Goal: Information Seeking & Learning: Find specific fact

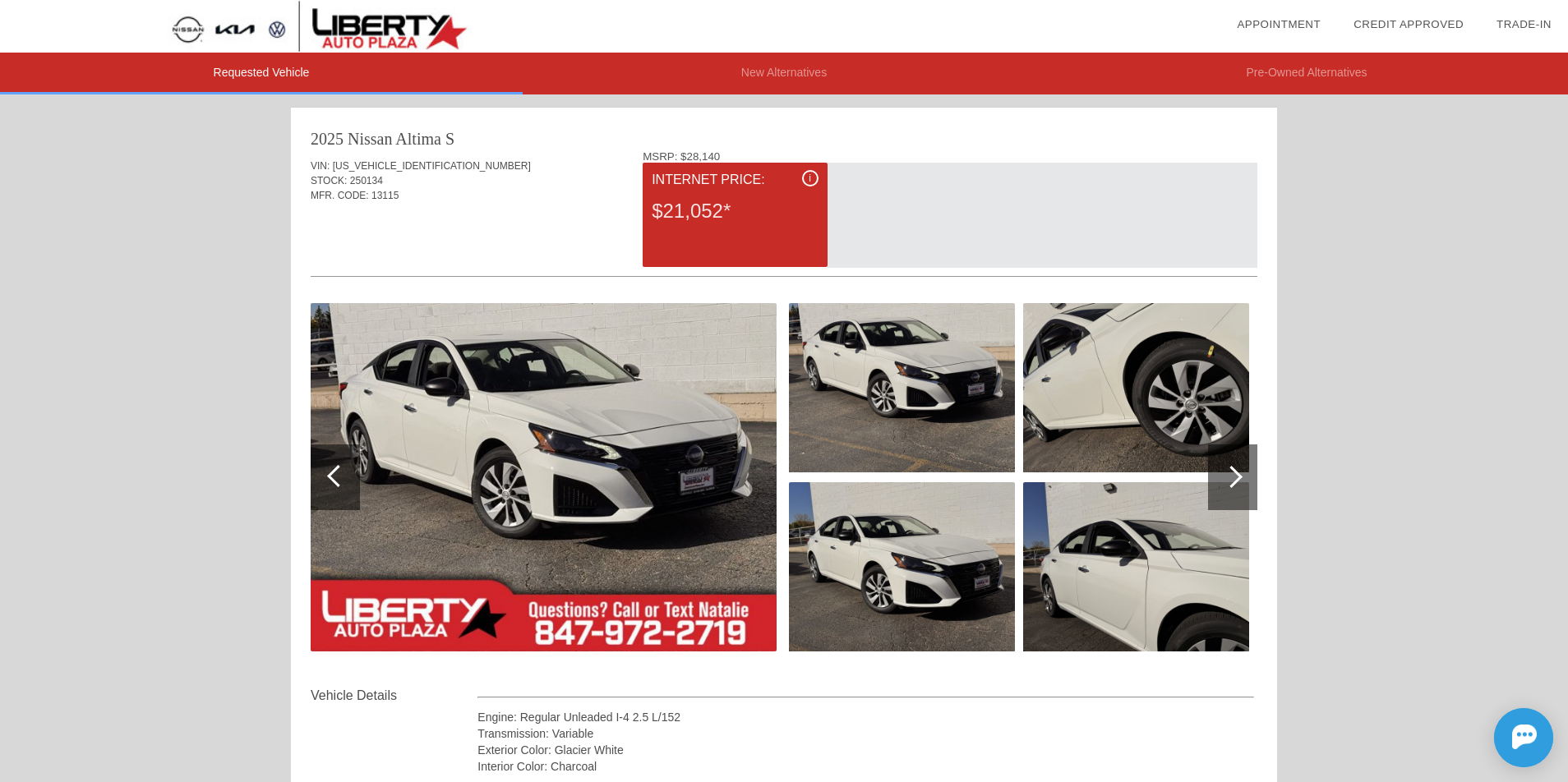
drag, startPoint x: 257, startPoint y: 68, endPoint x: 148, endPoint y: 181, distance: 157.0
click at [271, 72] on li "Requested Vehicle" at bounding box center [261, 73] width 523 height 42
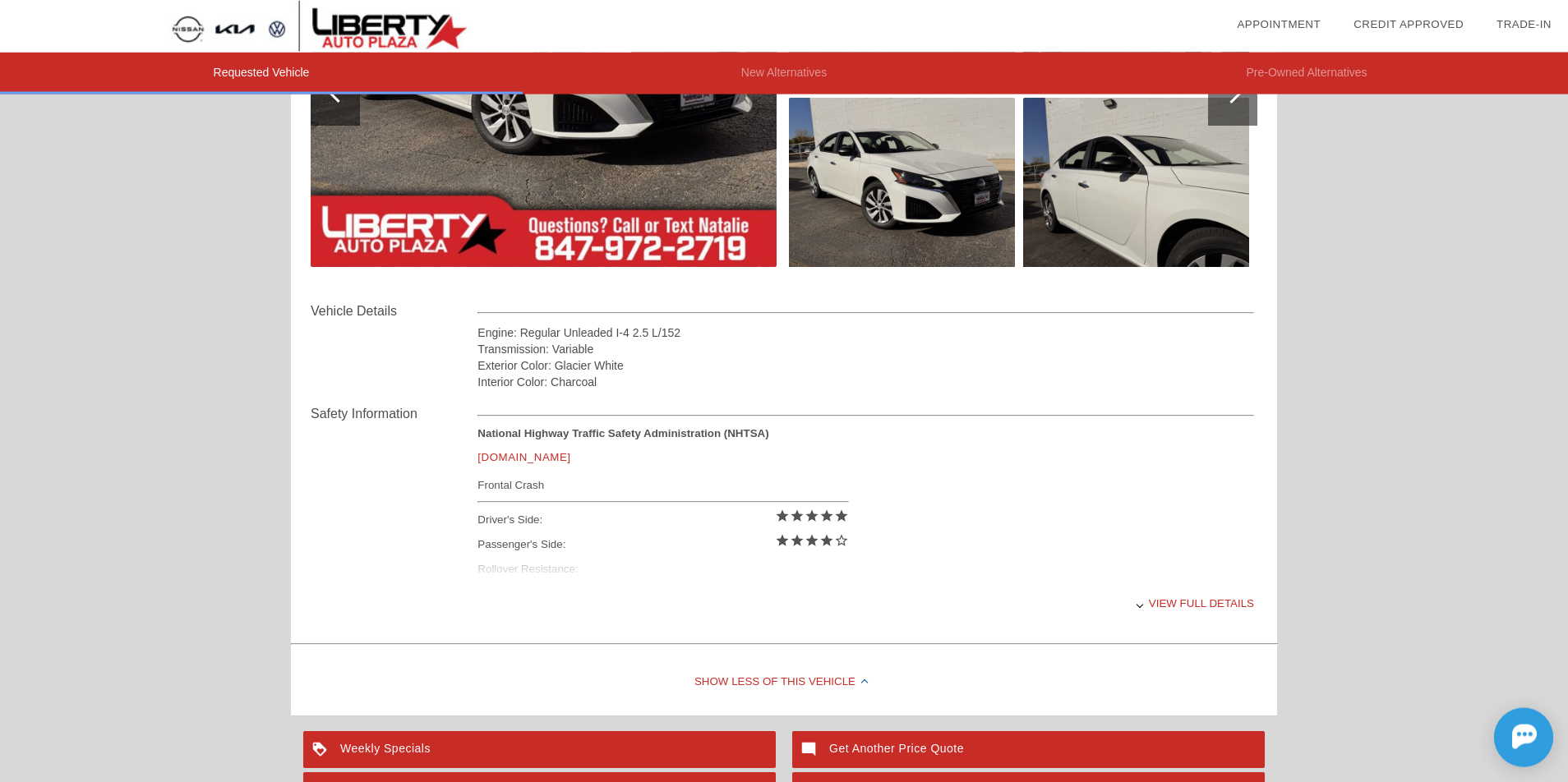
scroll to position [453, 0]
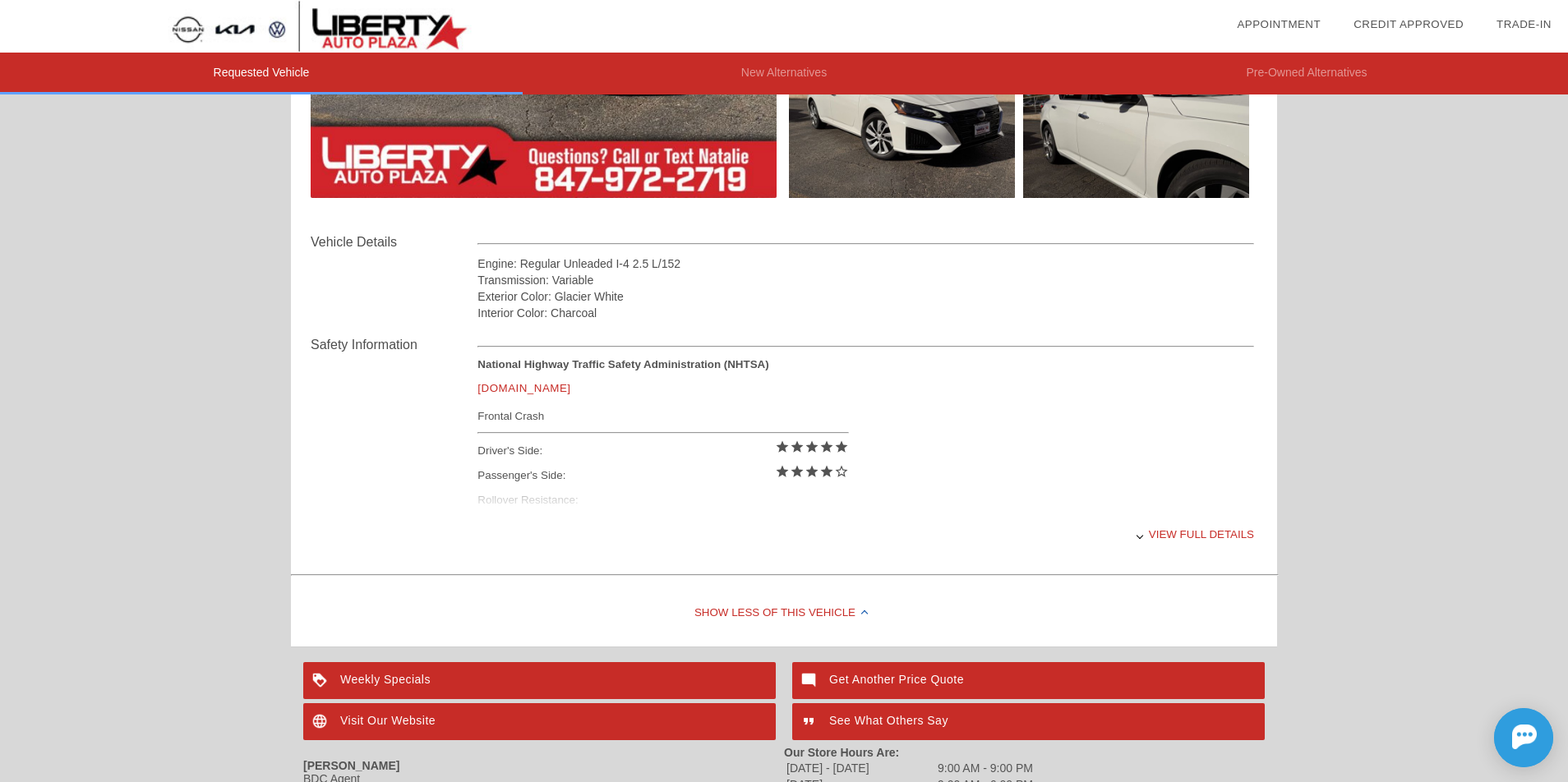
click at [1151, 540] on div "View full details" at bounding box center [865, 534] width 777 height 40
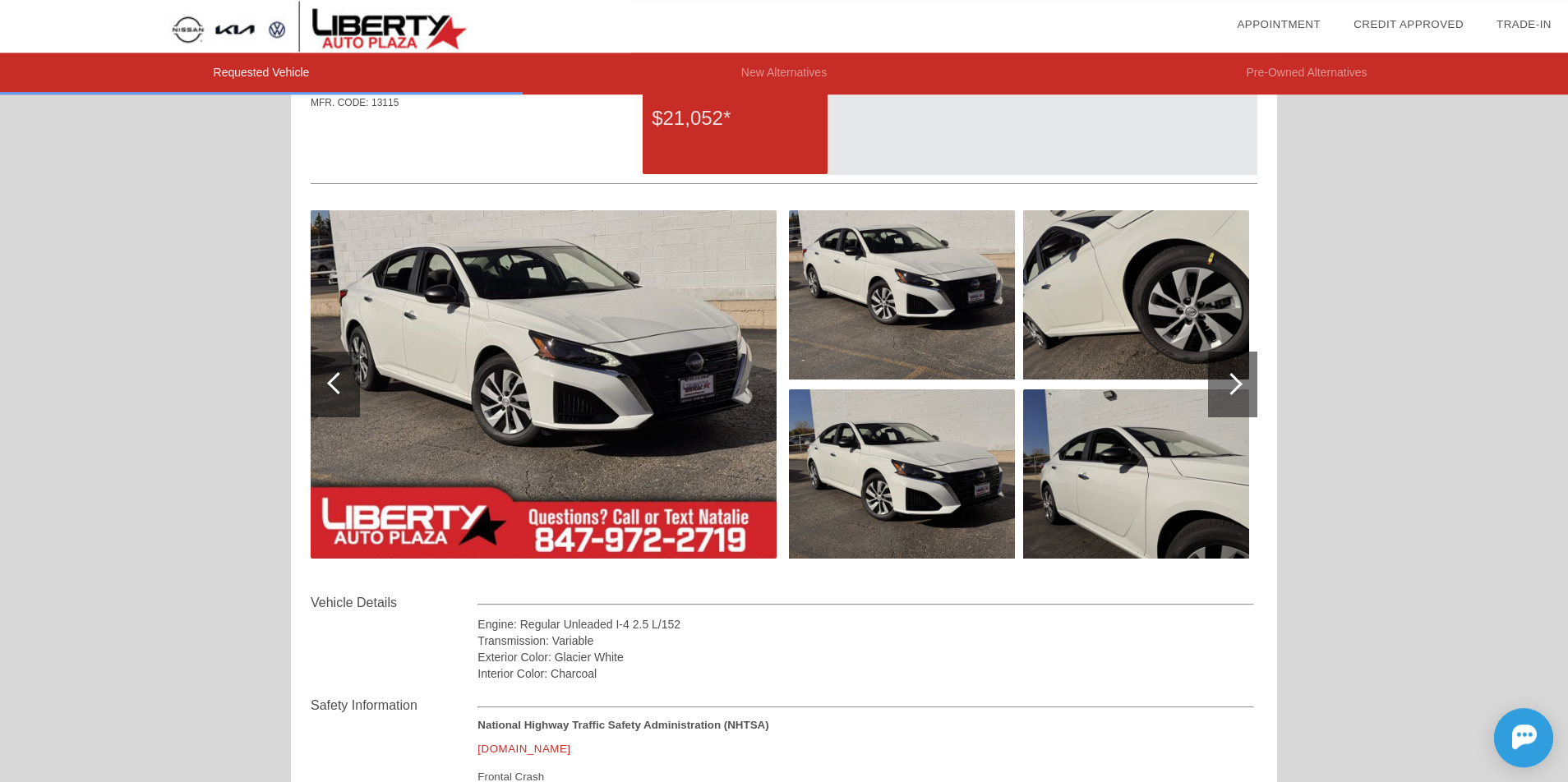
scroll to position [0, 0]
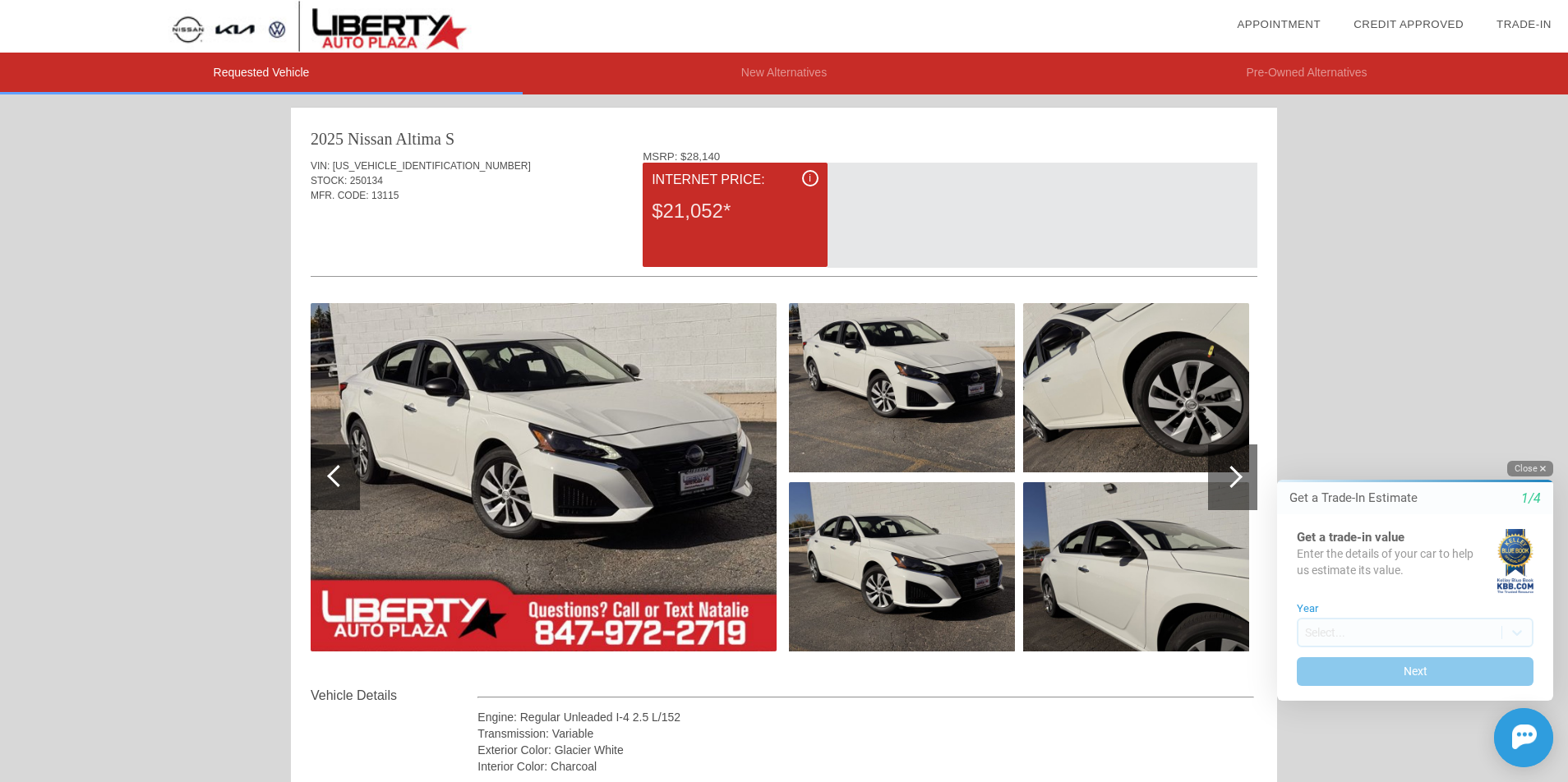
click at [1526, 469] on button "Close" at bounding box center [1530, 468] width 46 height 15
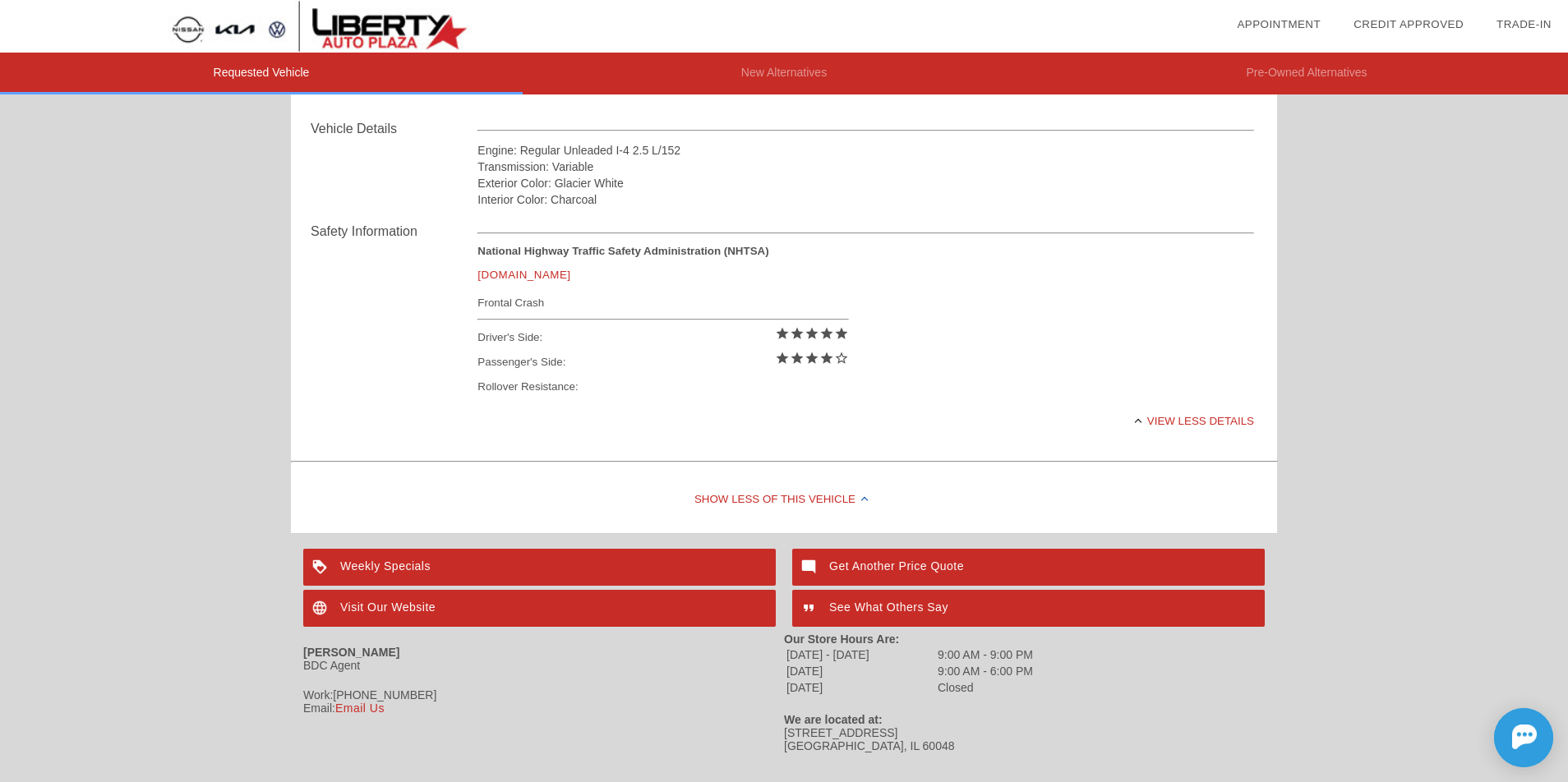
scroll to position [602, 0]
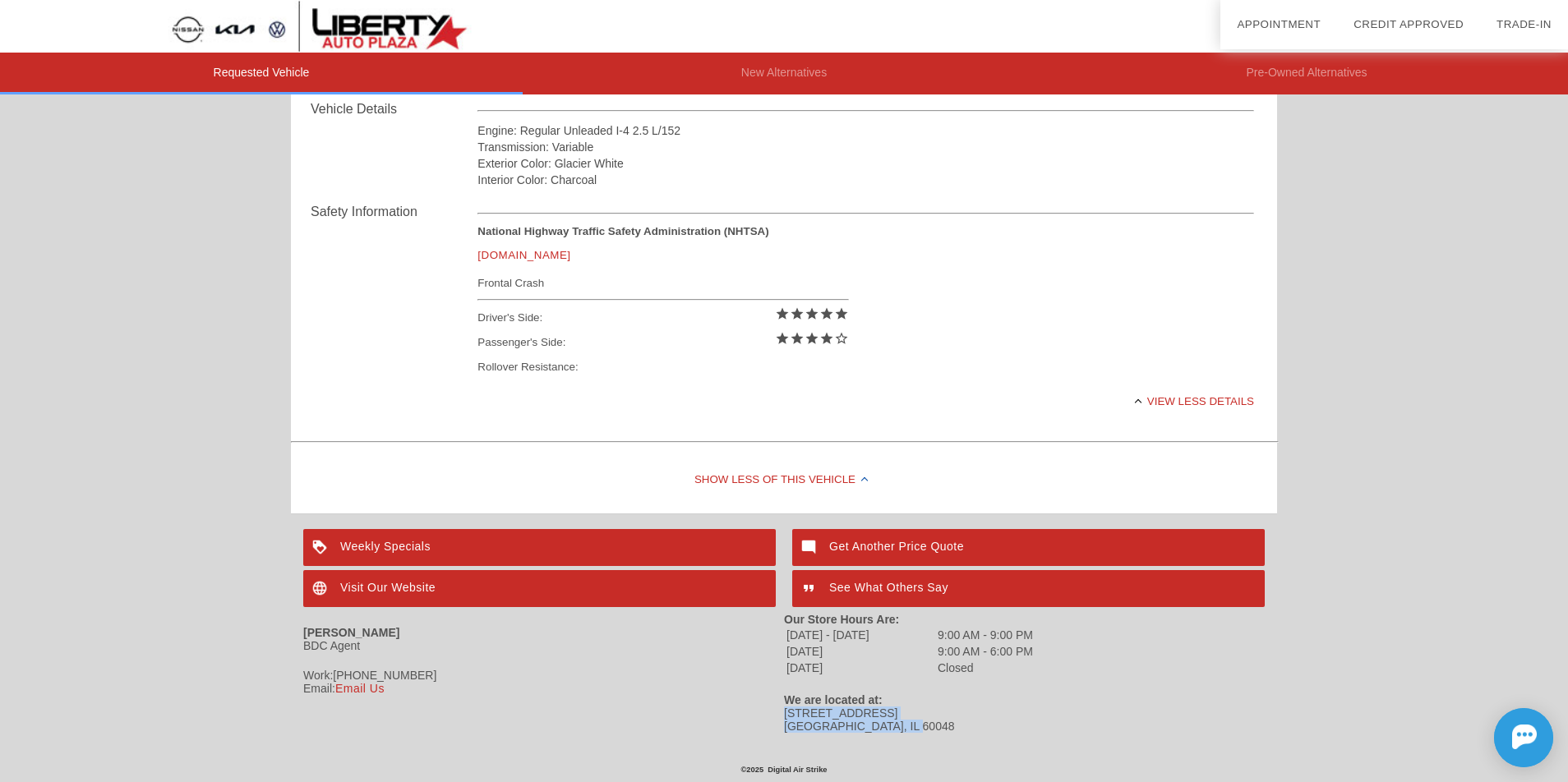
drag, startPoint x: 784, startPoint y: 706, endPoint x: 1015, endPoint y: 736, distance: 232.9
click at [1015, 736] on div "Jack Olson BDC Agent Work: 847-680-8000 Email: Email Us Our Store Hours Are: Mo…" at bounding box center [784, 672] width 962 height 128
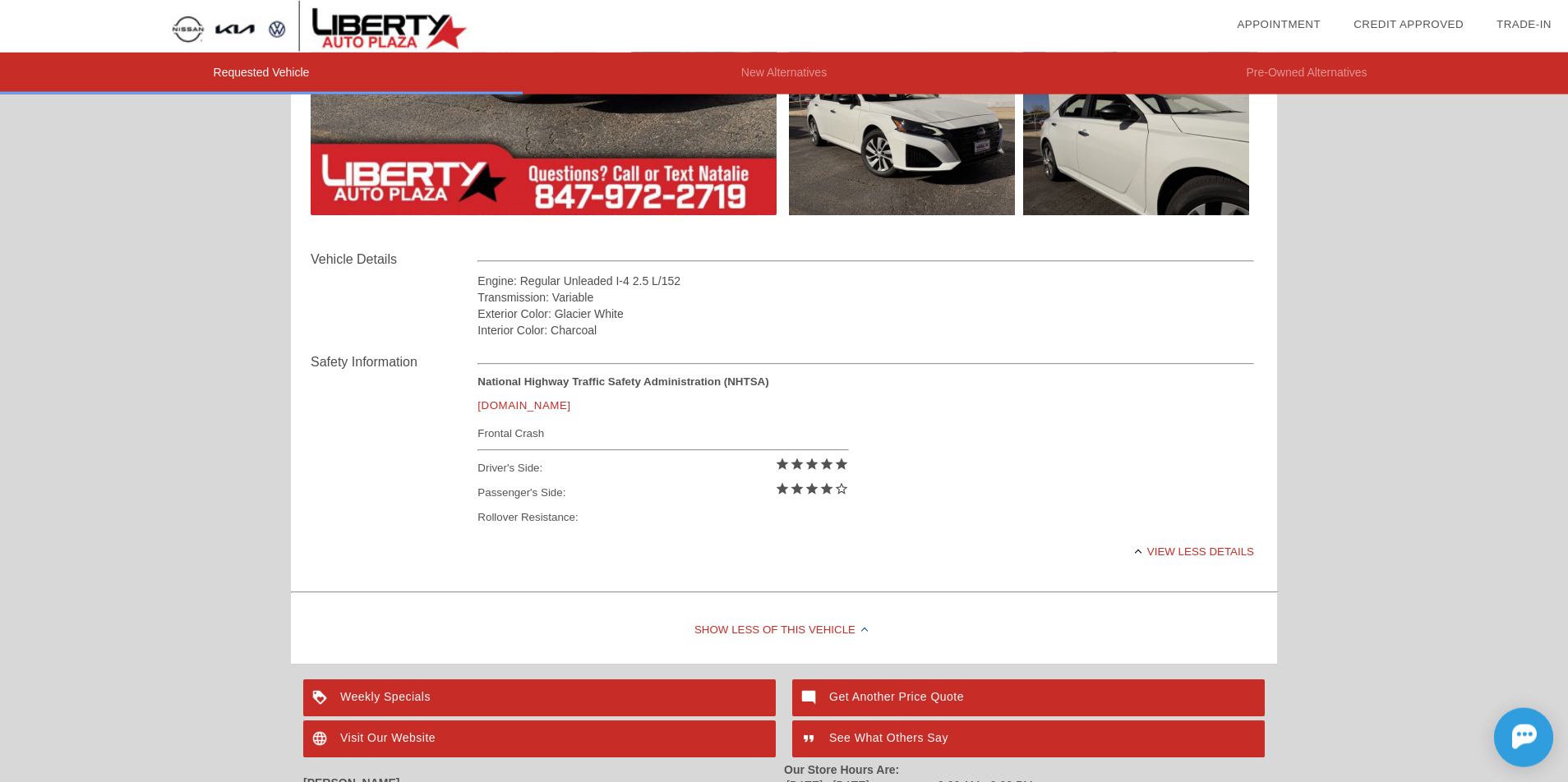
scroll to position [0, 0]
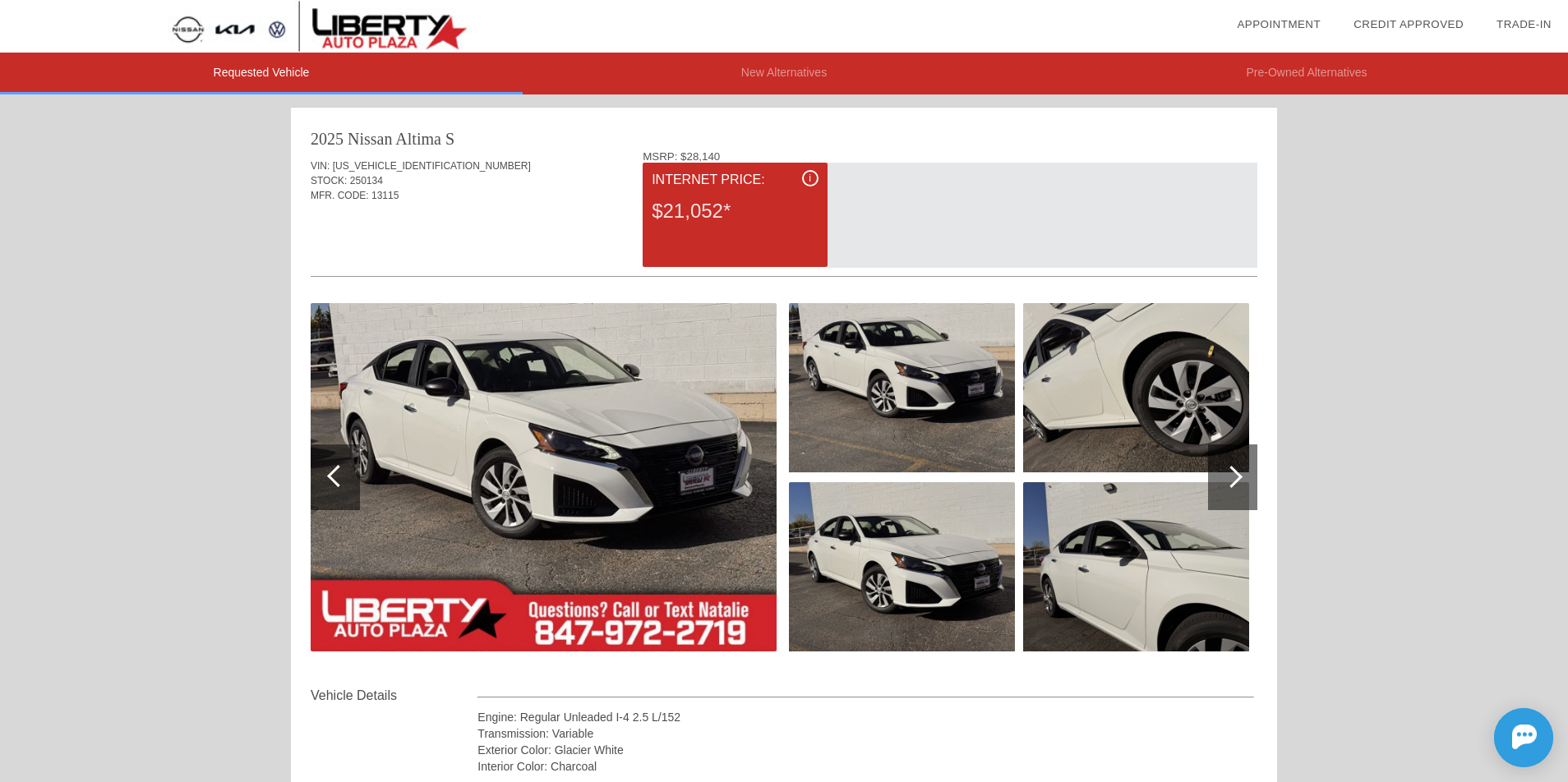
click at [1245, 483] on div at bounding box center [1232, 477] width 49 height 66
click at [1229, 473] on div at bounding box center [1231, 476] width 22 height 22
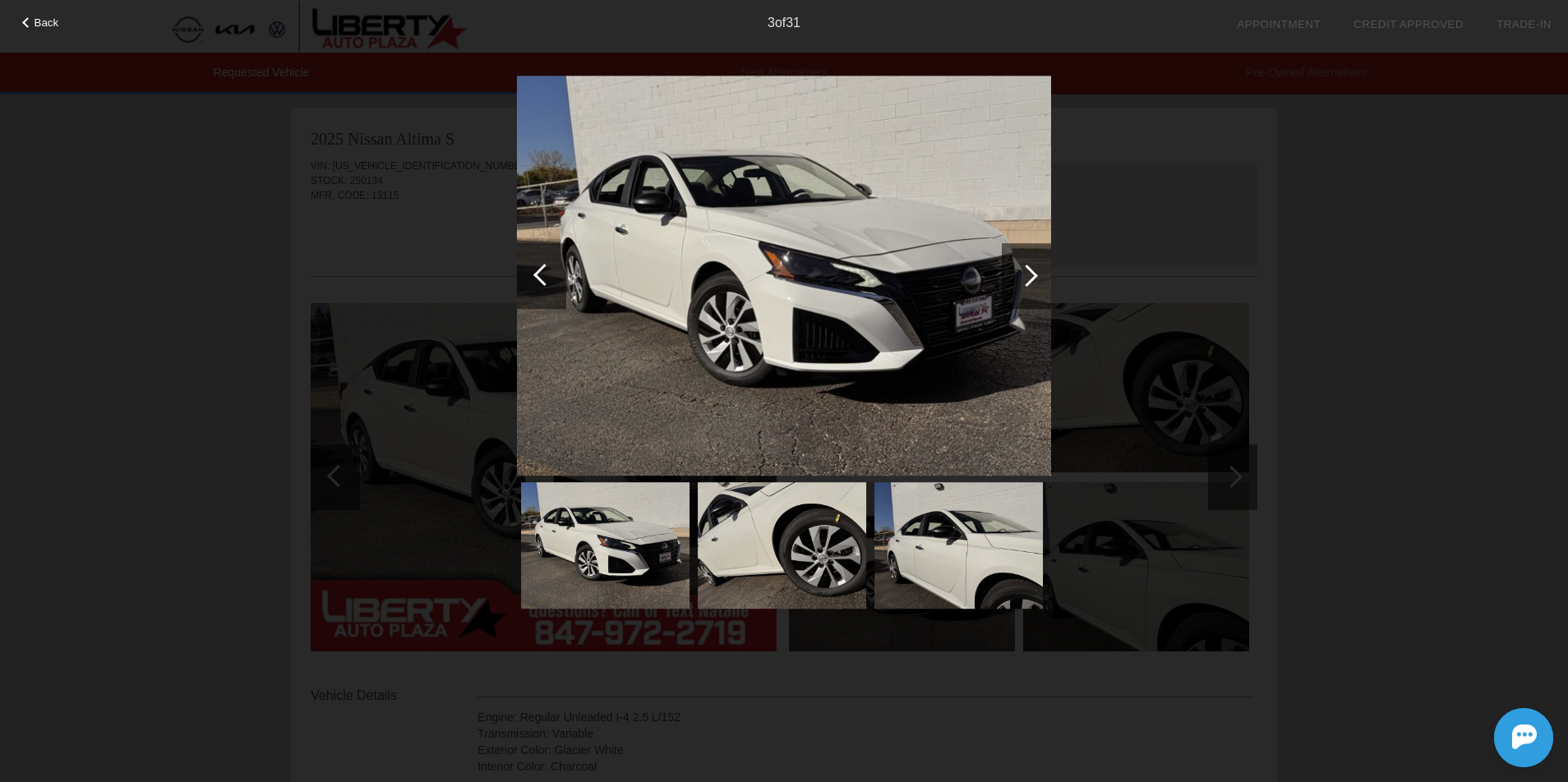
click at [1025, 271] on div at bounding box center [1026, 275] width 22 height 22
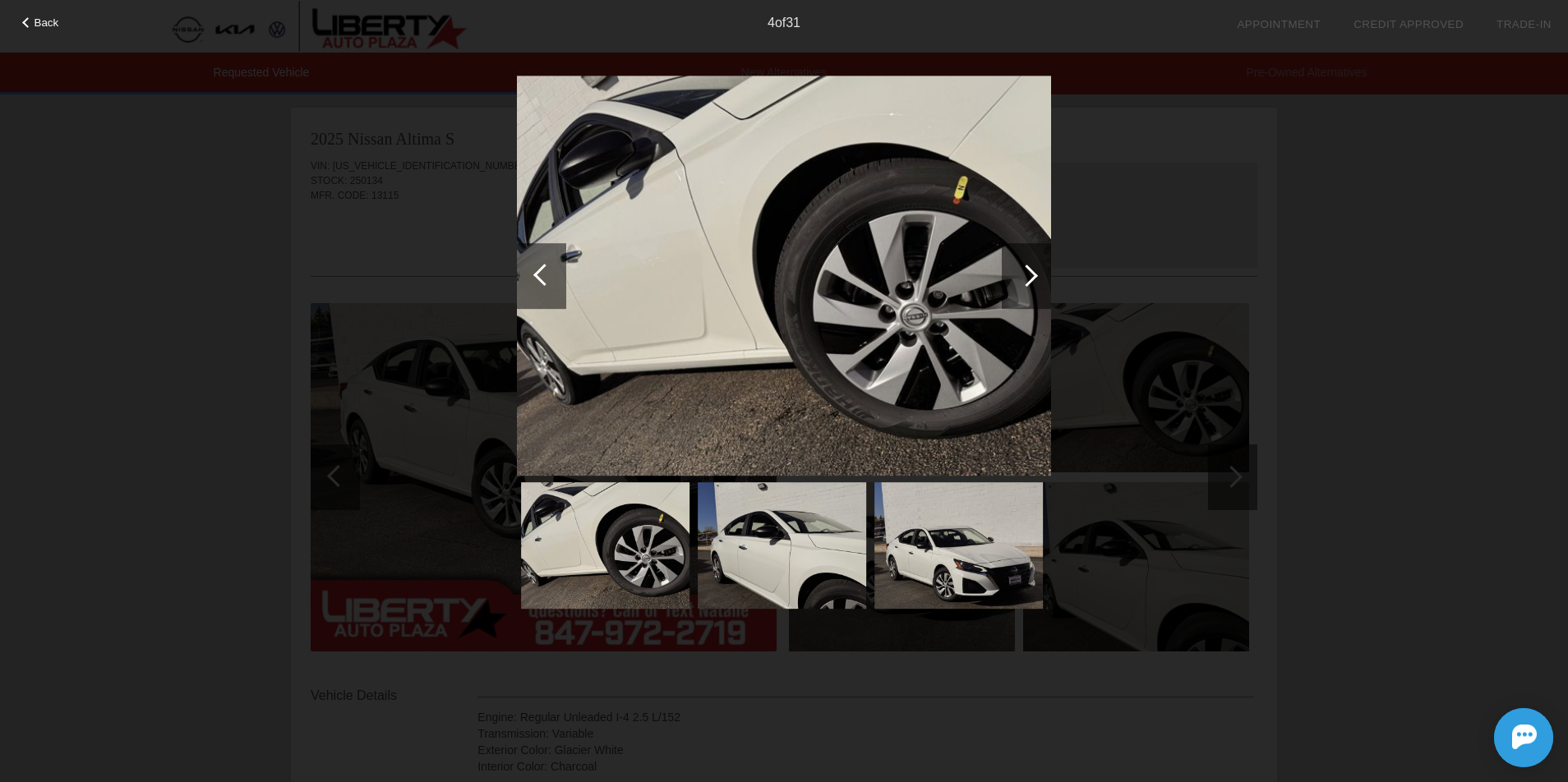
click at [1025, 270] on div at bounding box center [1026, 275] width 22 height 22
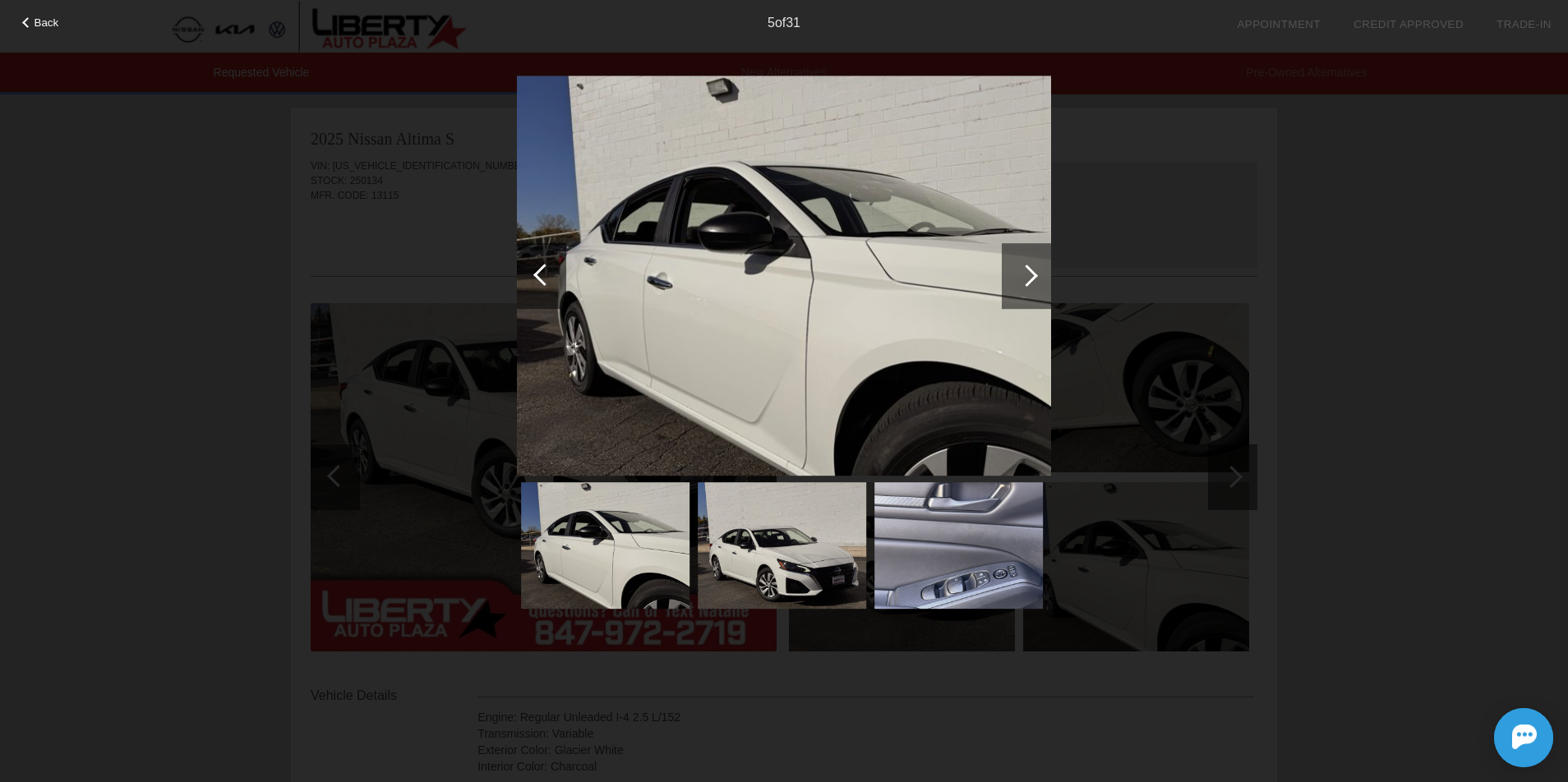
click at [1025, 270] on div at bounding box center [1026, 275] width 22 height 22
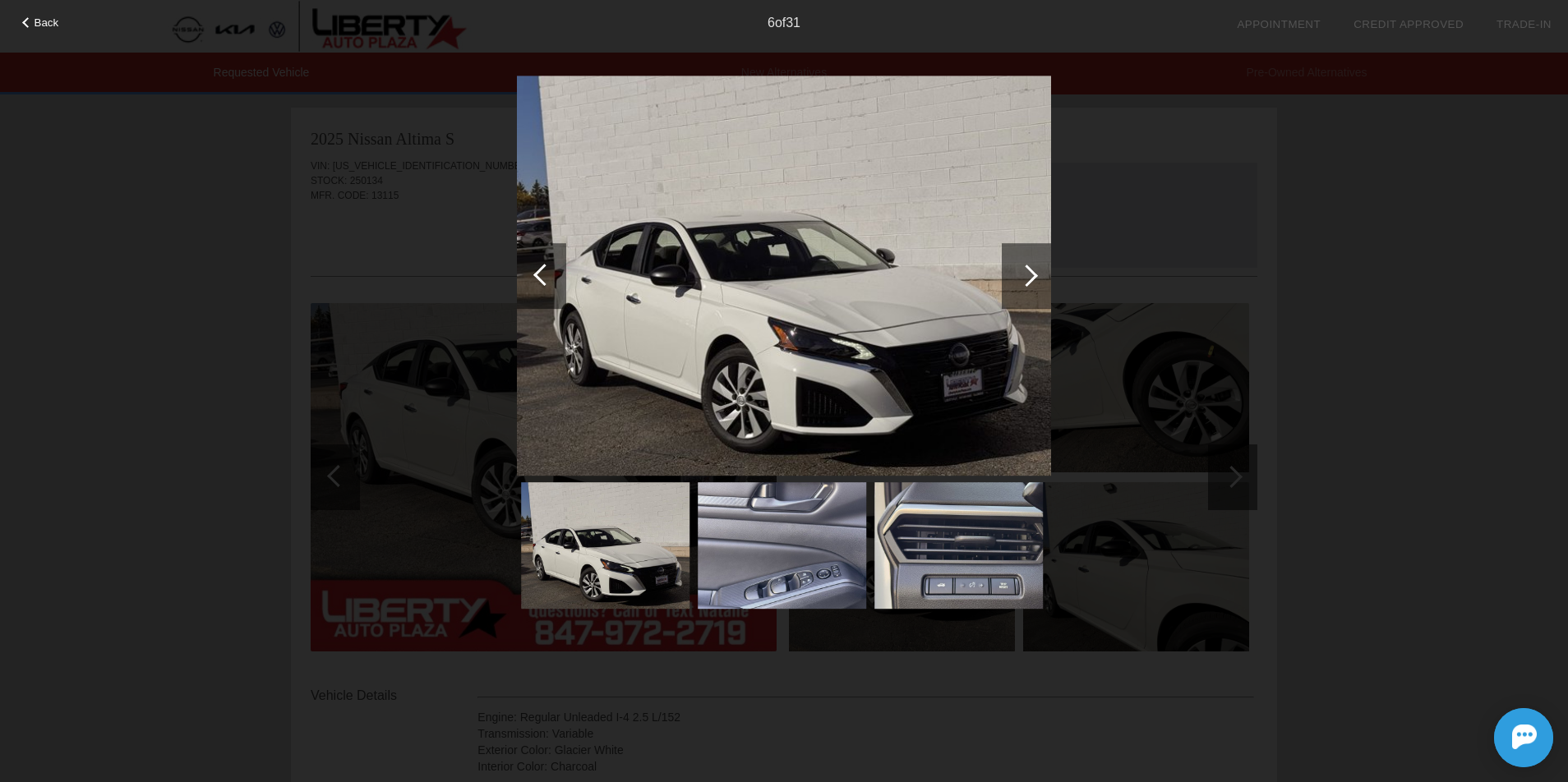
click at [1025, 270] on div at bounding box center [1026, 275] width 22 height 22
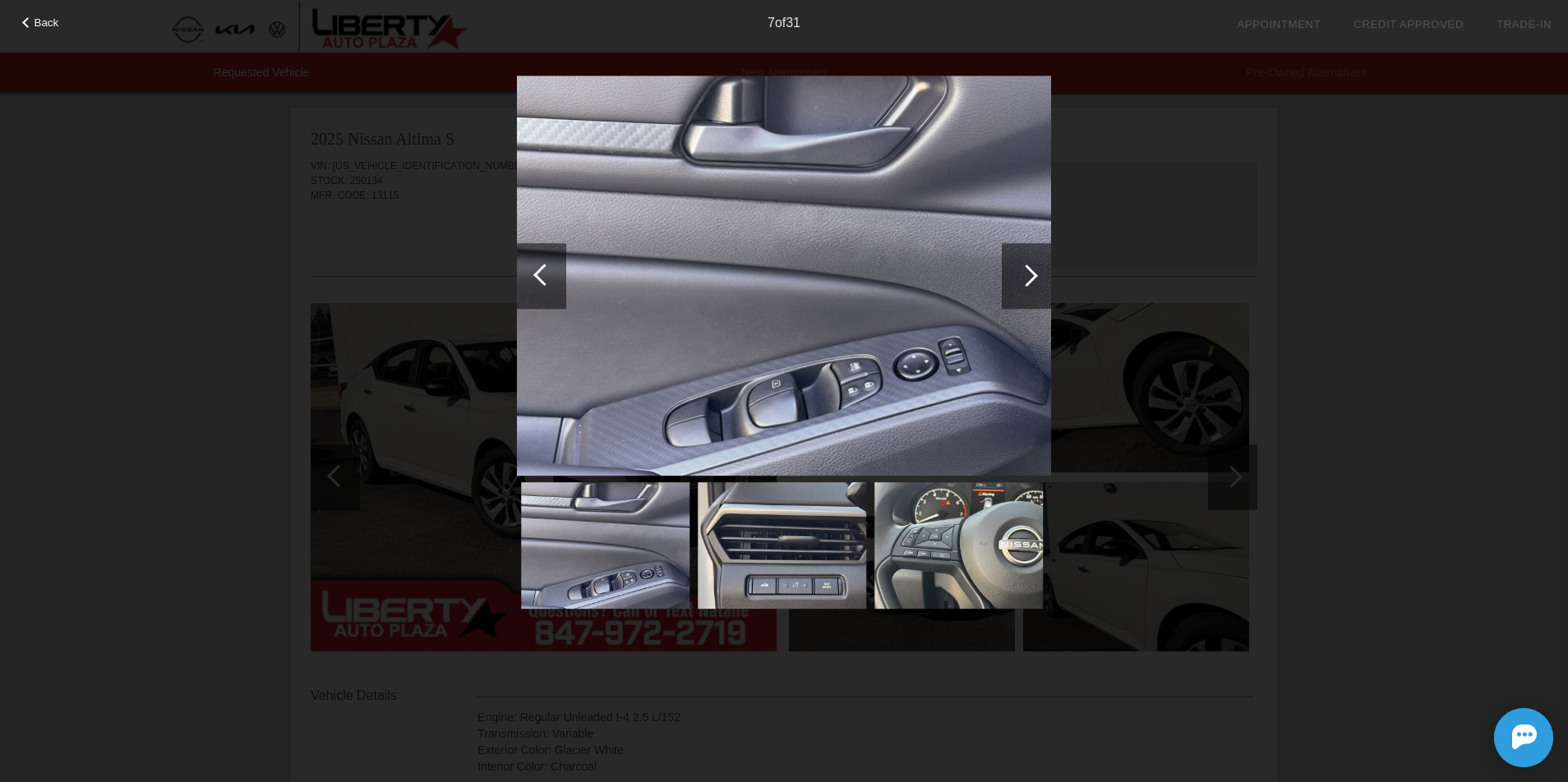
click at [1025, 270] on div at bounding box center [1026, 275] width 22 height 22
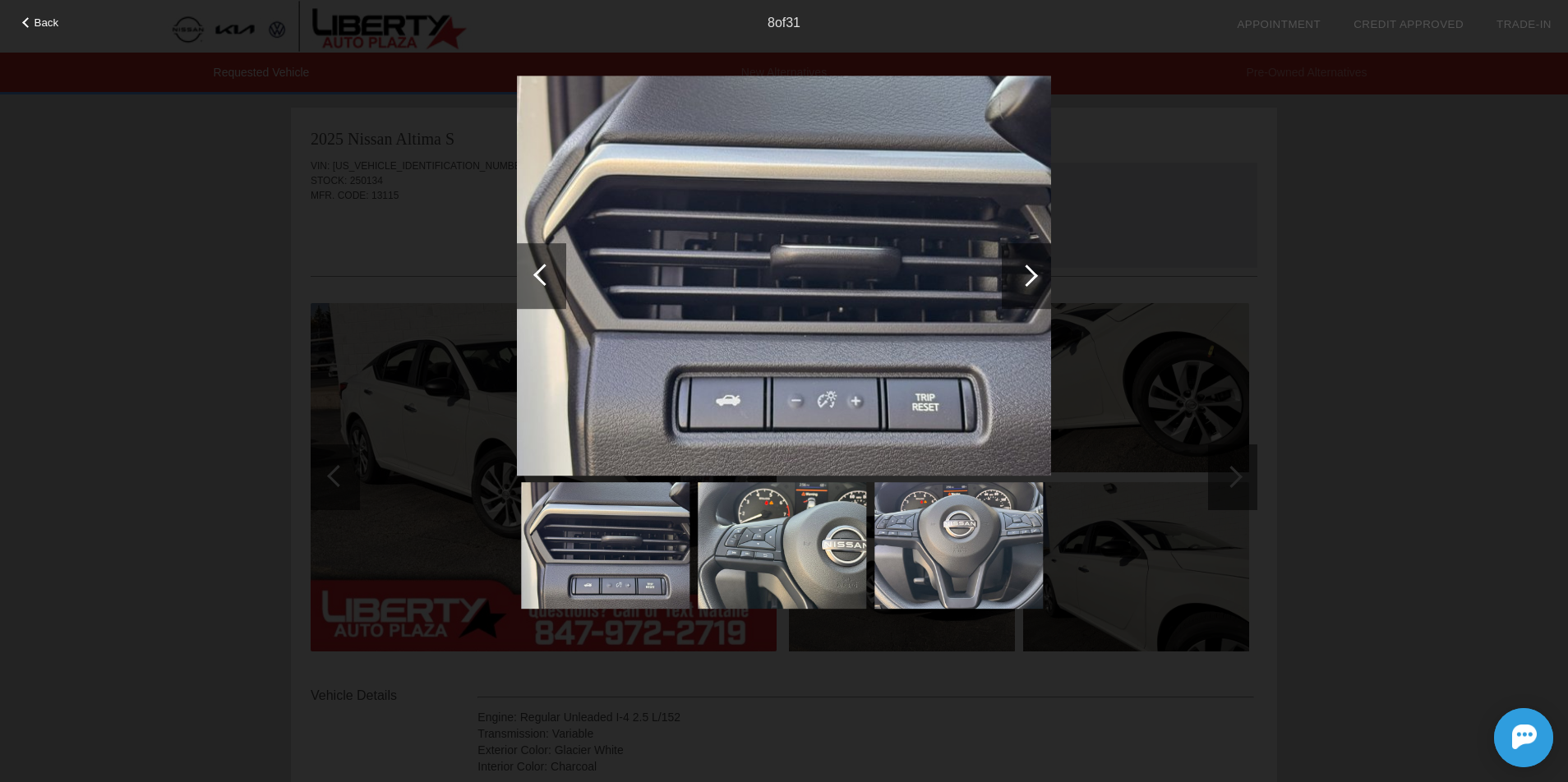
click at [1025, 270] on div at bounding box center [1026, 275] width 22 height 22
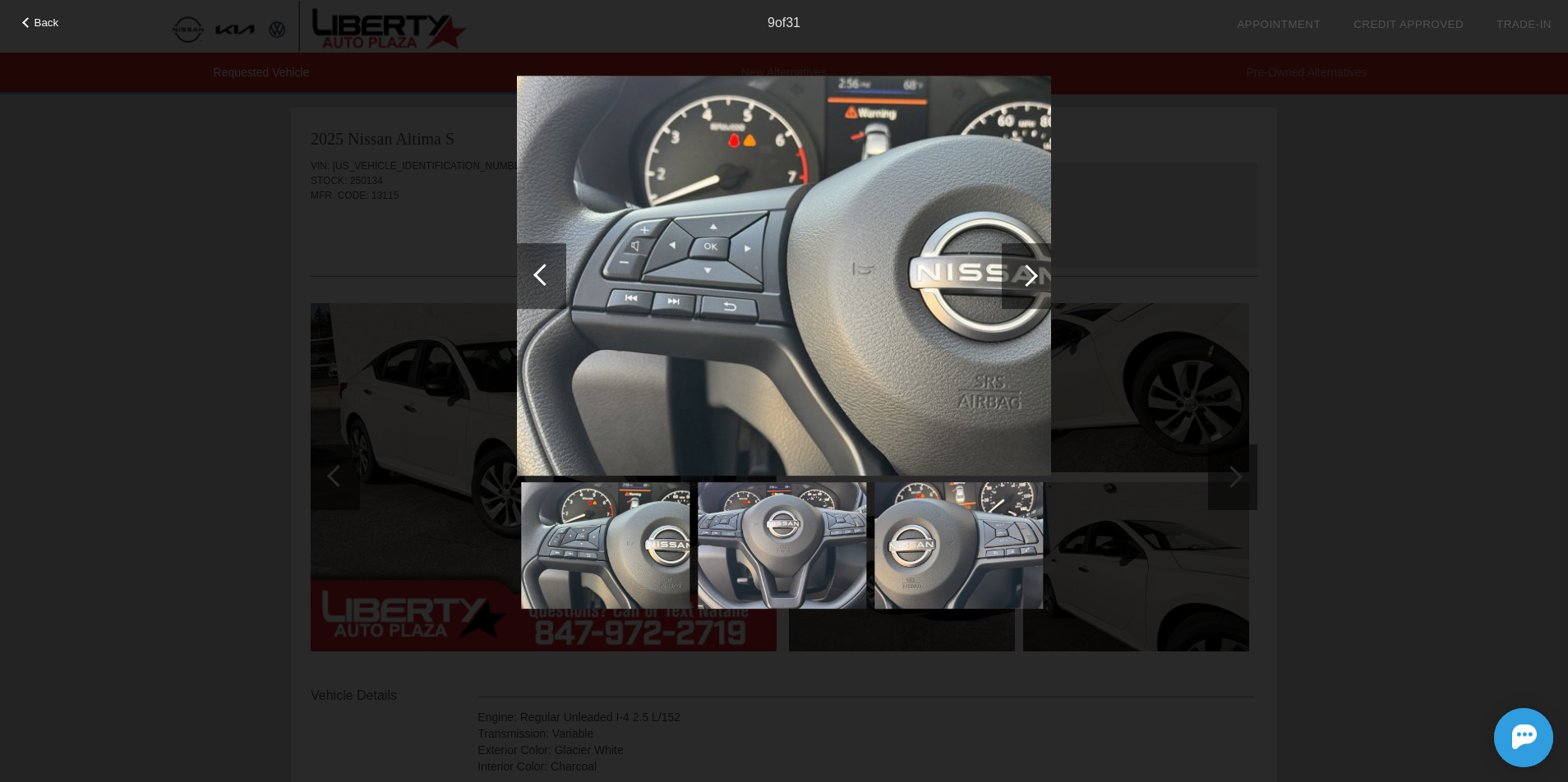
click at [1025, 270] on div at bounding box center [1026, 275] width 22 height 22
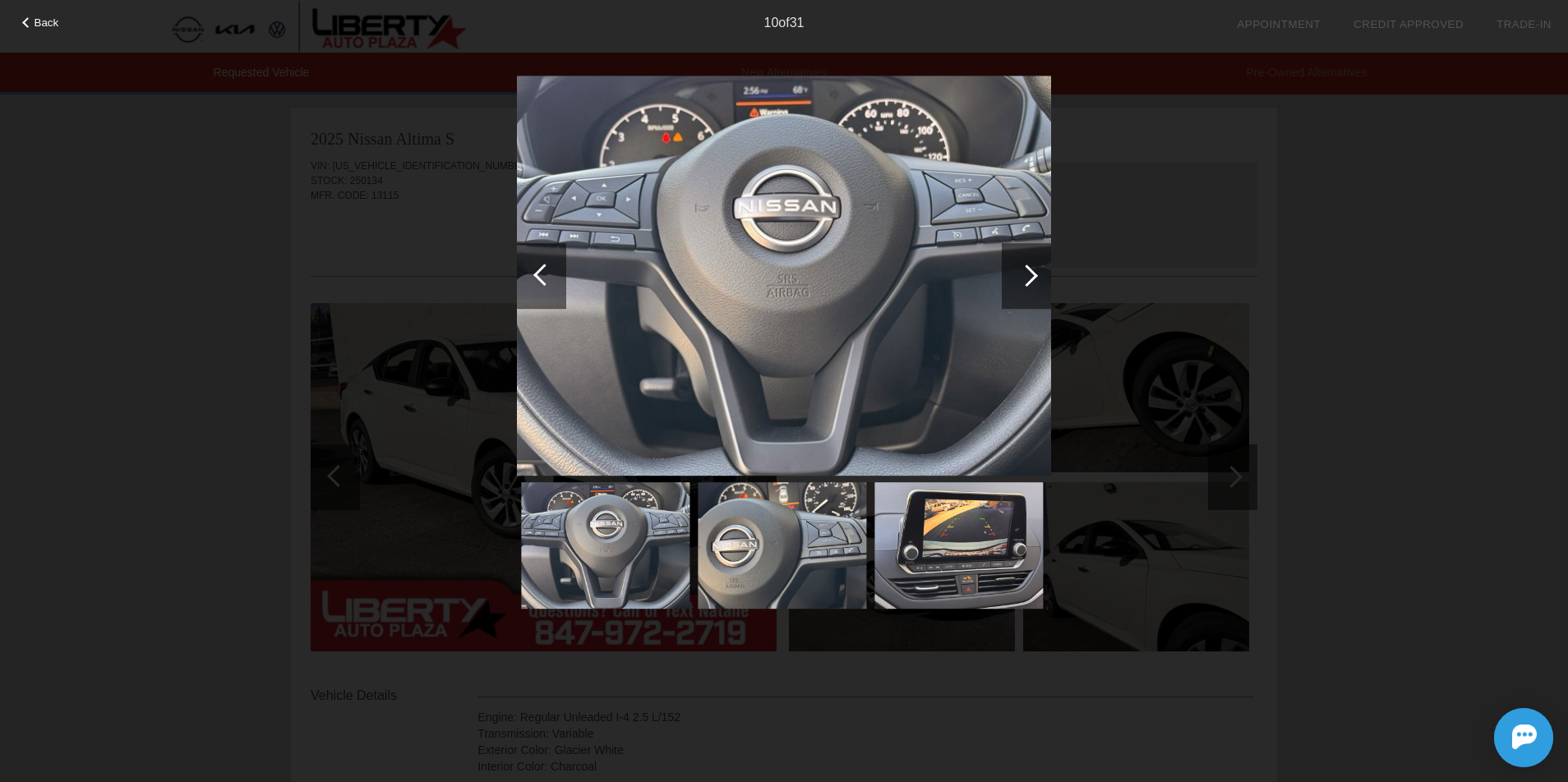
click at [1025, 270] on div at bounding box center [1026, 275] width 22 height 22
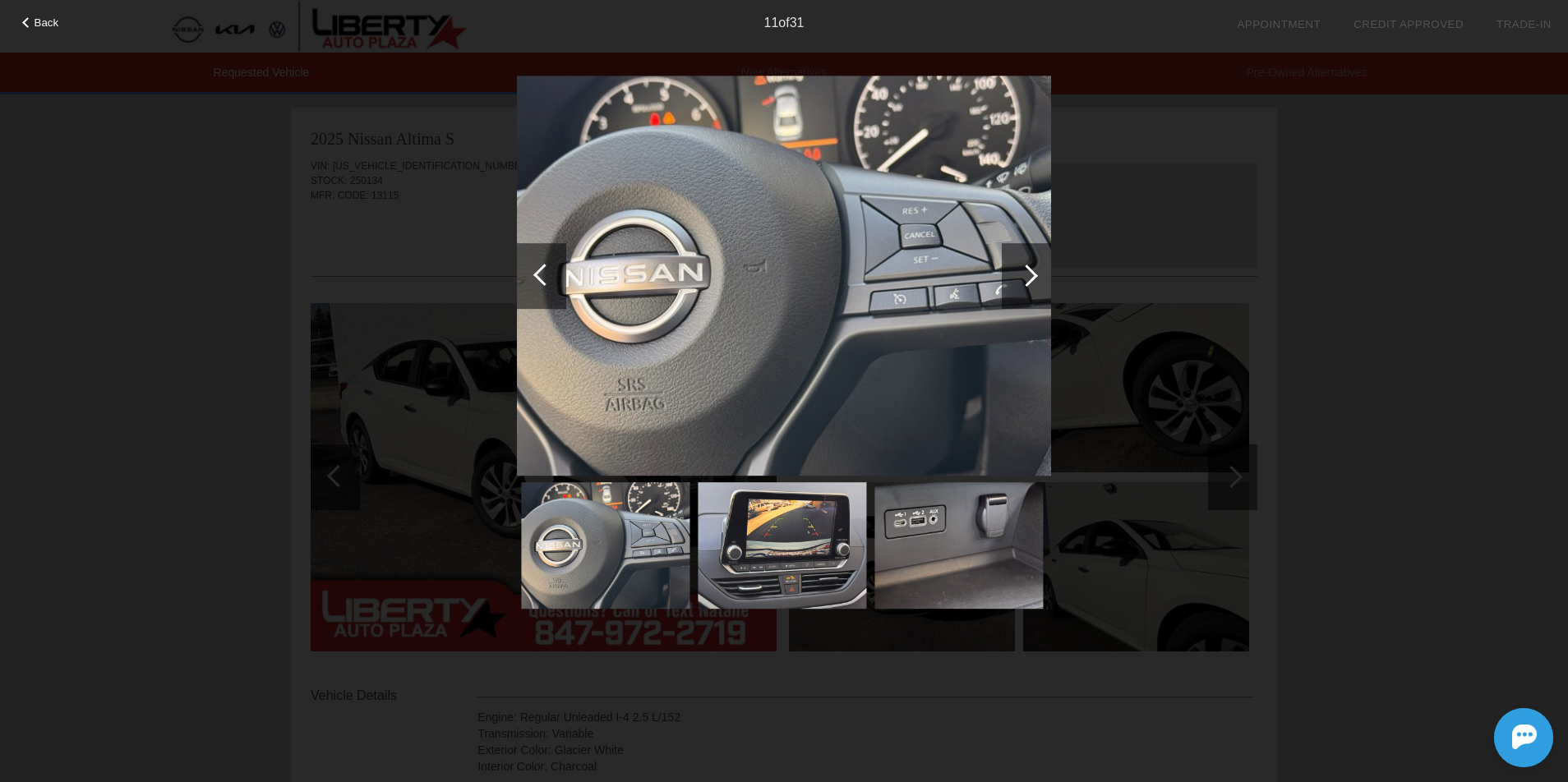
click at [1025, 270] on div at bounding box center [1026, 275] width 22 height 22
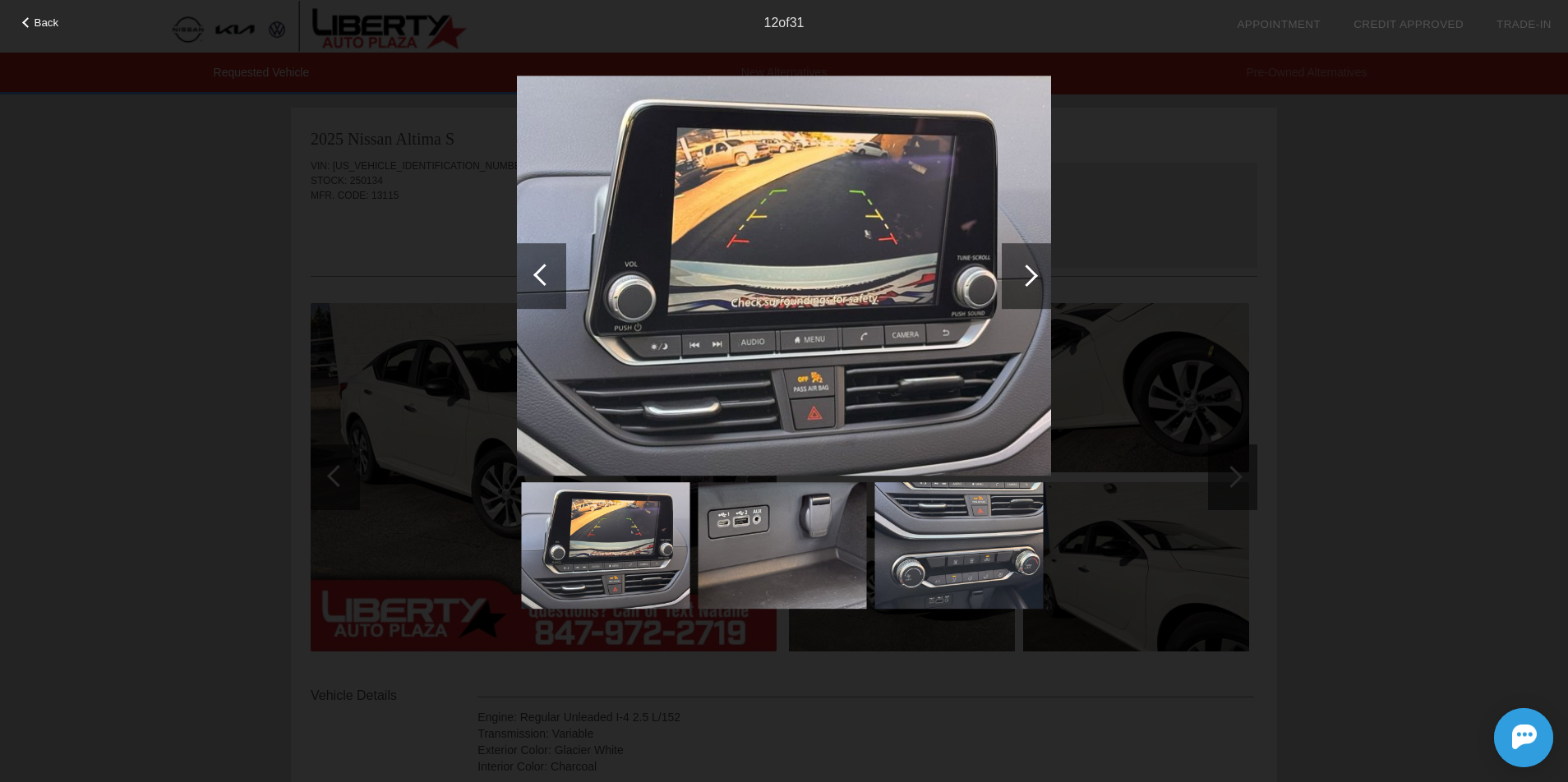
click at [1024, 270] on div at bounding box center [1026, 275] width 22 height 22
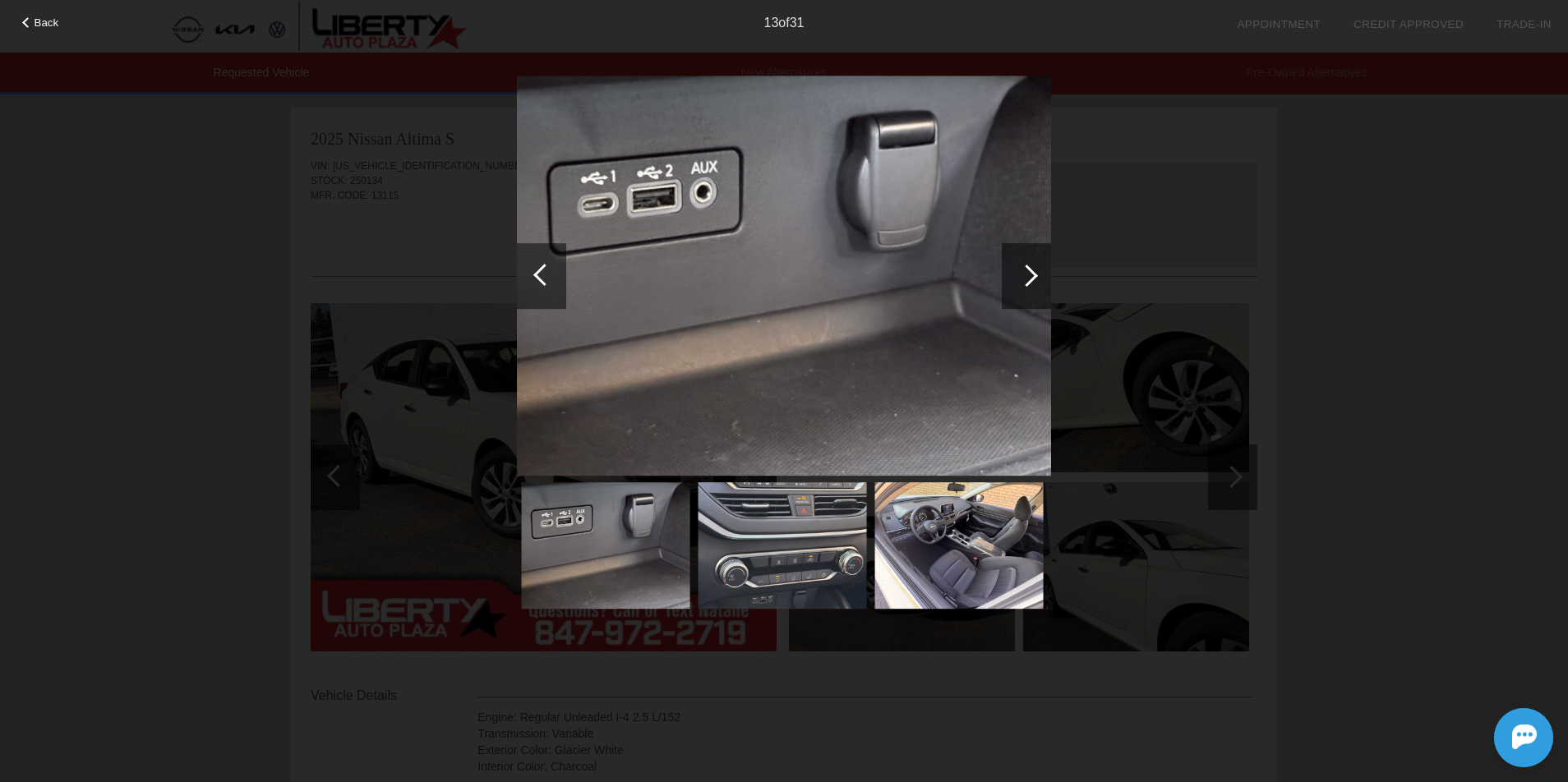
click at [1025, 271] on div at bounding box center [1026, 275] width 22 height 22
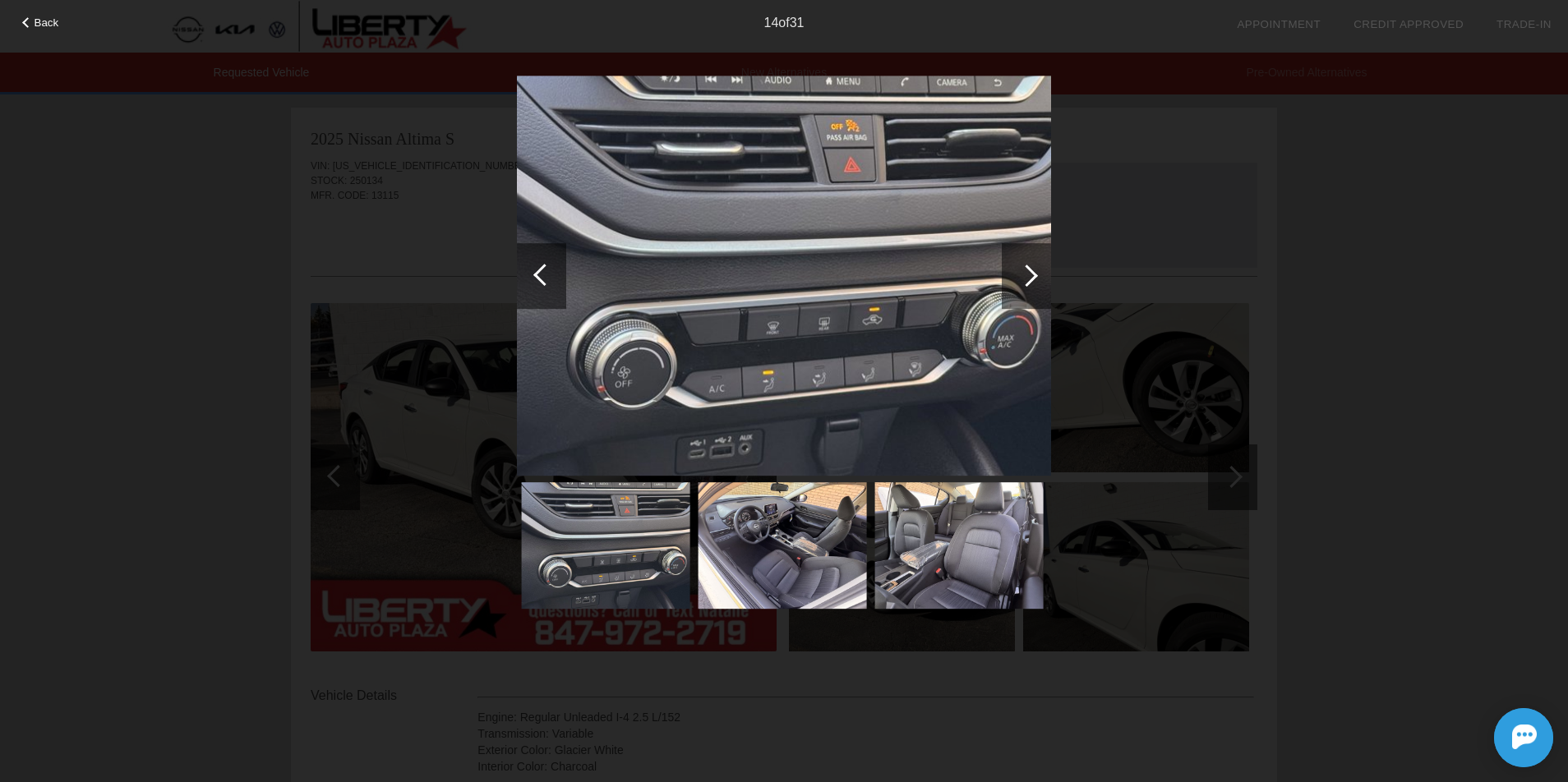
click at [1025, 270] on div at bounding box center [1026, 275] width 22 height 22
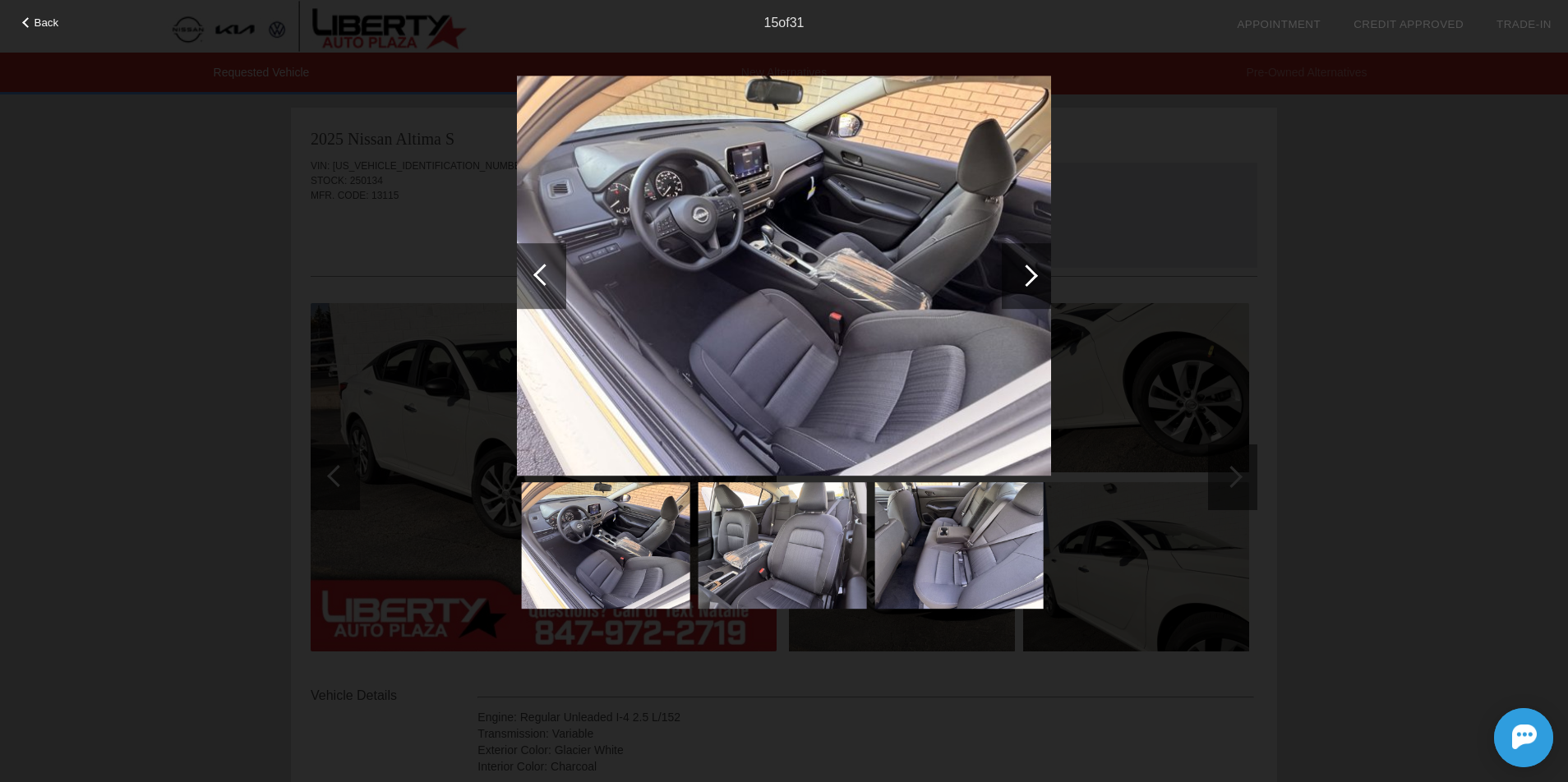
click at [1025, 270] on div at bounding box center [1026, 275] width 22 height 22
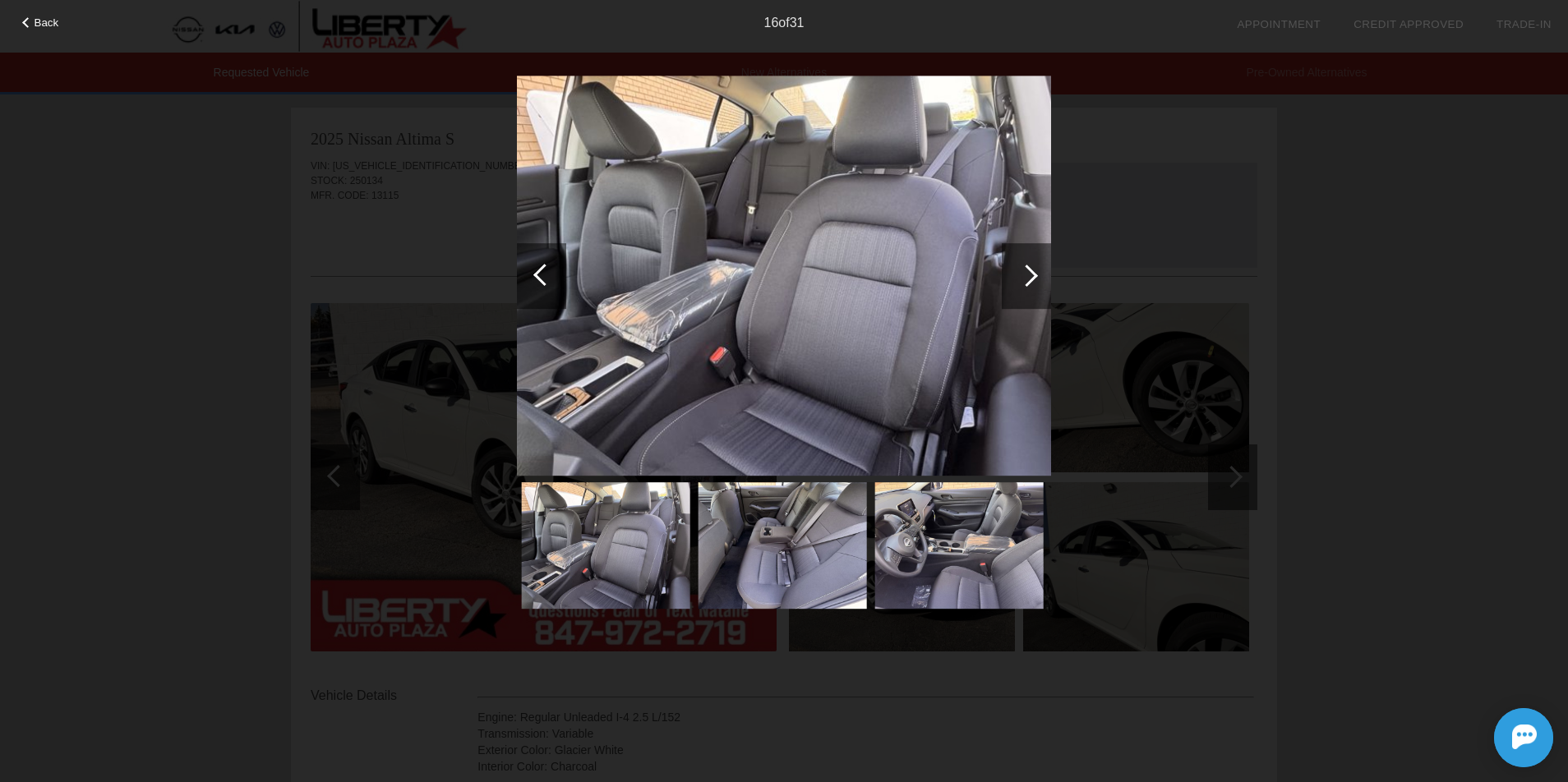
click at [1025, 270] on div at bounding box center [1026, 275] width 22 height 22
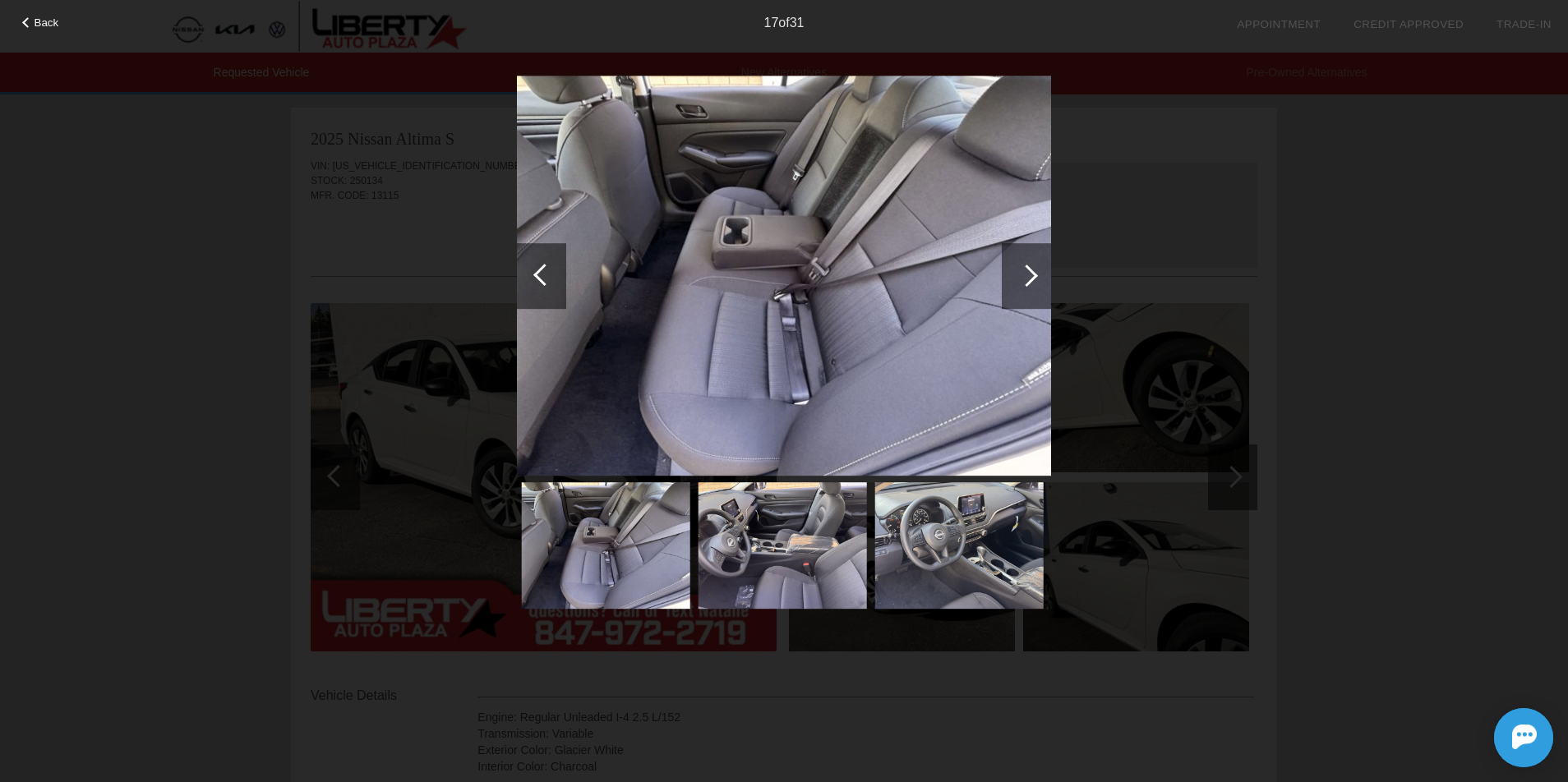
click at [537, 270] on div at bounding box center [541, 276] width 49 height 66
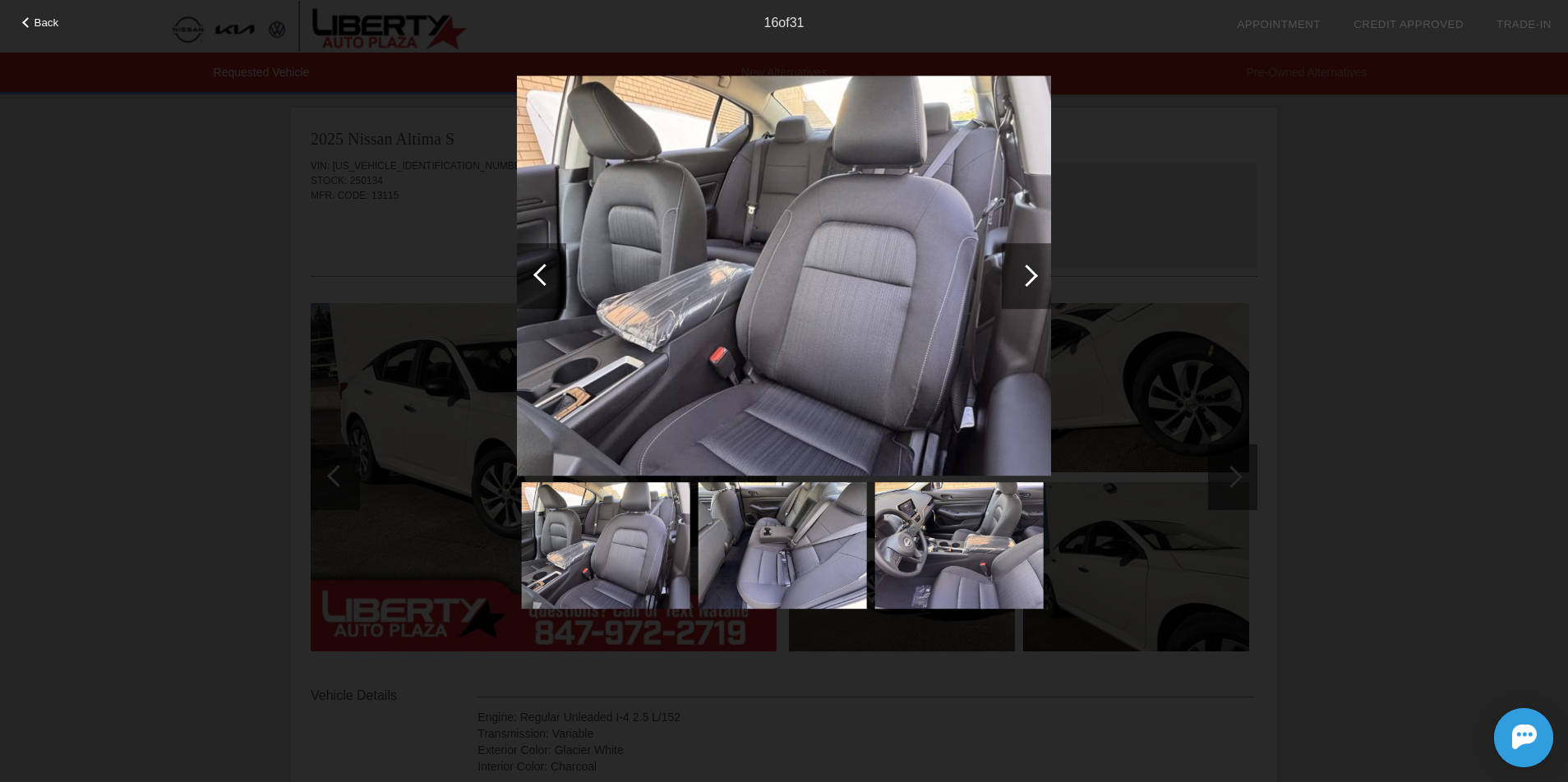
click at [537, 270] on div at bounding box center [541, 276] width 49 height 66
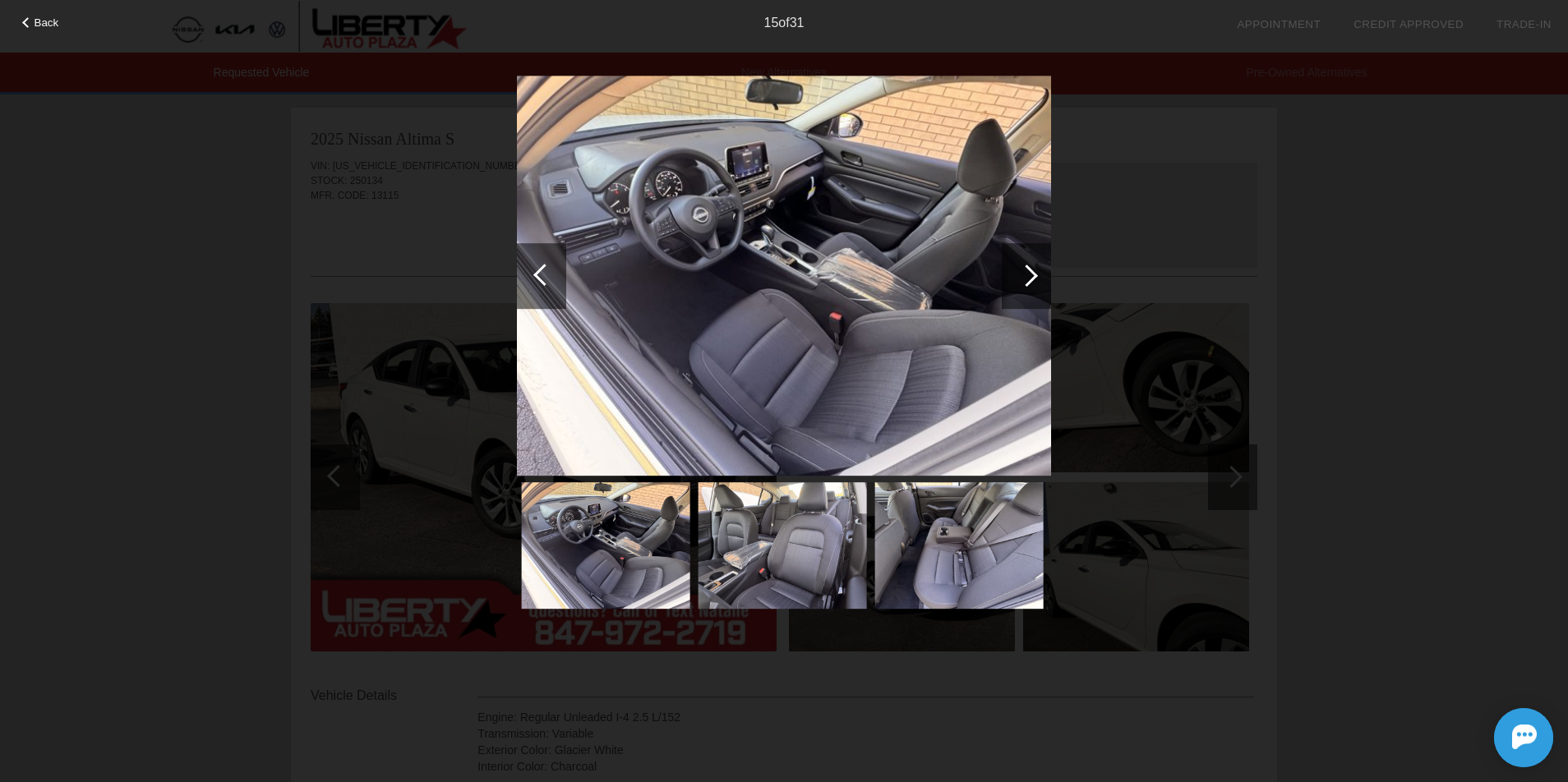
click at [537, 270] on div at bounding box center [541, 276] width 49 height 66
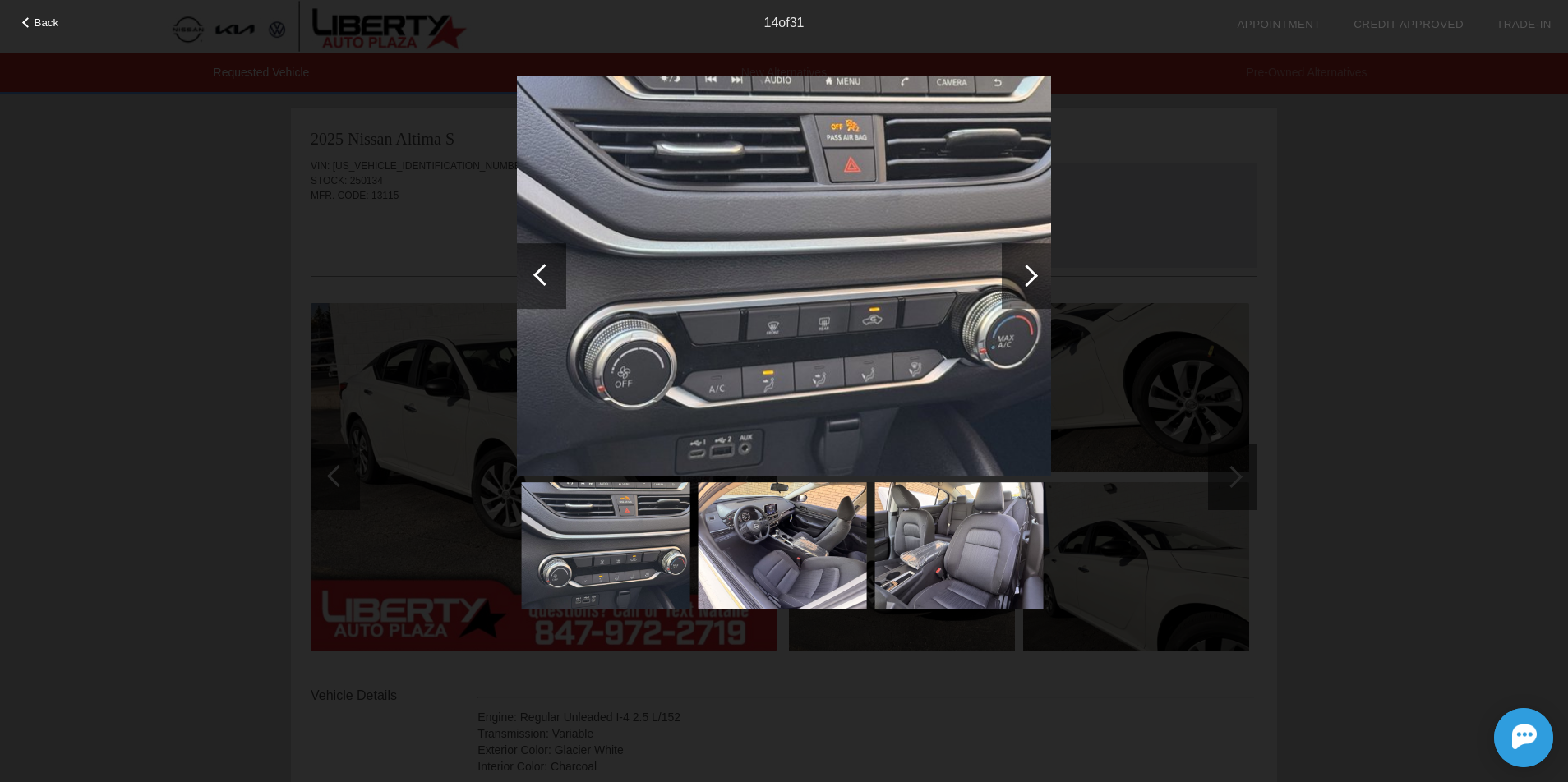
click at [537, 270] on div at bounding box center [541, 276] width 49 height 66
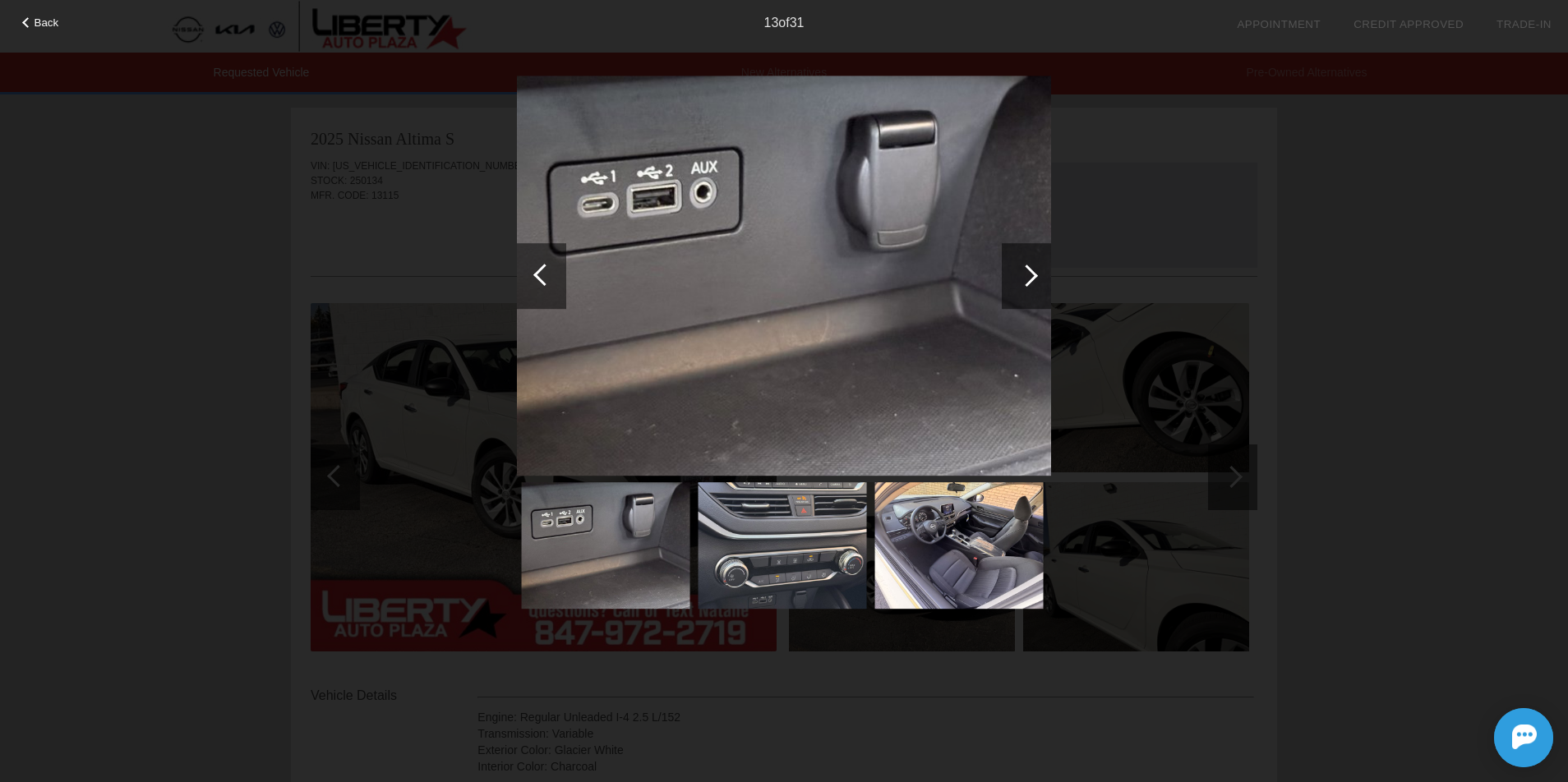
click at [537, 270] on div at bounding box center [541, 276] width 49 height 66
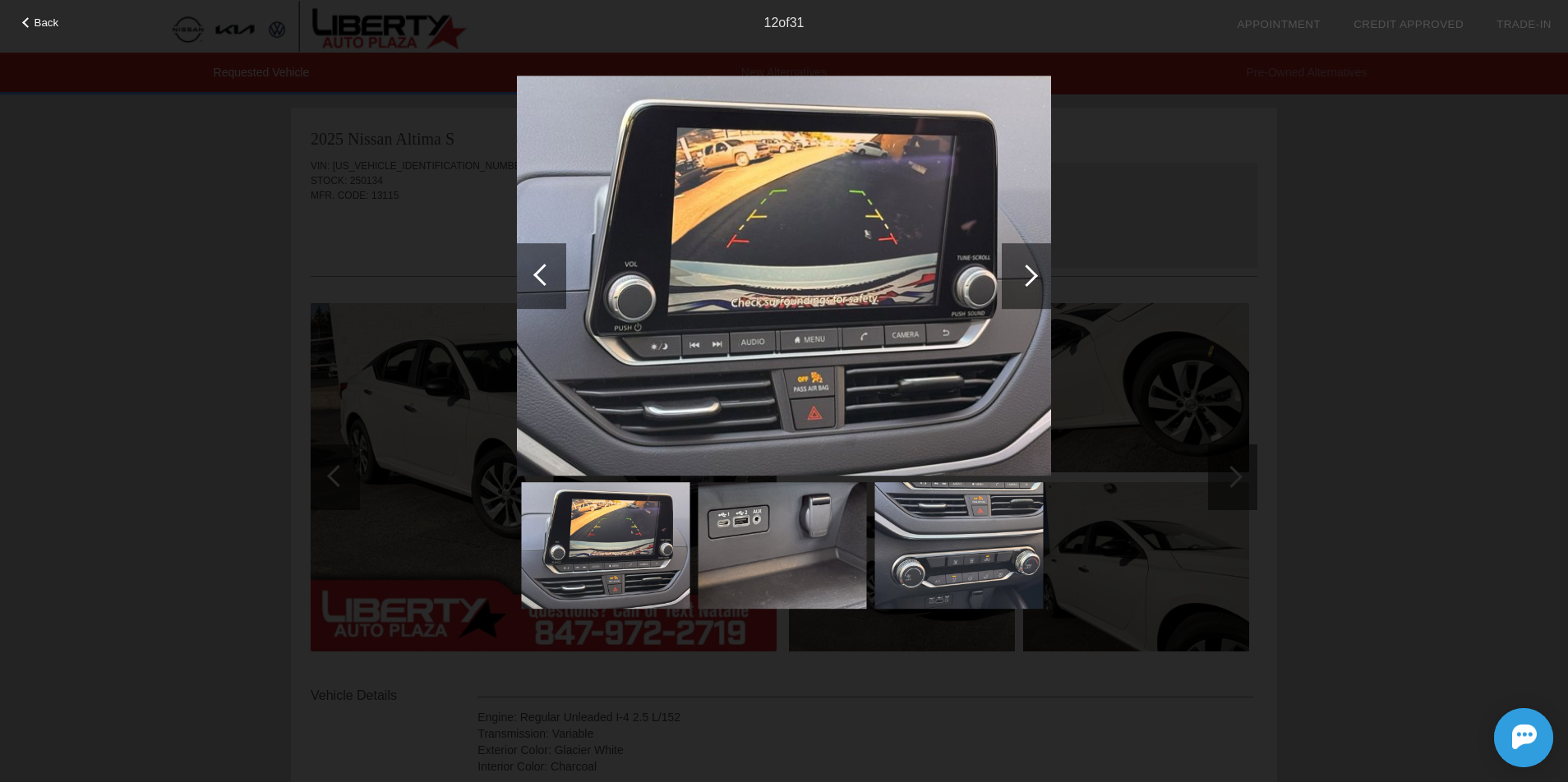
click at [537, 270] on div at bounding box center [541, 276] width 49 height 66
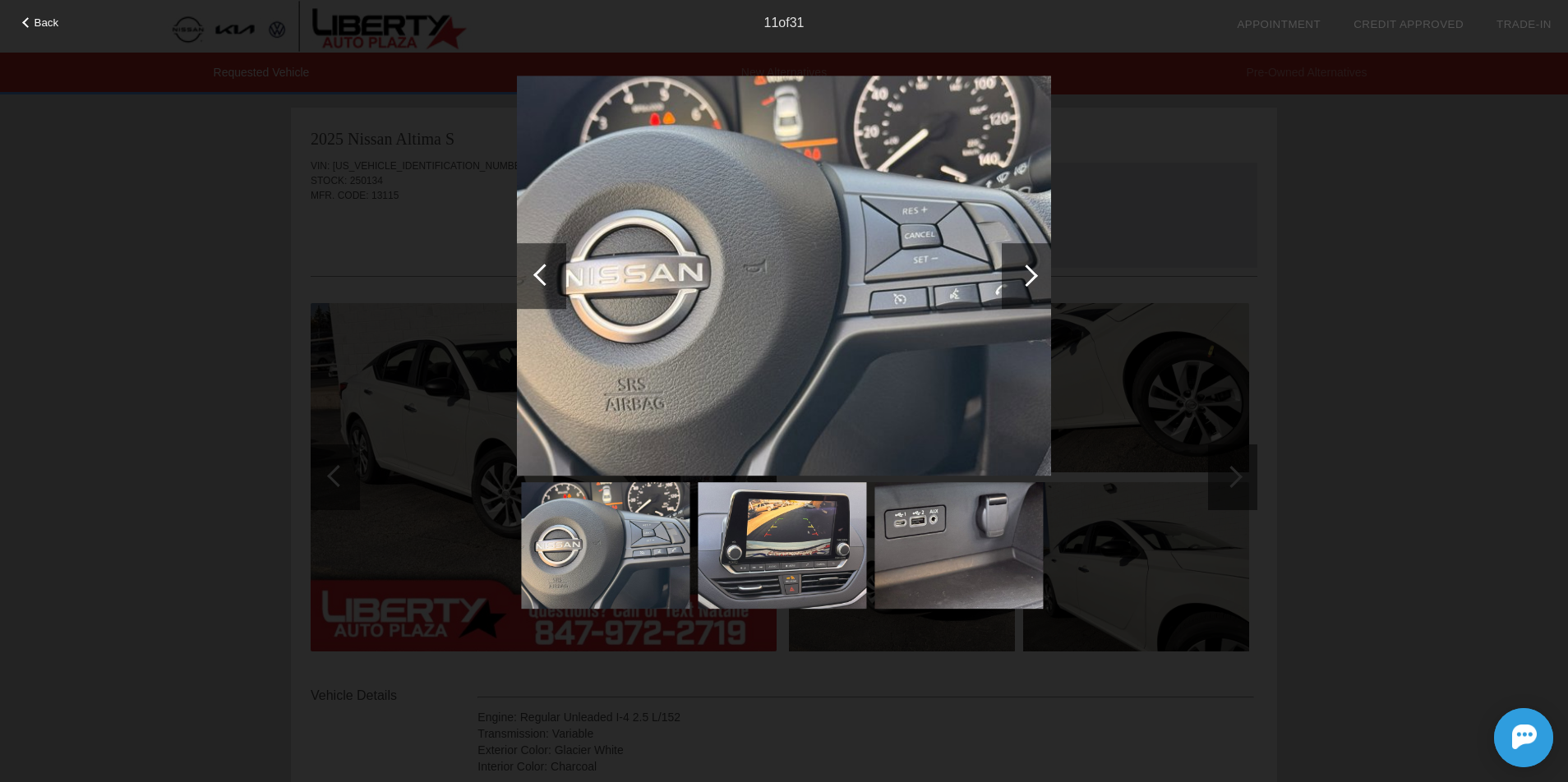
click at [537, 270] on div at bounding box center [541, 276] width 49 height 66
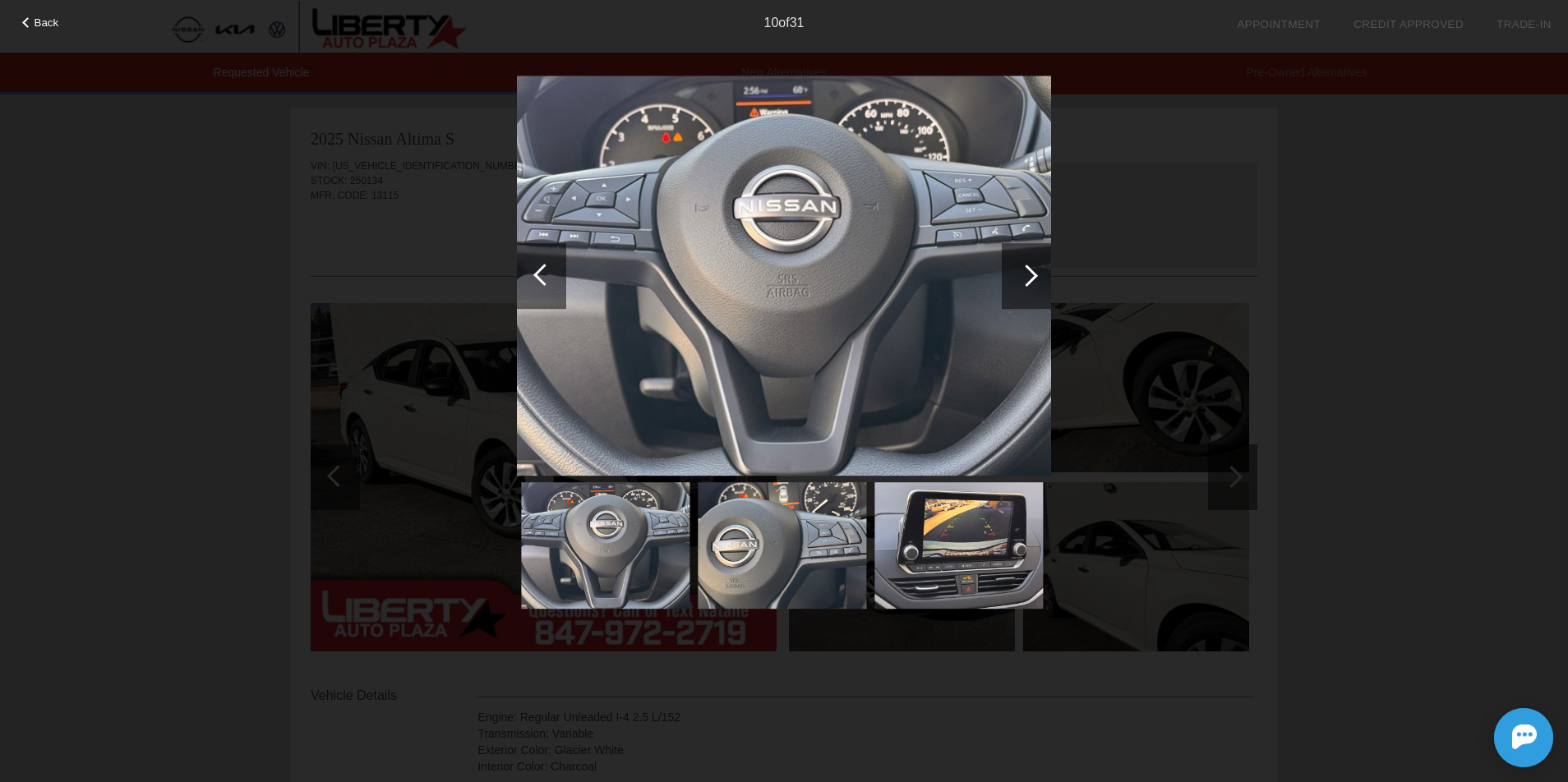
click at [538, 270] on div at bounding box center [541, 276] width 49 height 66
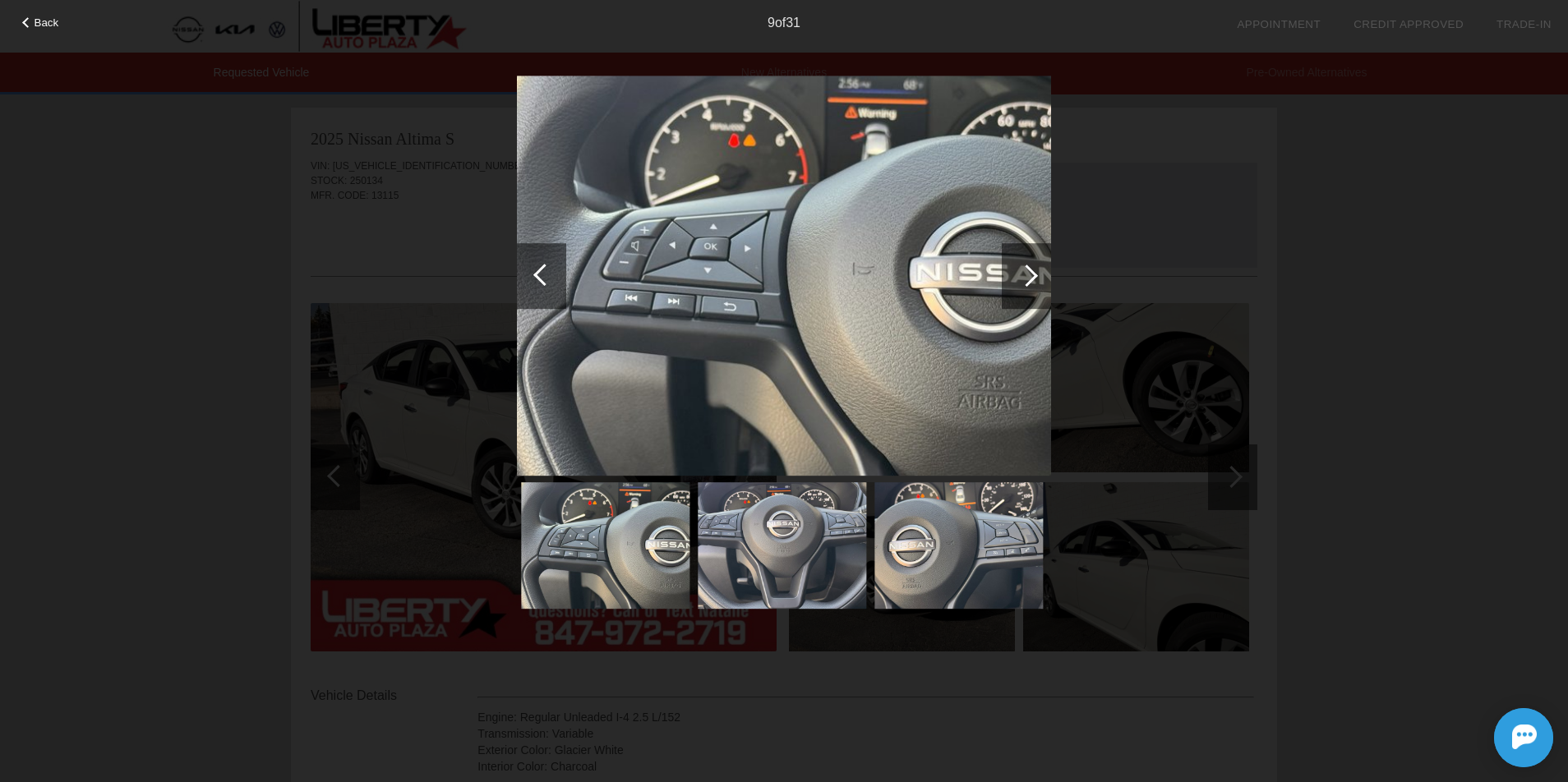
click at [538, 270] on div at bounding box center [541, 276] width 49 height 66
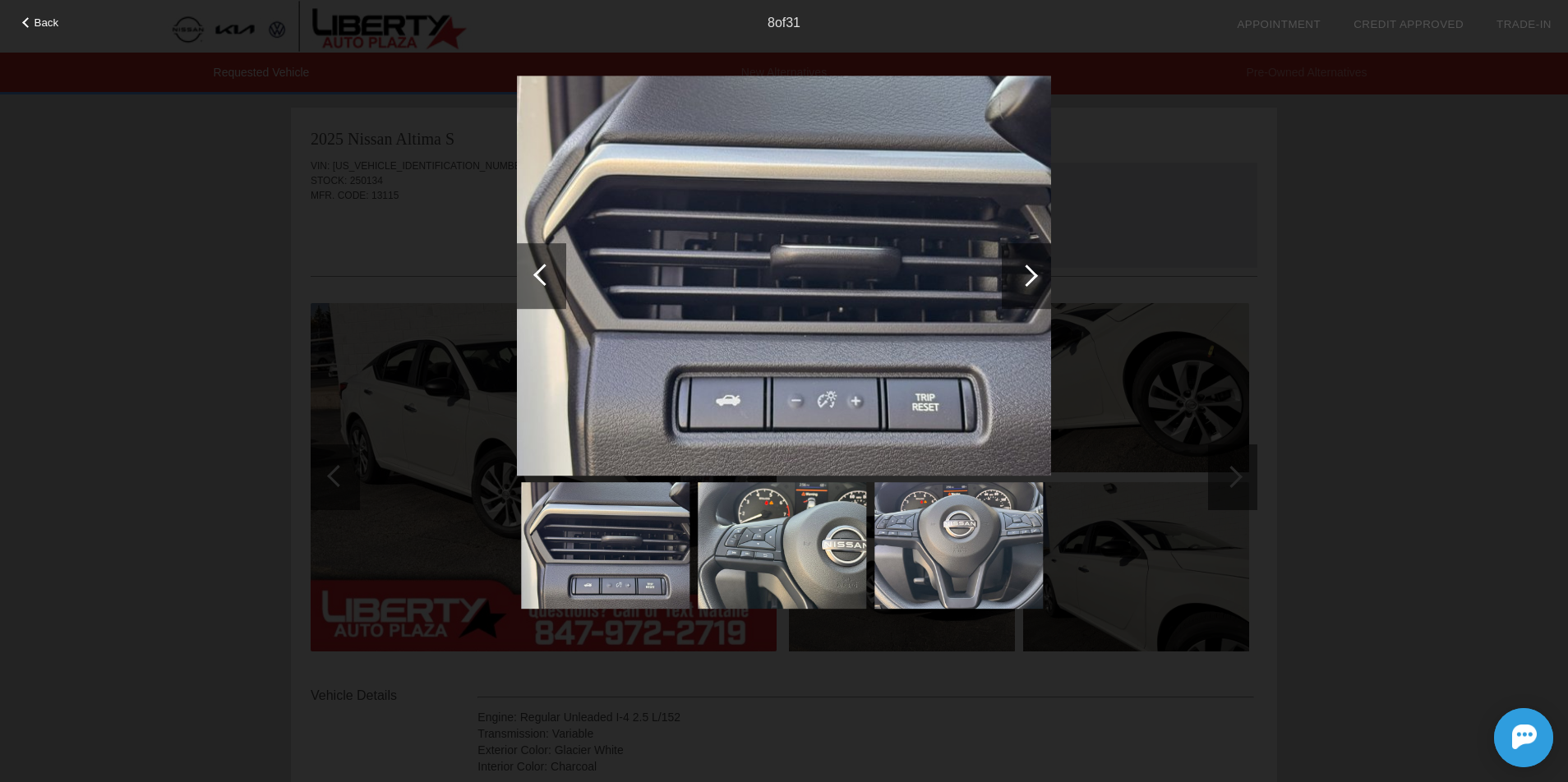
click at [538, 270] on div at bounding box center [541, 276] width 49 height 66
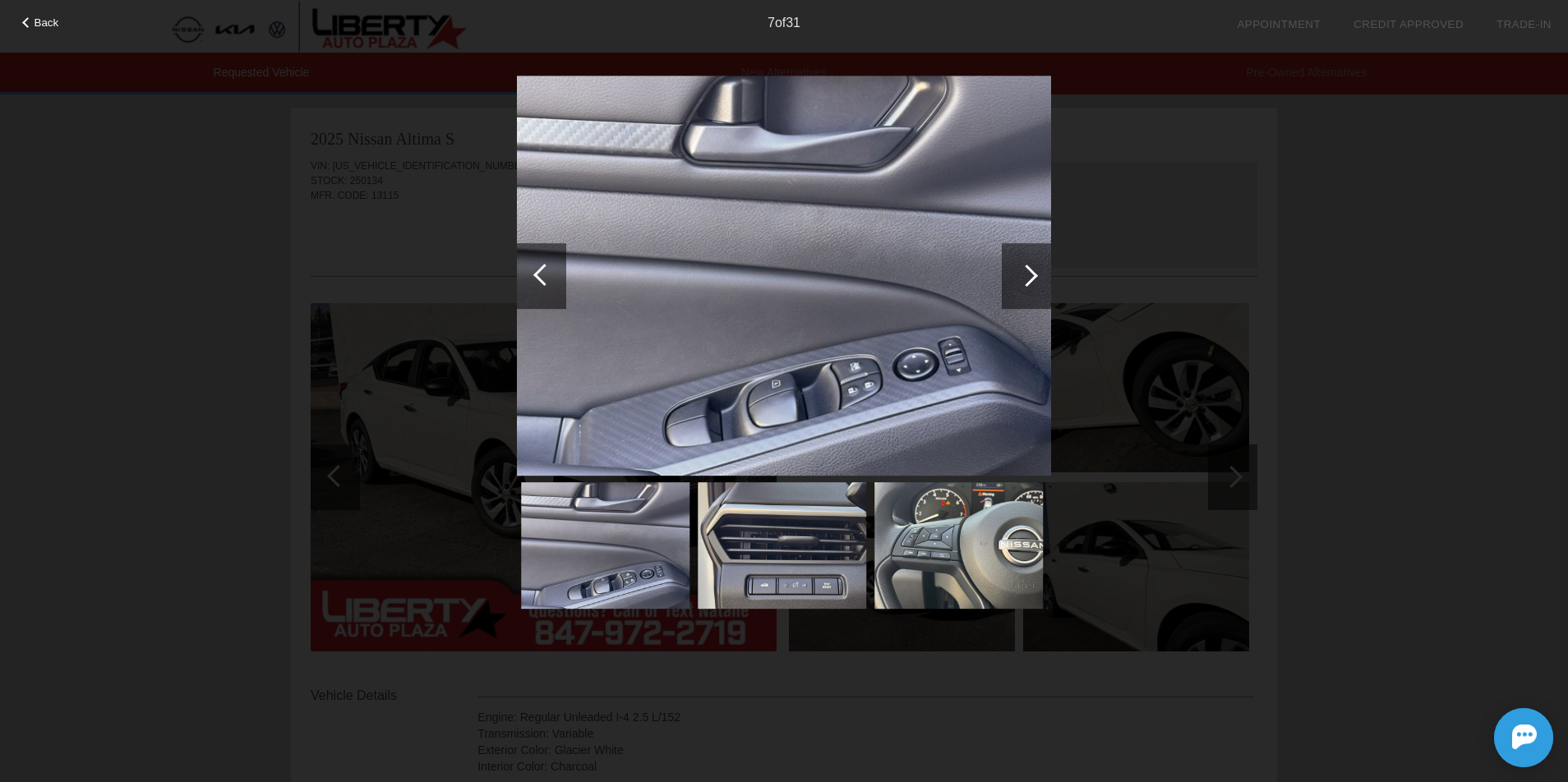
click at [538, 270] on div at bounding box center [541, 276] width 49 height 66
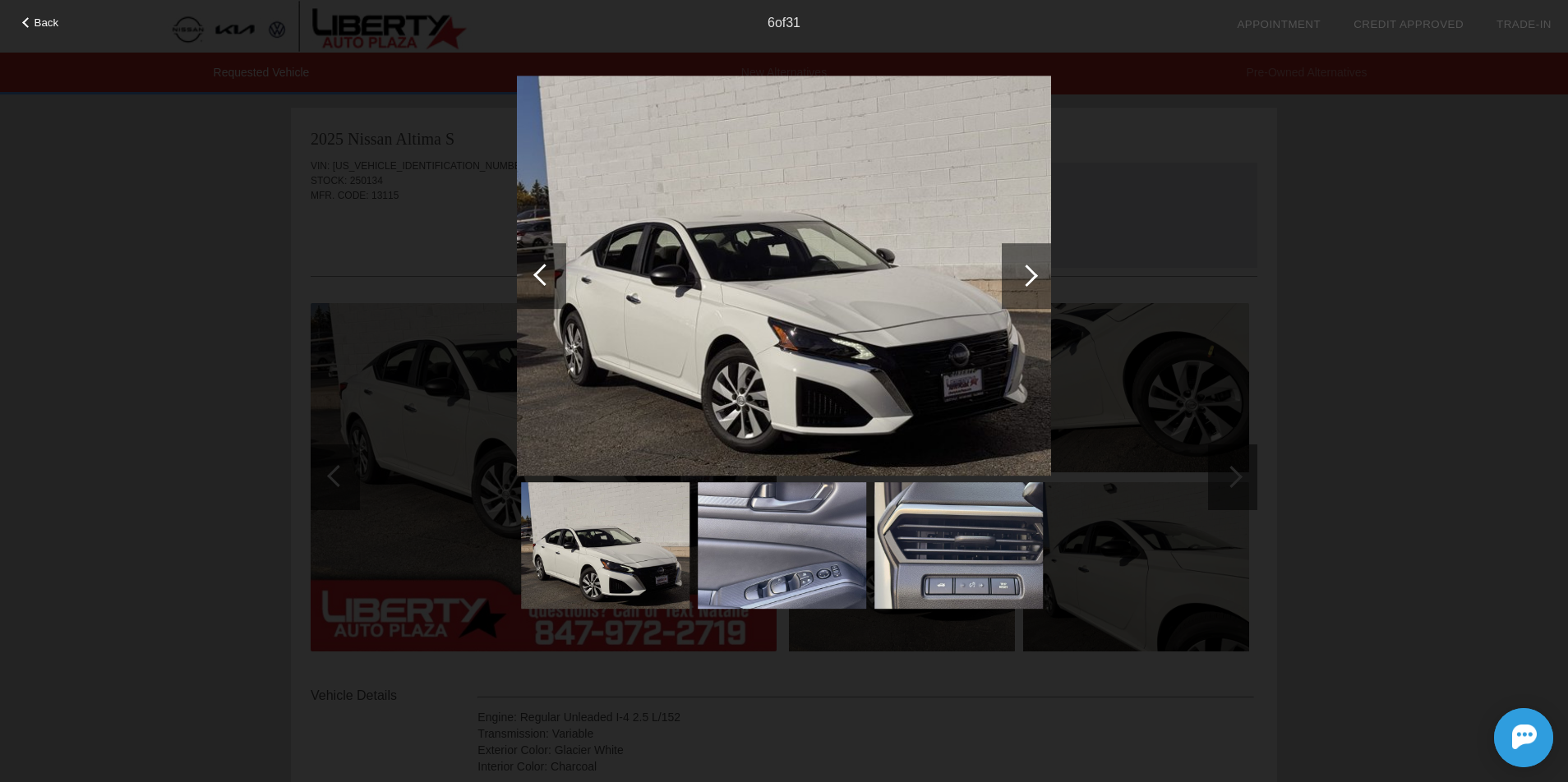
click at [1016, 265] on div at bounding box center [1026, 276] width 49 height 66
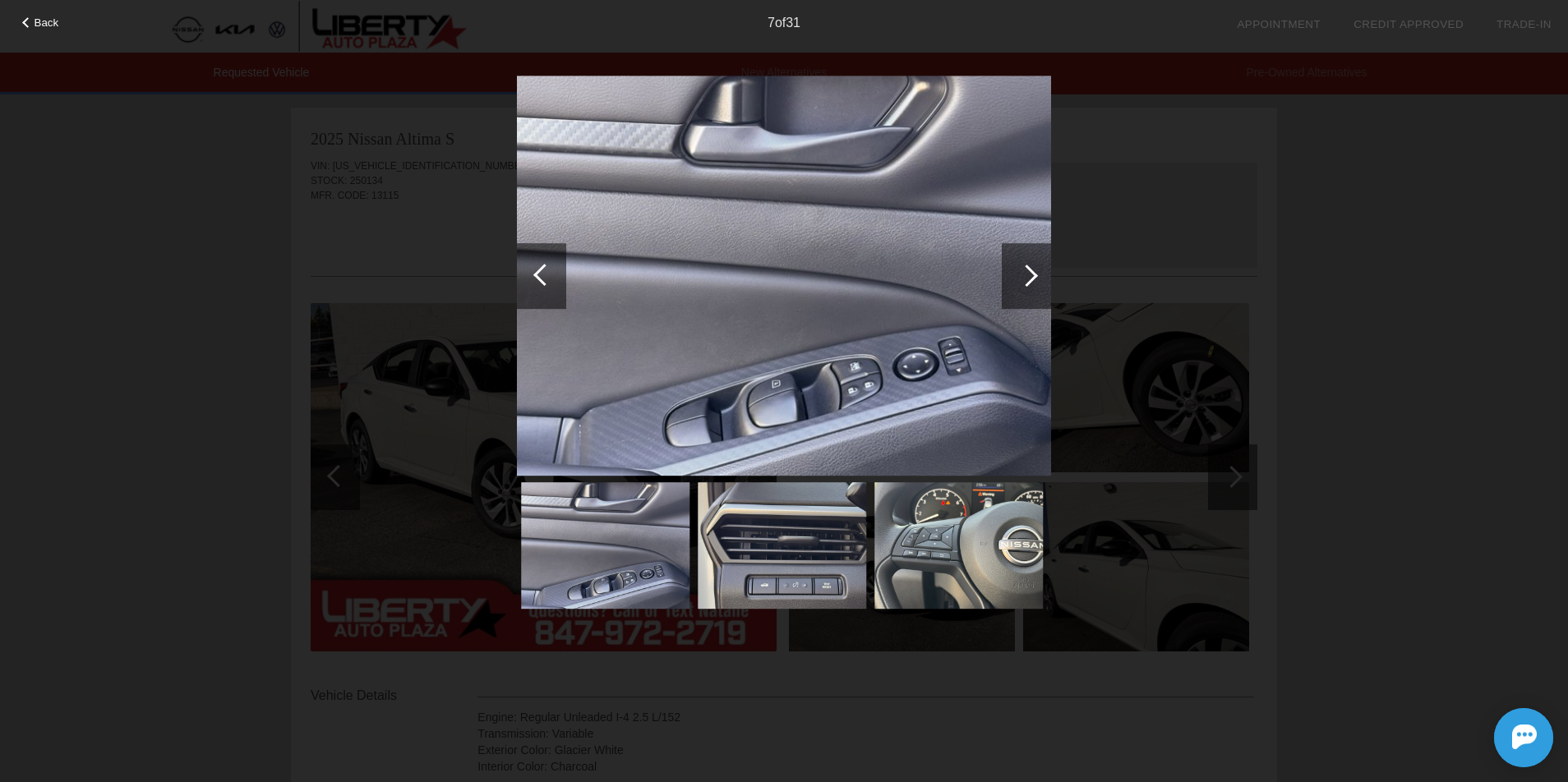
click at [1015, 265] on div at bounding box center [1026, 276] width 49 height 66
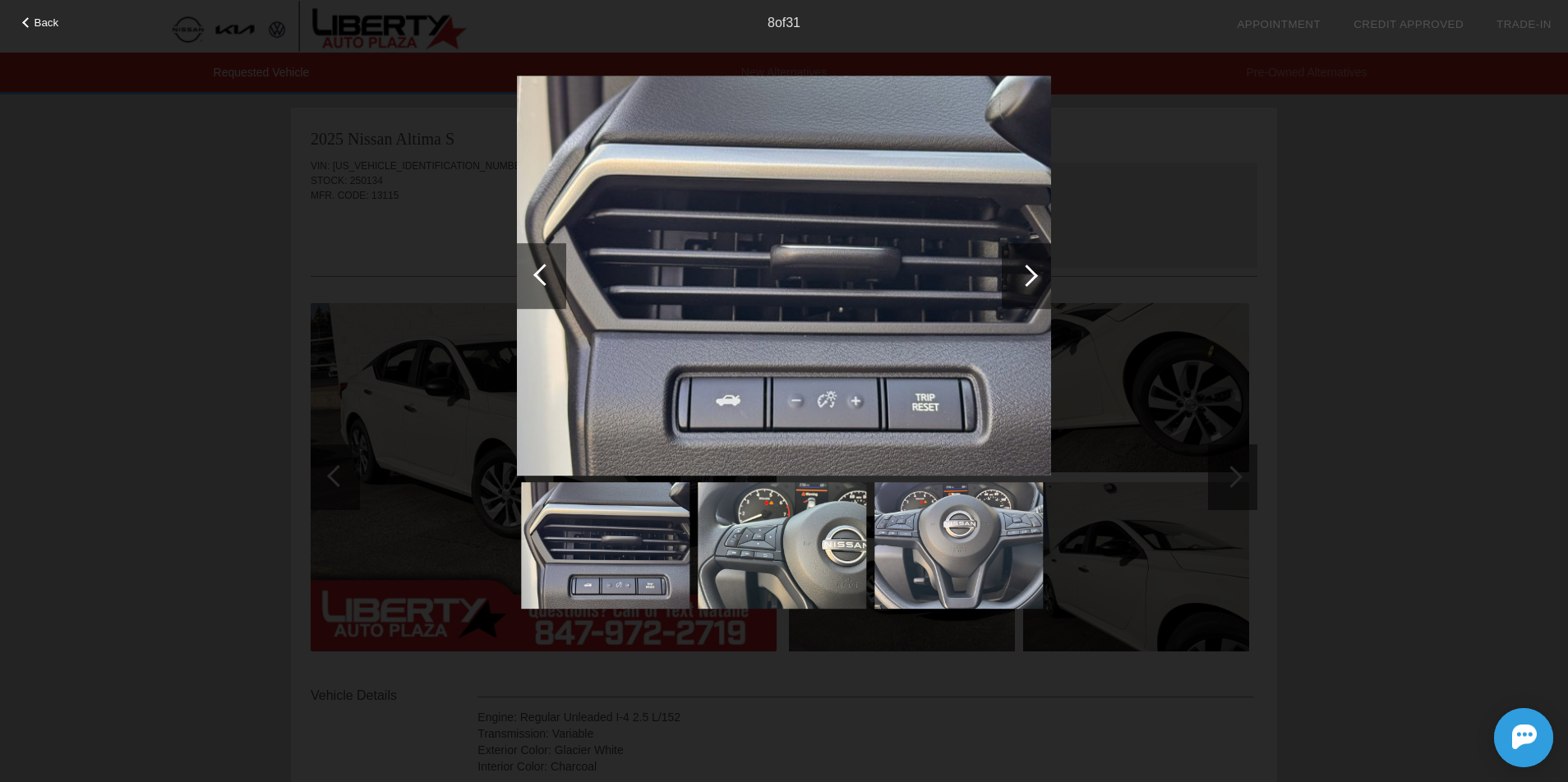
click at [1016, 265] on div at bounding box center [1026, 276] width 49 height 66
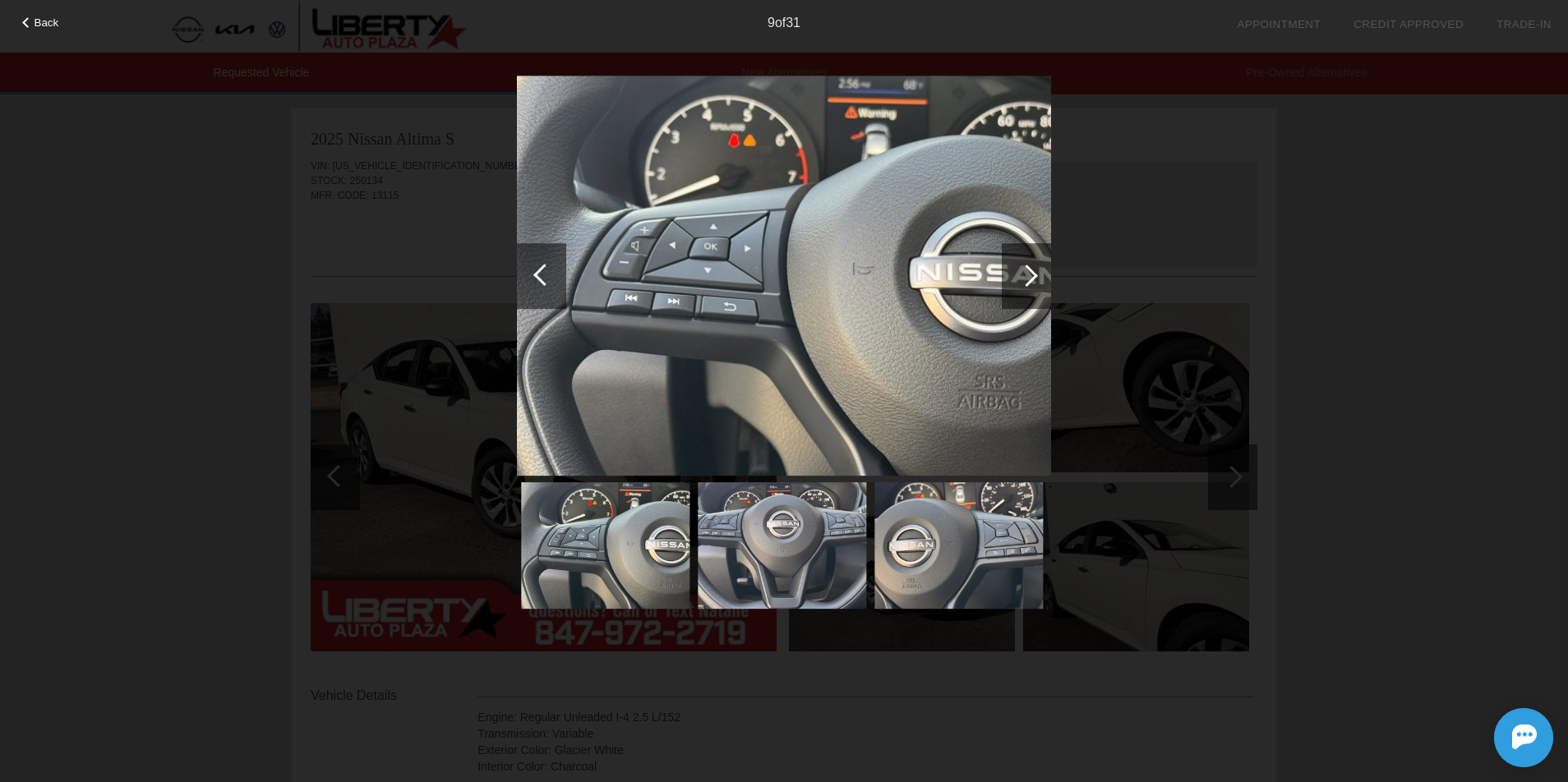
click at [1017, 267] on div at bounding box center [1026, 276] width 49 height 66
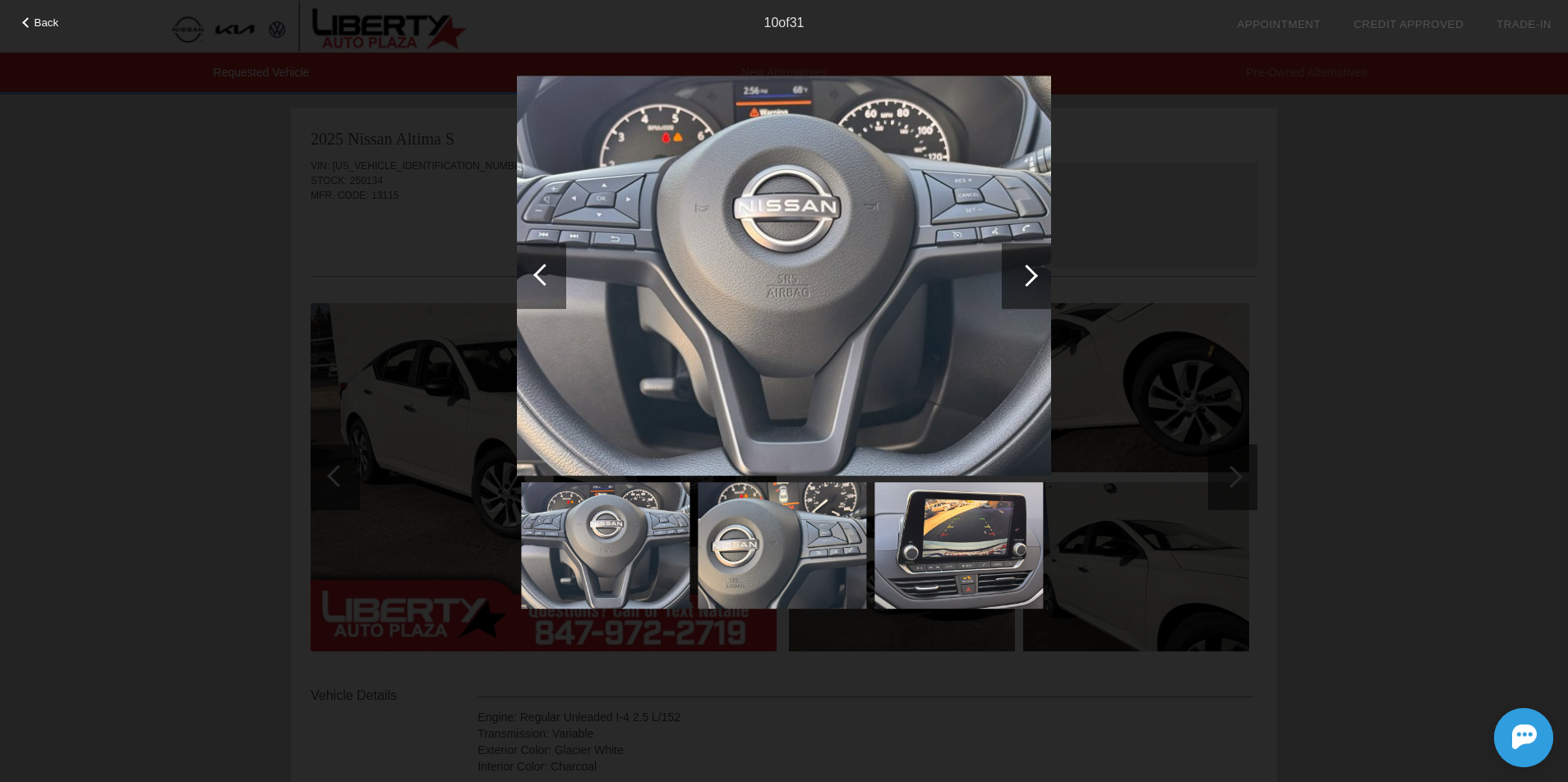
click at [1019, 278] on div at bounding box center [1026, 275] width 22 height 22
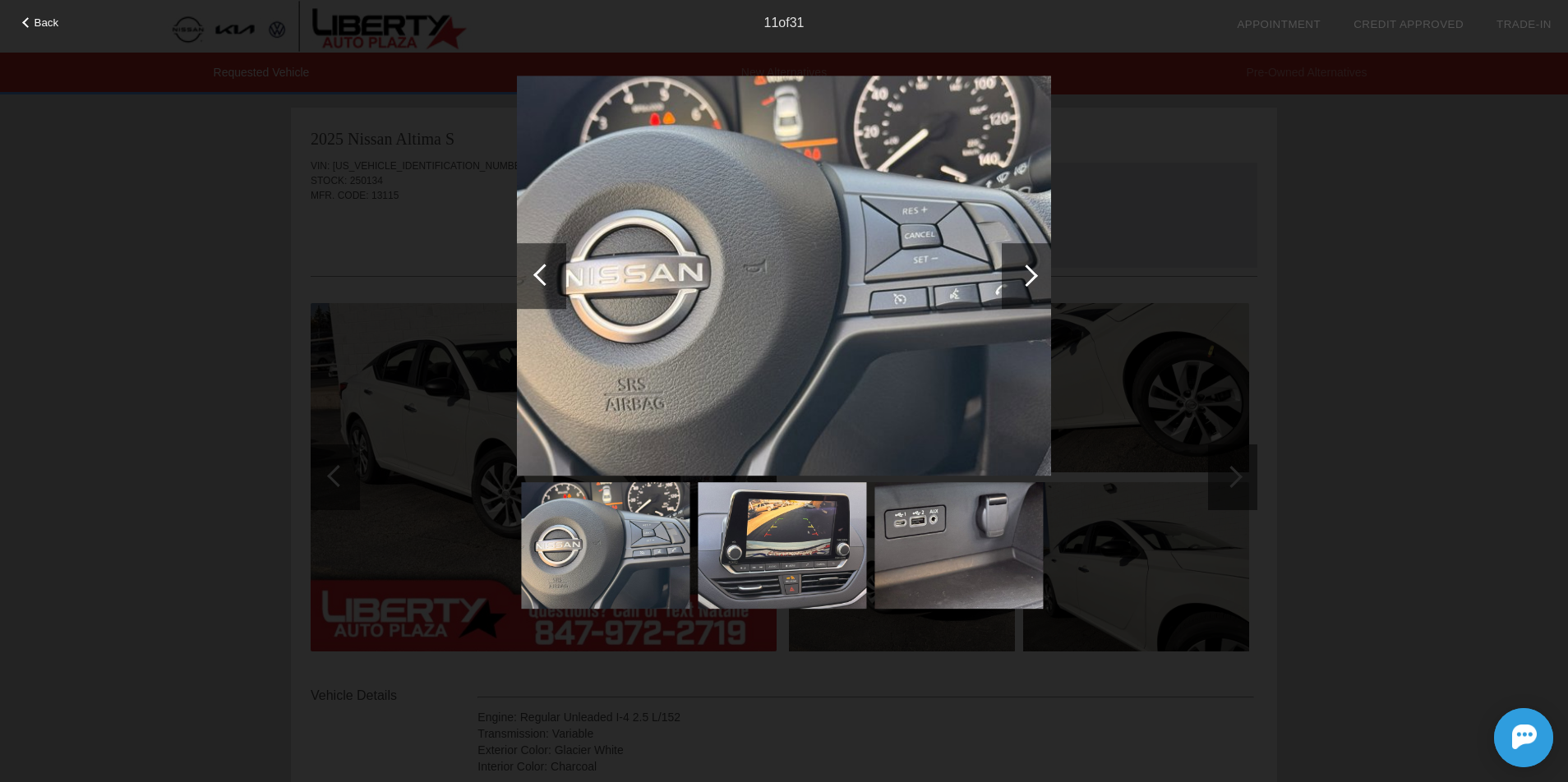
click at [1019, 278] on div at bounding box center [1026, 275] width 22 height 22
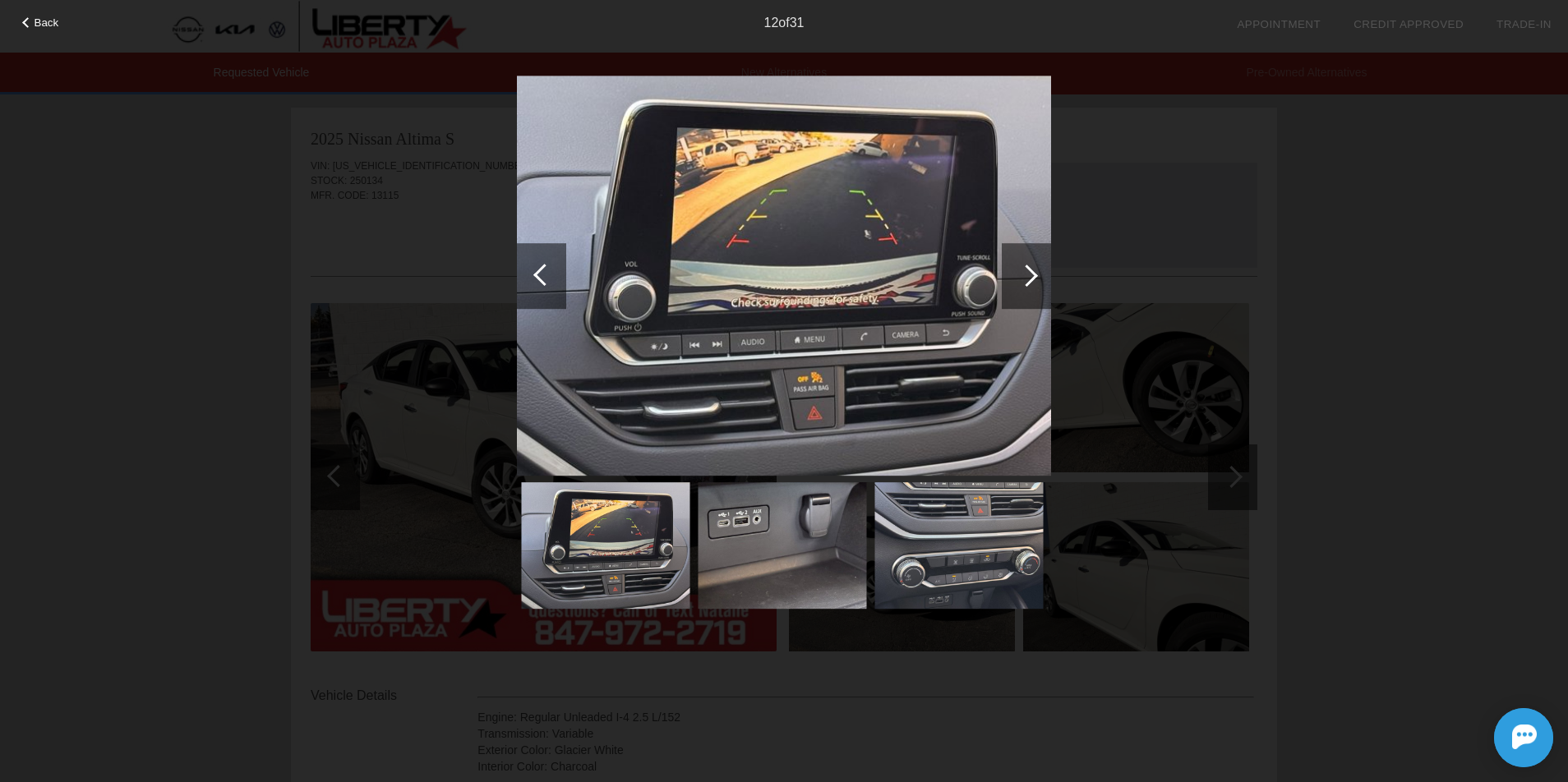
click at [1019, 278] on div at bounding box center [1026, 275] width 22 height 22
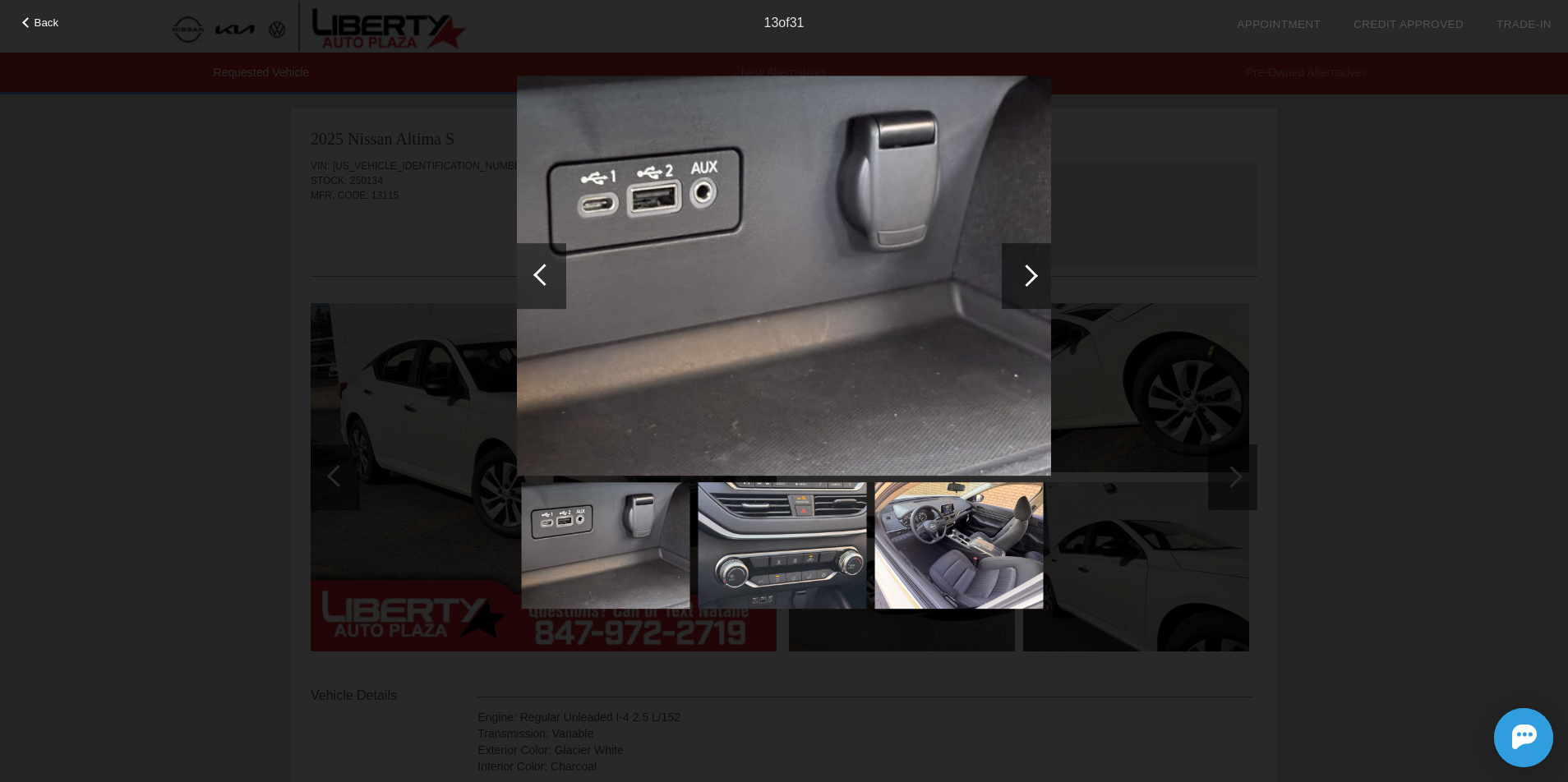
click at [1019, 278] on div at bounding box center [1026, 275] width 22 height 22
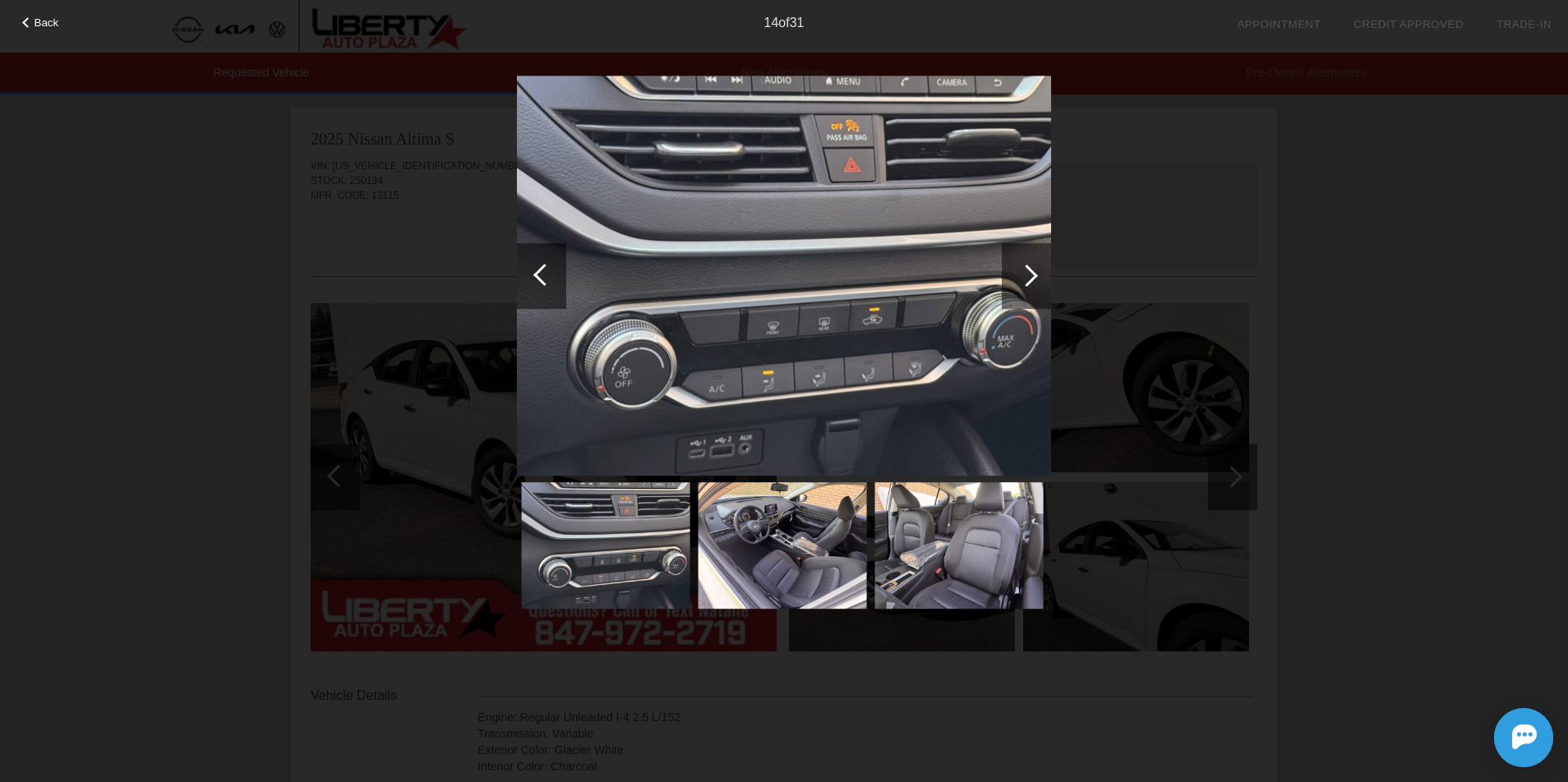
click at [1019, 278] on div at bounding box center [1026, 275] width 22 height 22
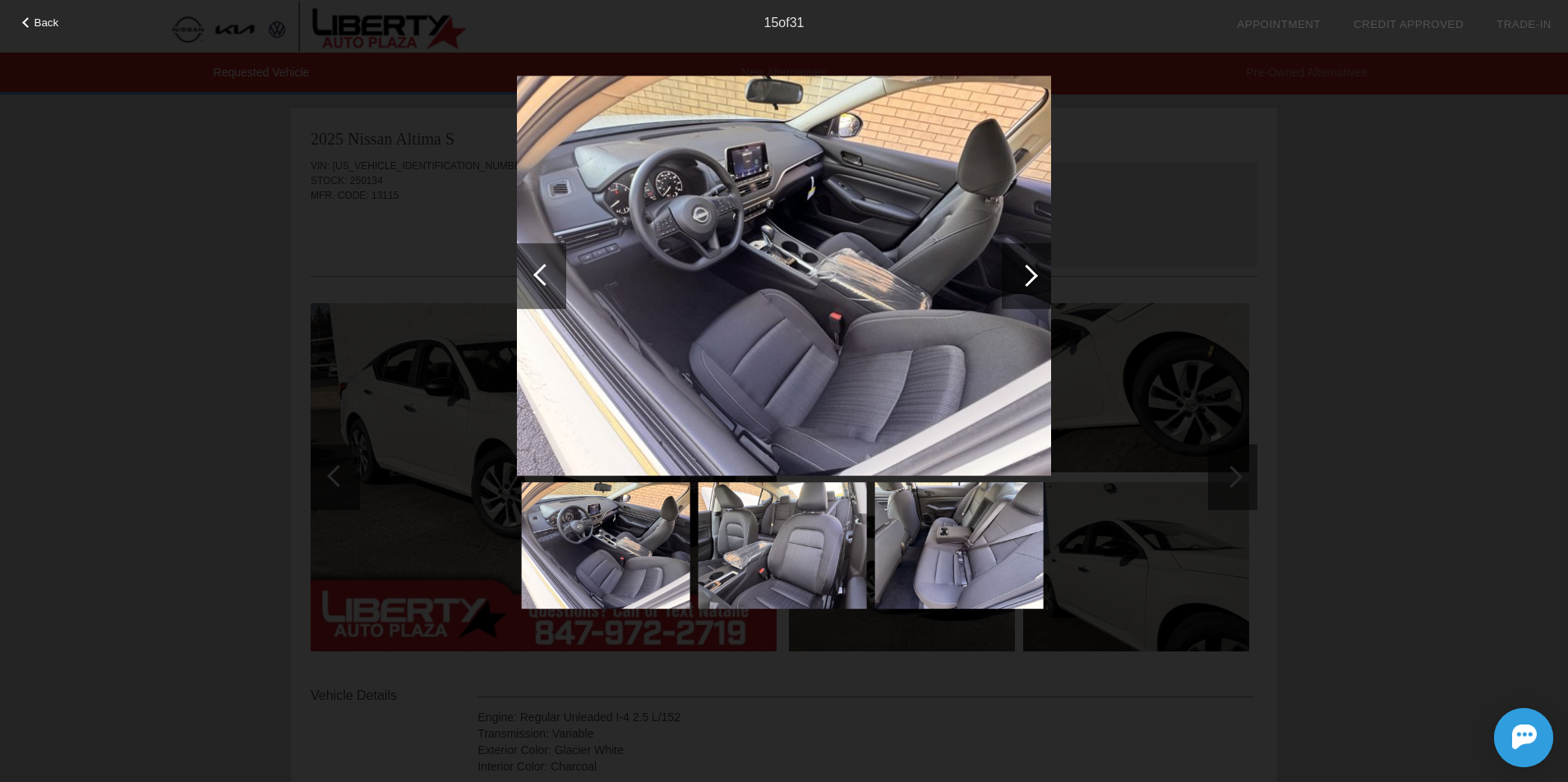
click at [1019, 278] on div at bounding box center [1026, 275] width 22 height 22
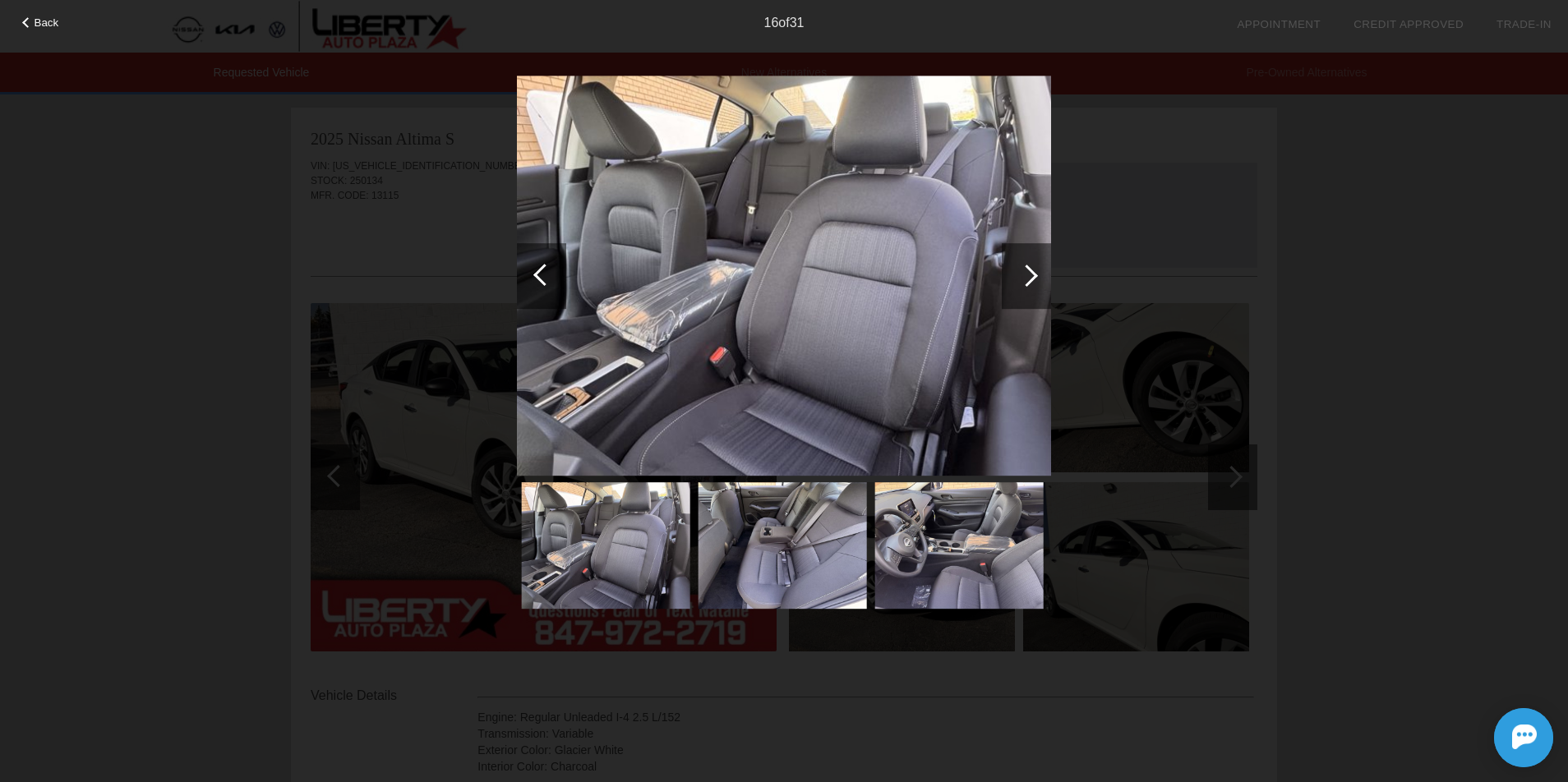
click at [1019, 279] on div at bounding box center [1026, 275] width 22 height 22
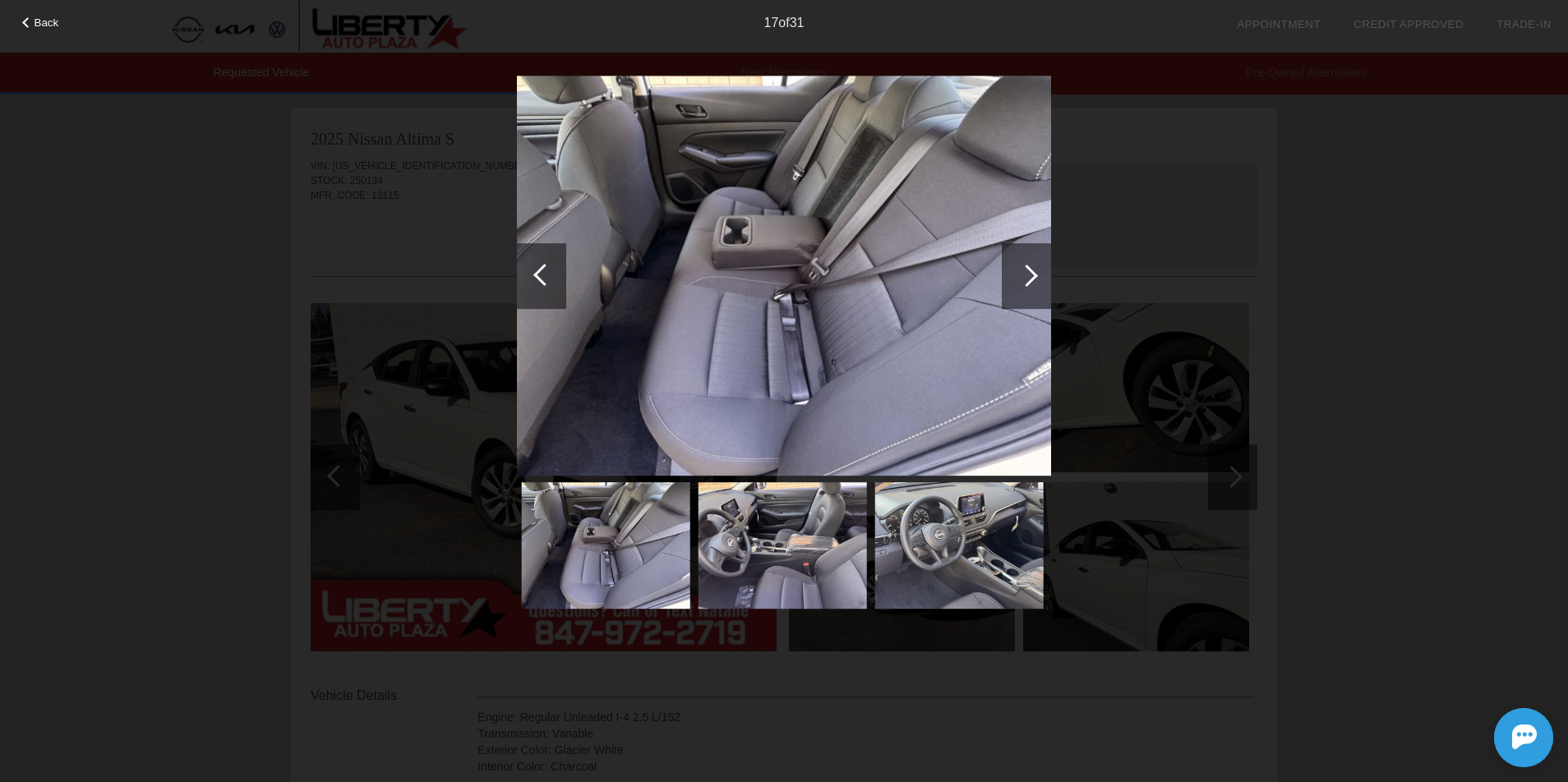
click at [1019, 279] on div at bounding box center [1026, 275] width 22 height 22
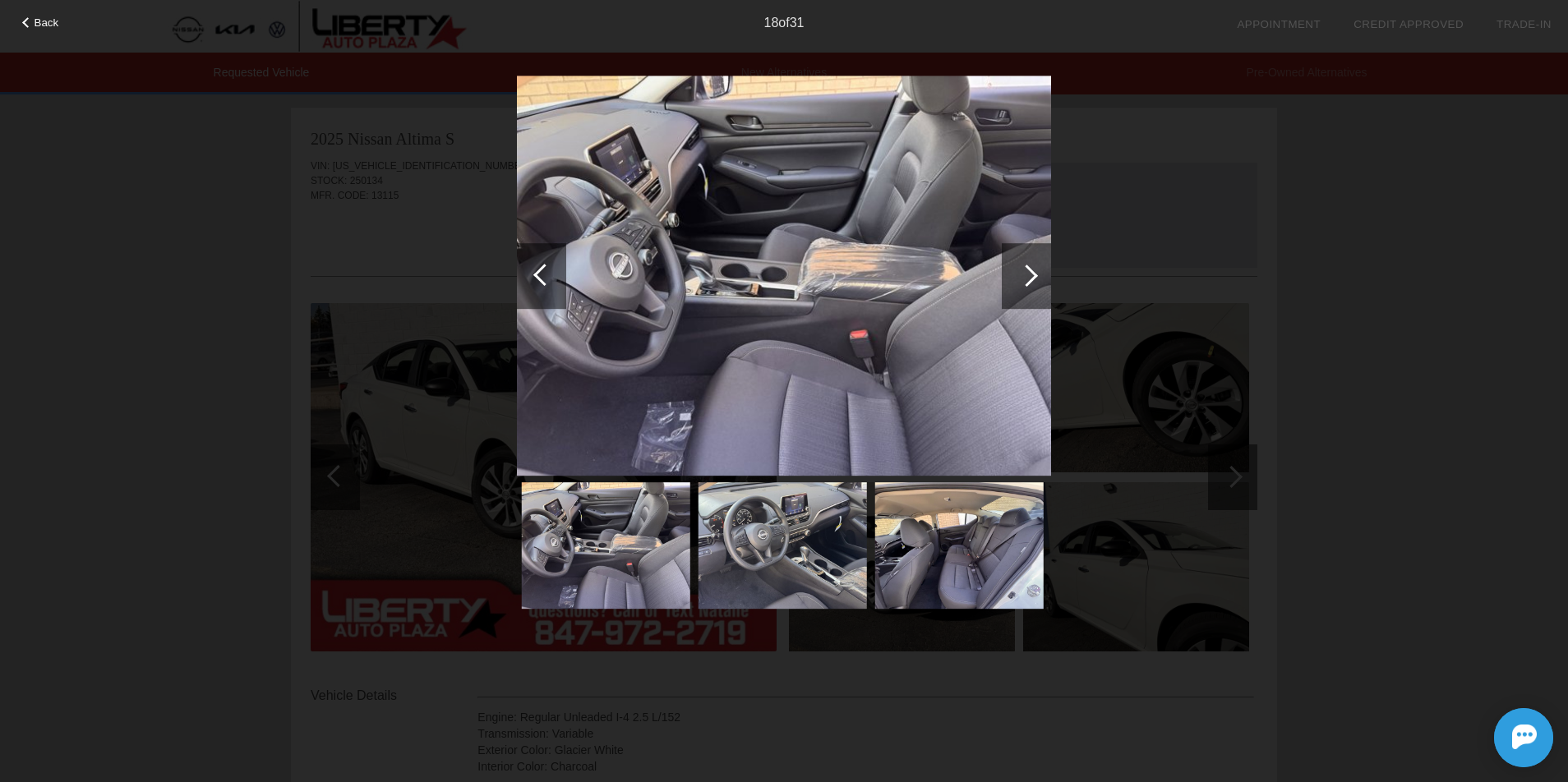
click at [1019, 279] on div at bounding box center [1026, 275] width 22 height 22
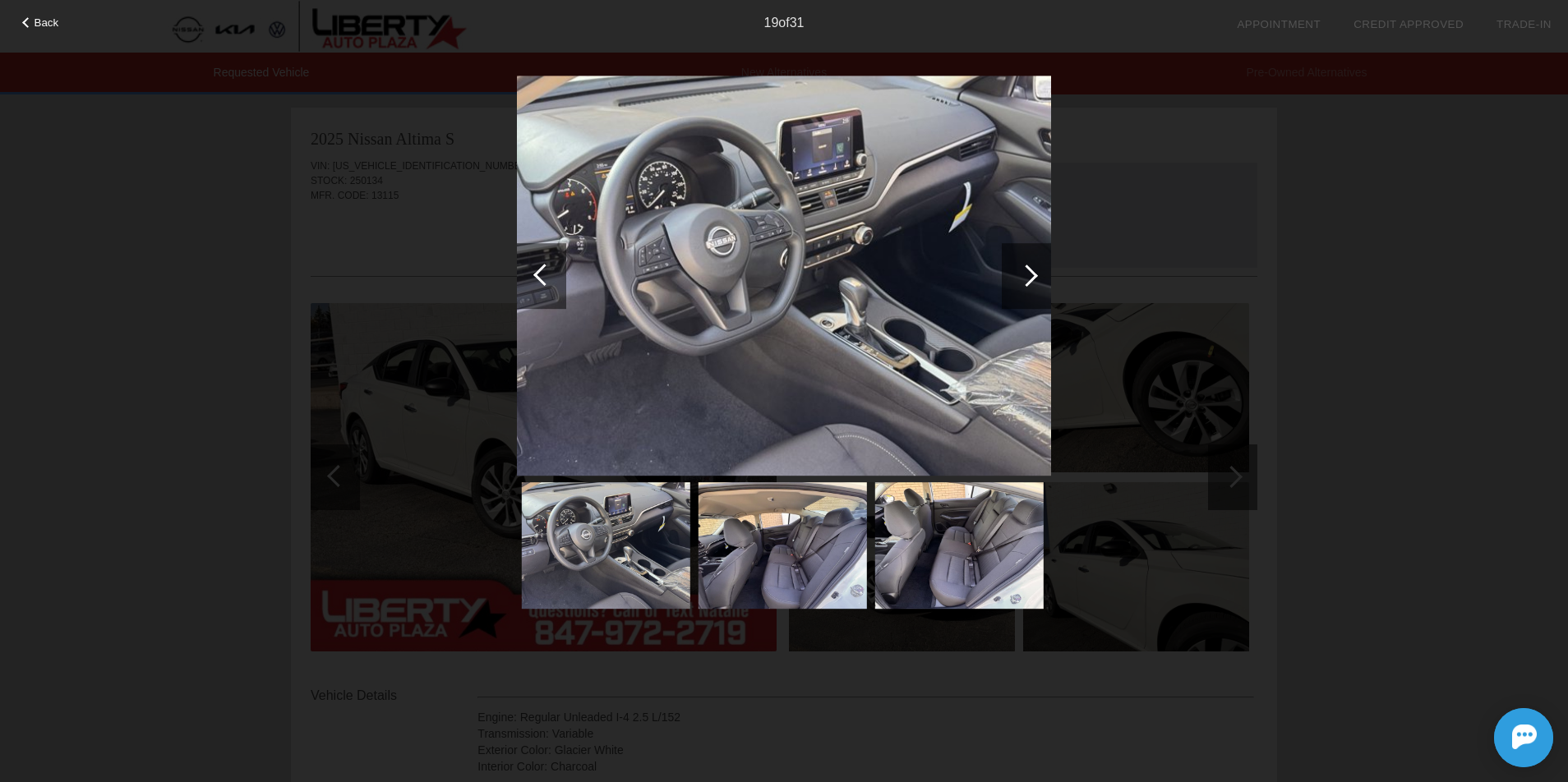
click at [1019, 279] on div at bounding box center [1026, 275] width 22 height 22
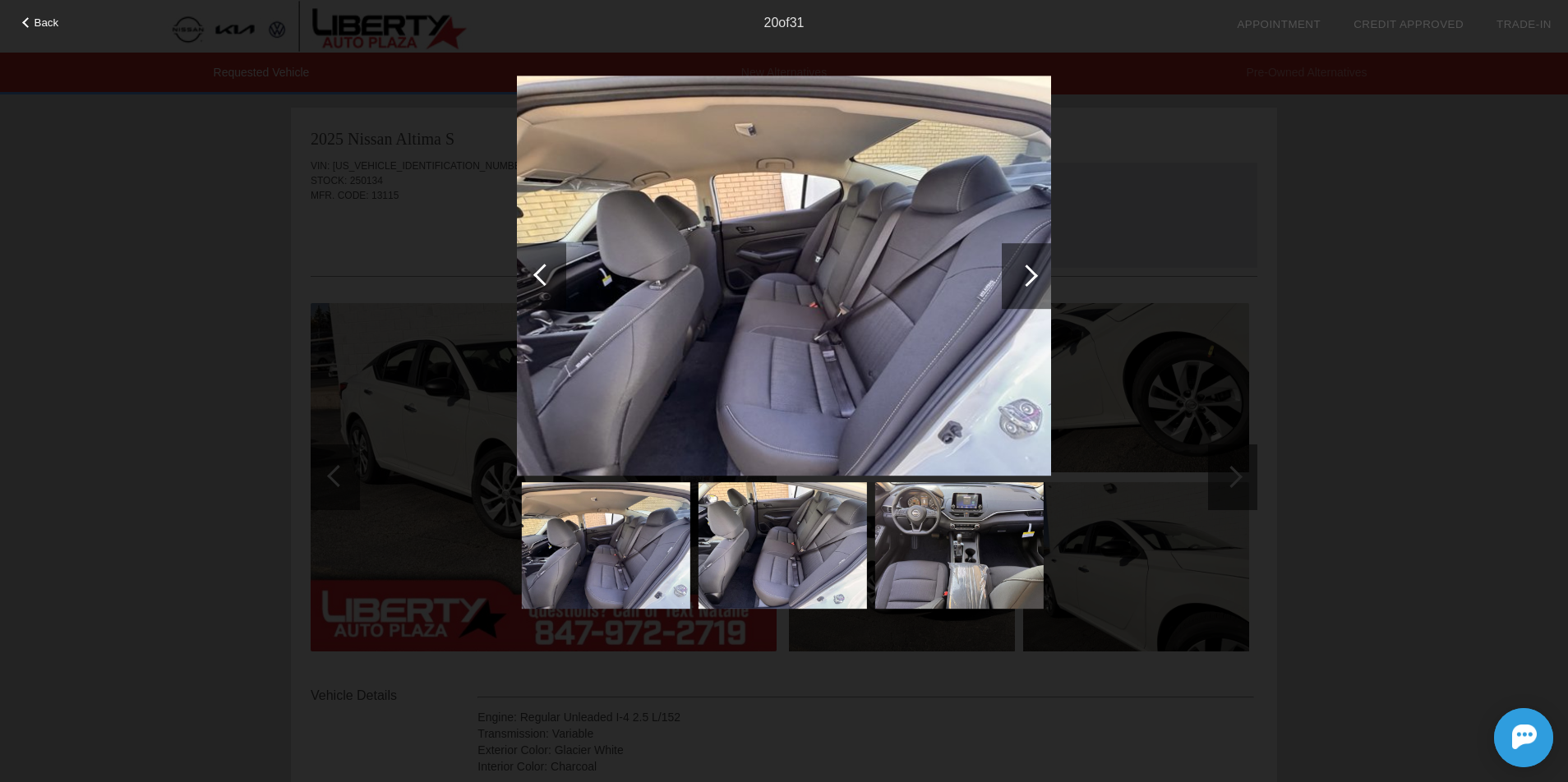
click at [1019, 279] on div at bounding box center [1026, 275] width 22 height 22
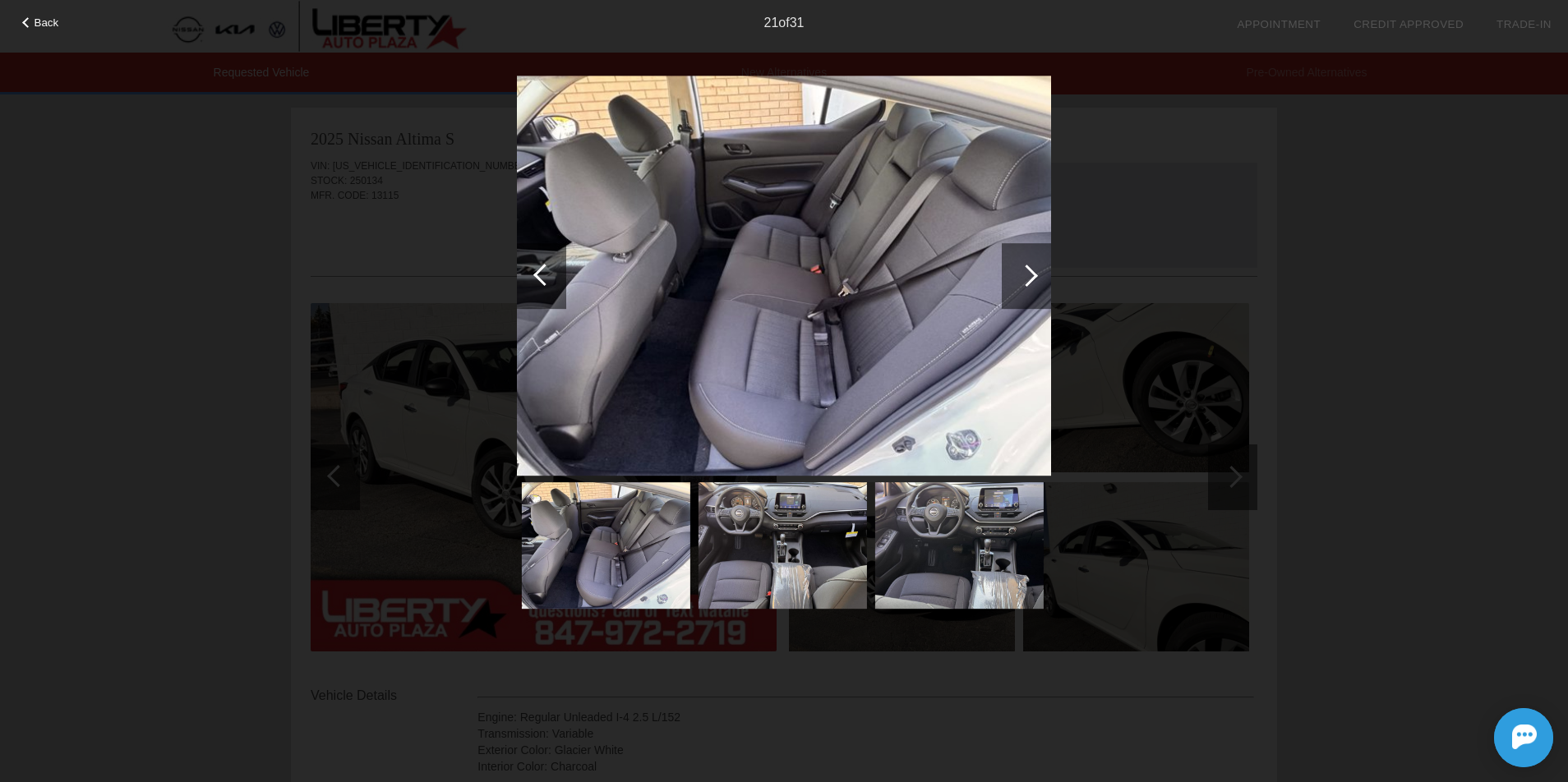
click at [1019, 279] on div at bounding box center [1026, 275] width 22 height 22
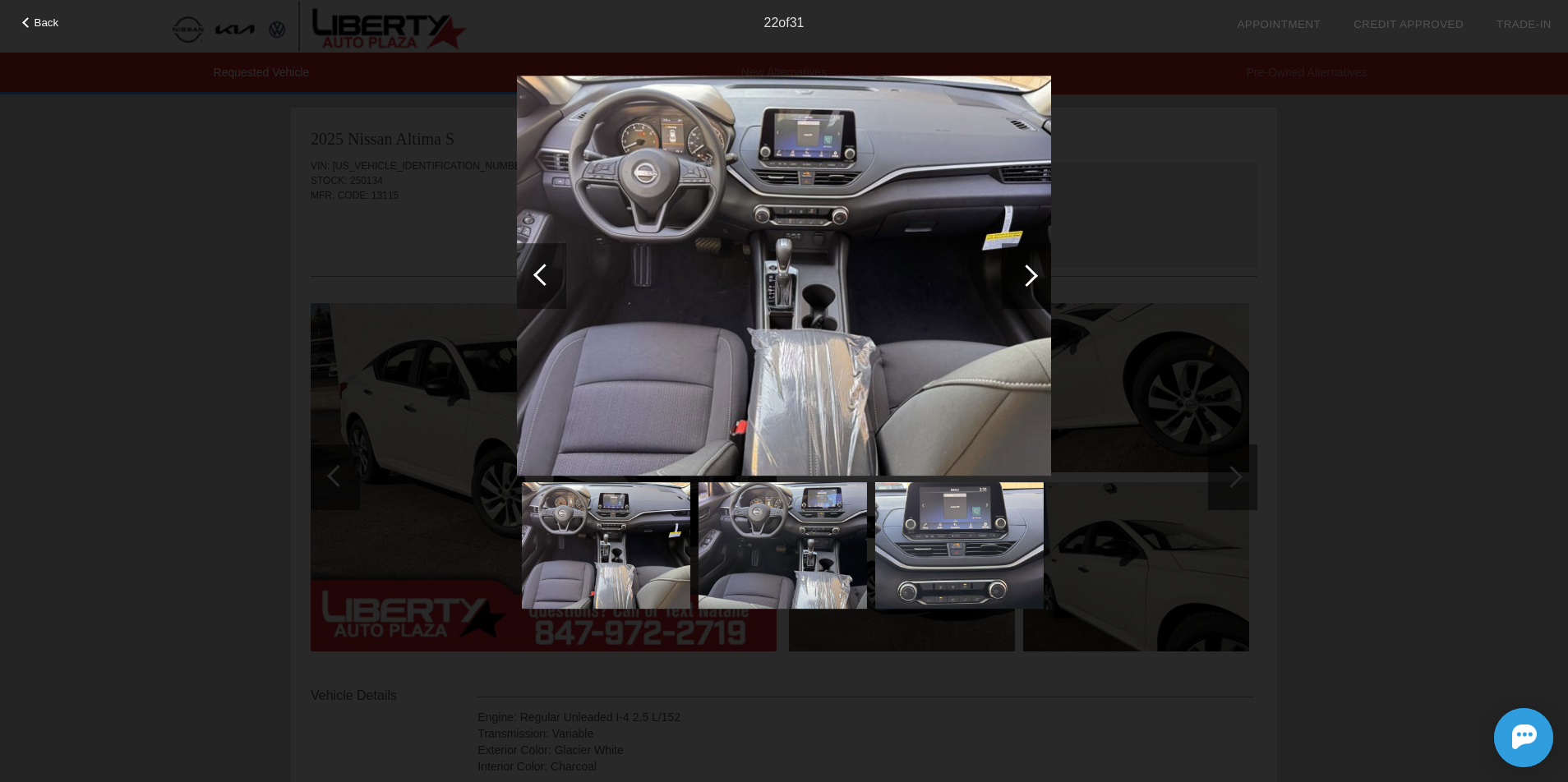
click at [1019, 279] on div at bounding box center [1026, 275] width 22 height 22
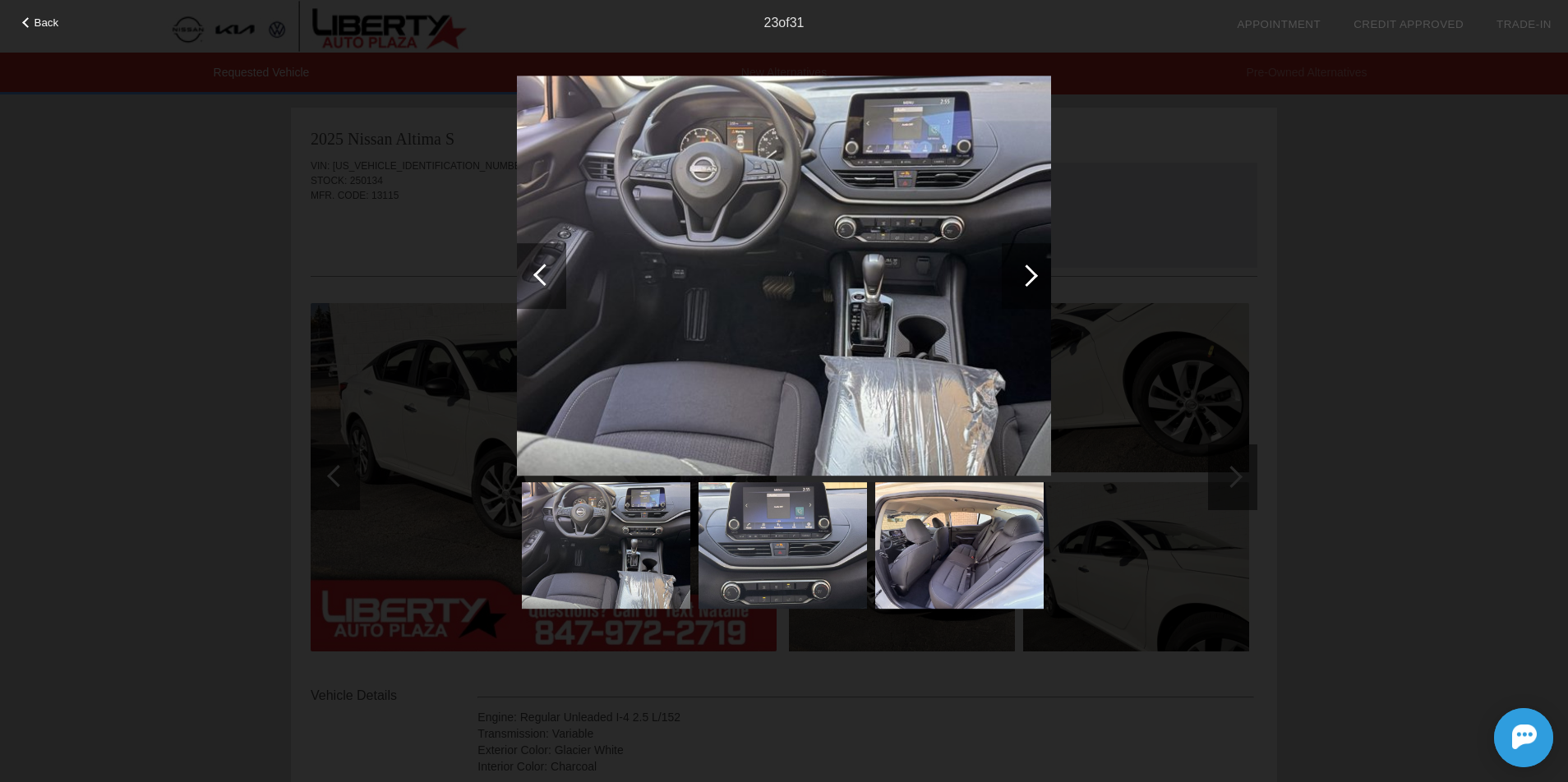
click at [1019, 279] on div at bounding box center [1026, 275] width 22 height 22
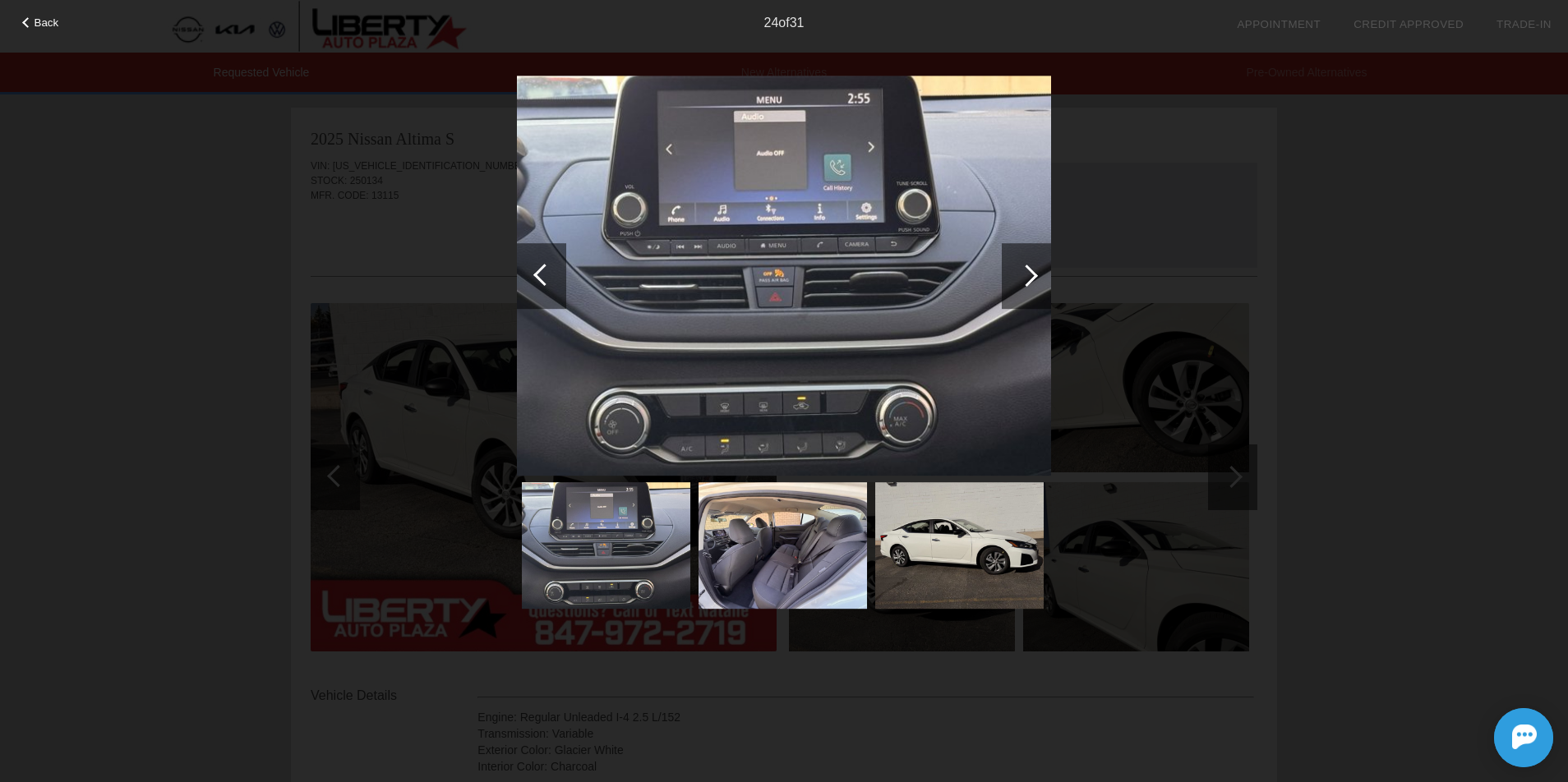
click at [1019, 279] on div at bounding box center [1026, 275] width 22 height 22
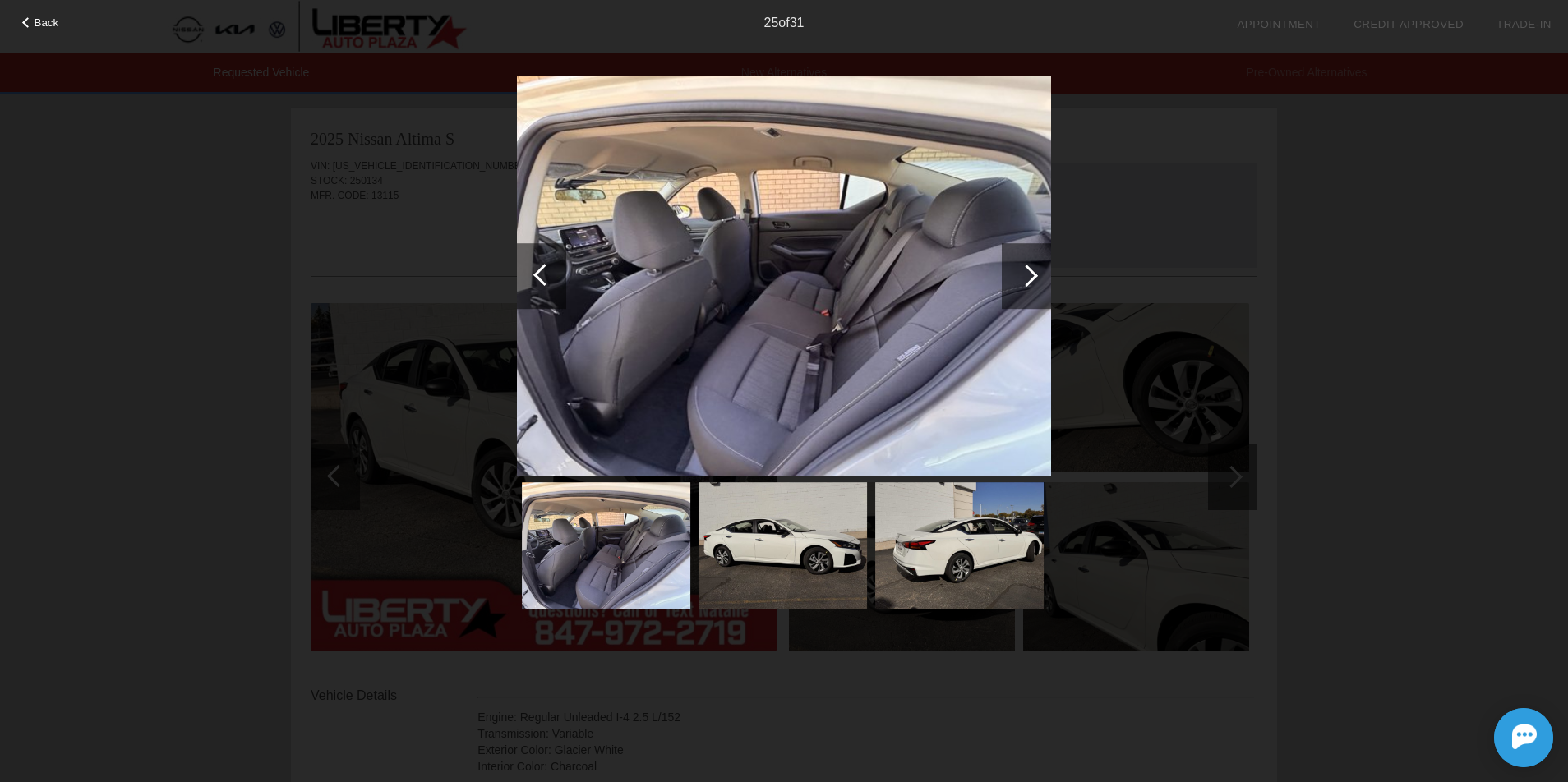
click at [1019, 279] on div at bounding box center [1026, 275] width 22 height 22
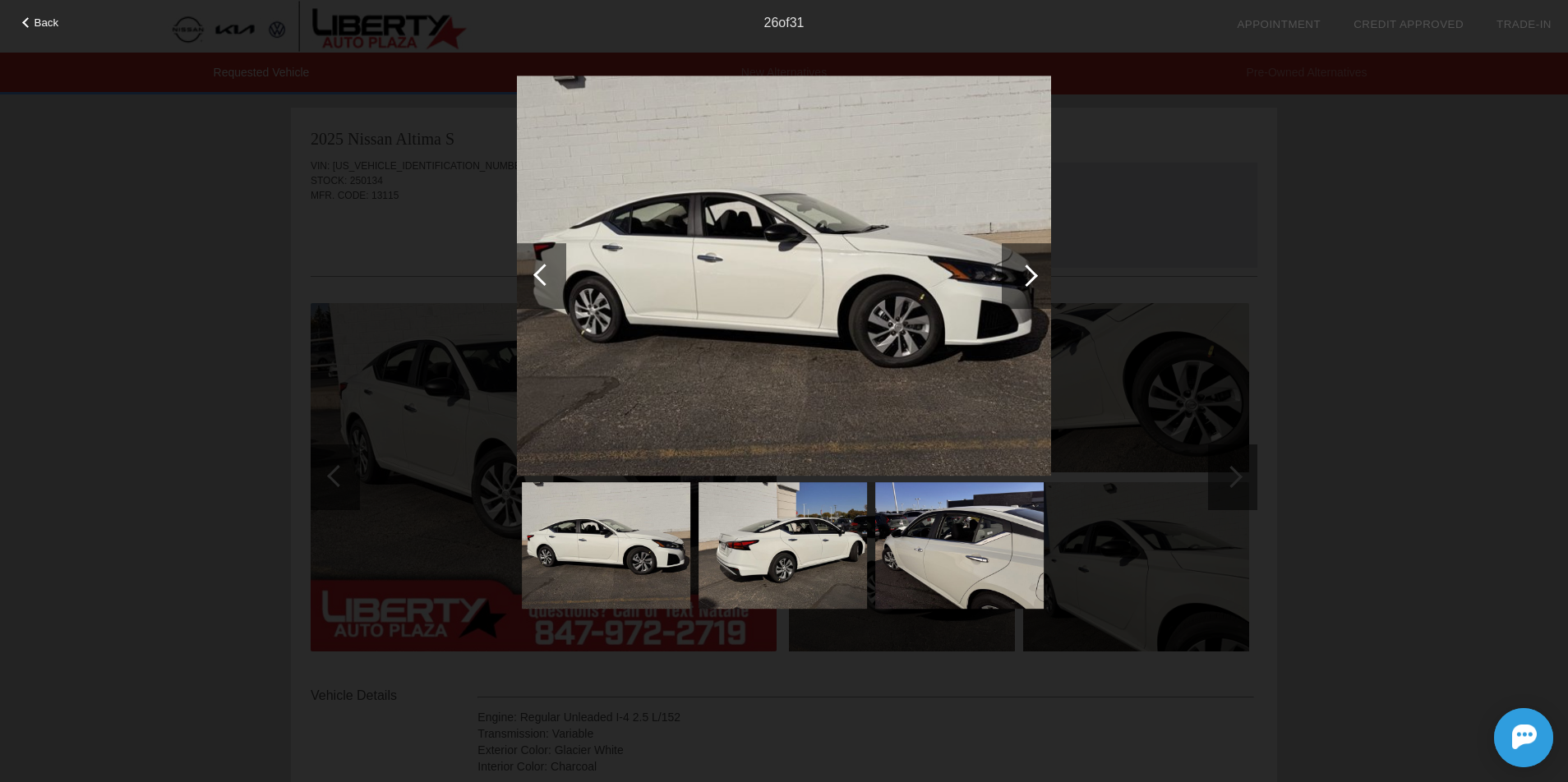
click at [1019, 279] on div at bounding box center [1026, 275] width 22 height 22
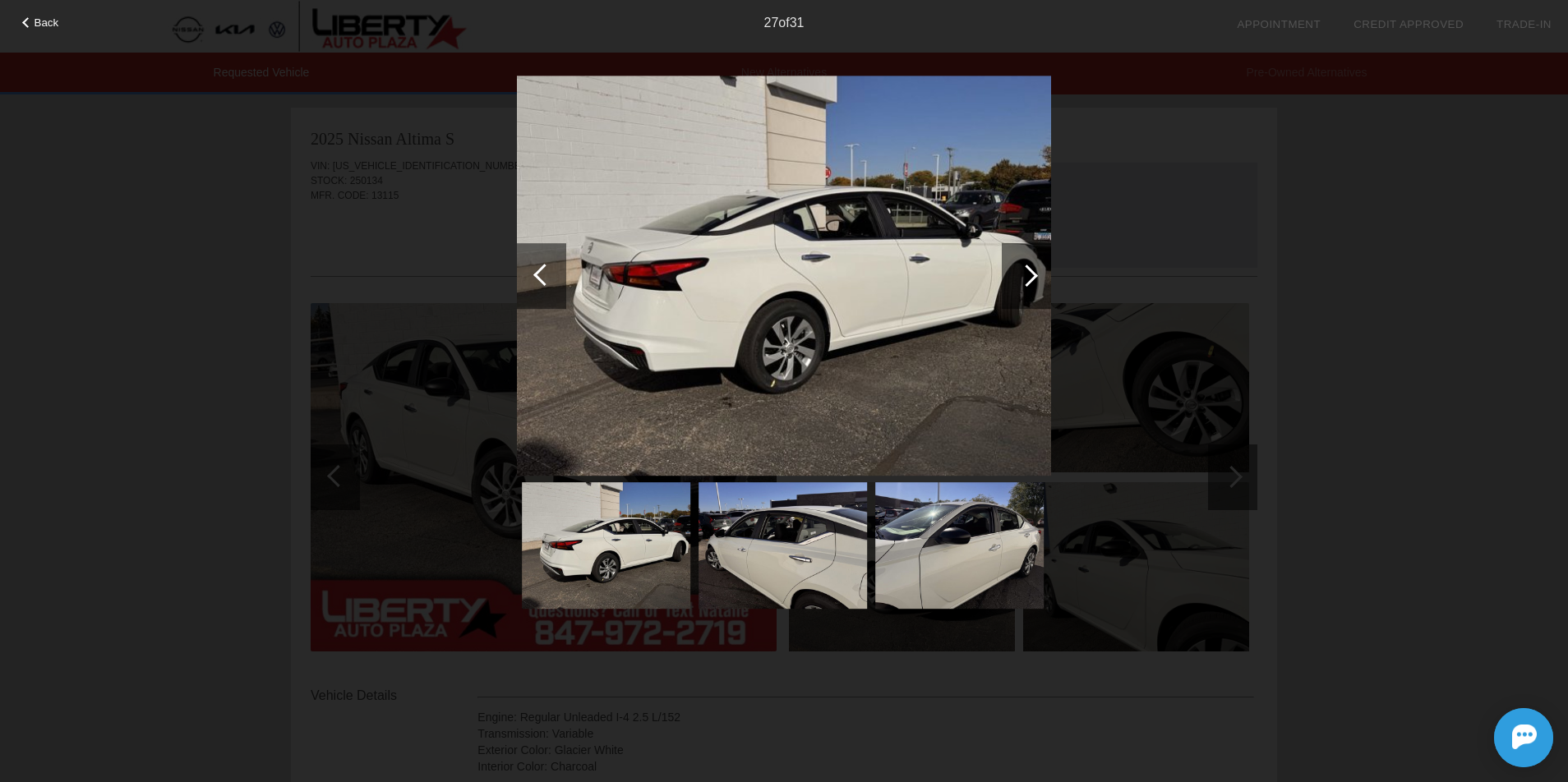
click at [1019, 279] on div at bounding box center [1026, 275] width 22 height 22
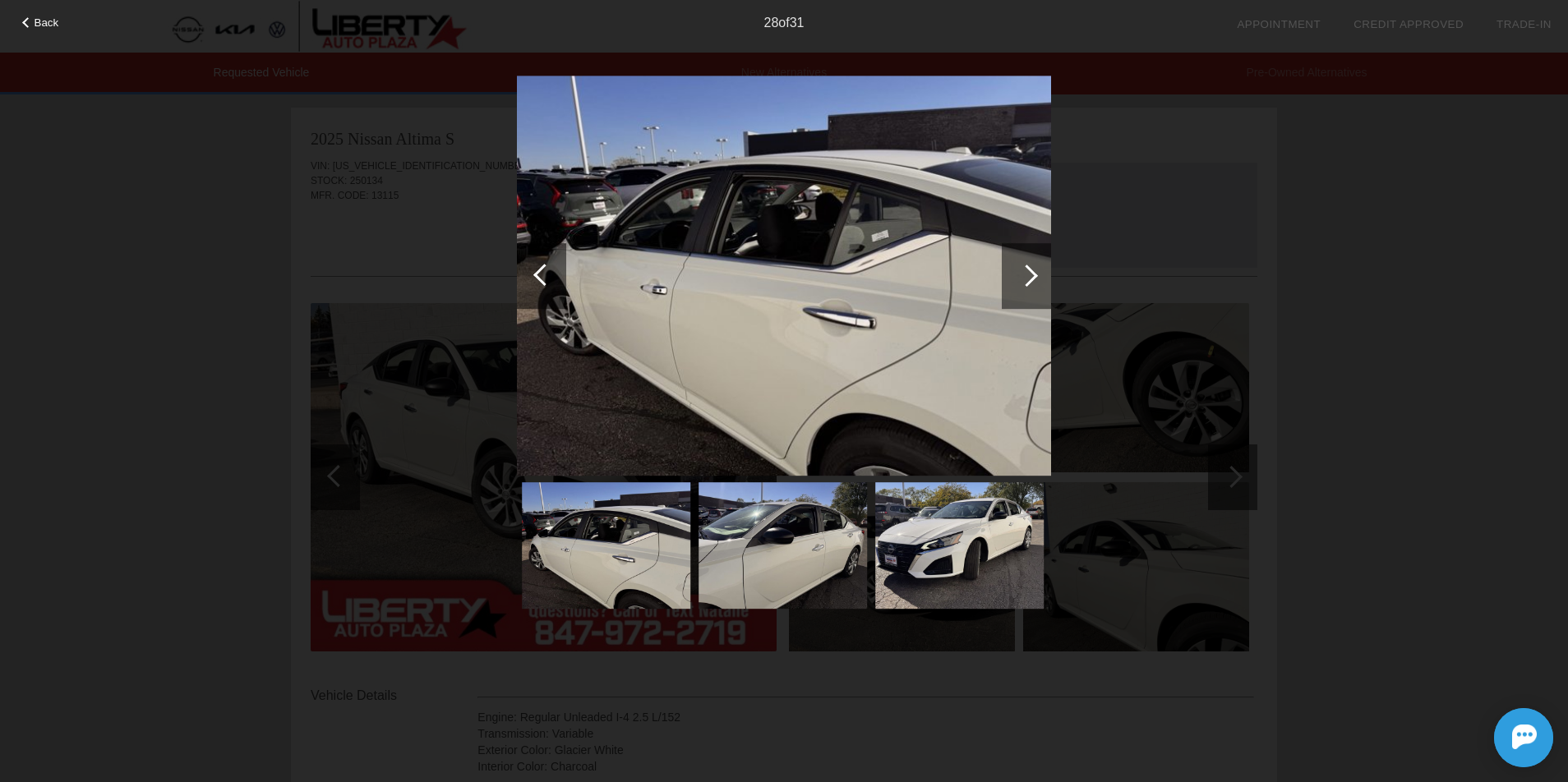
click at [1019, 279] on div at bounding box center [1026, 275] width 22 height 22
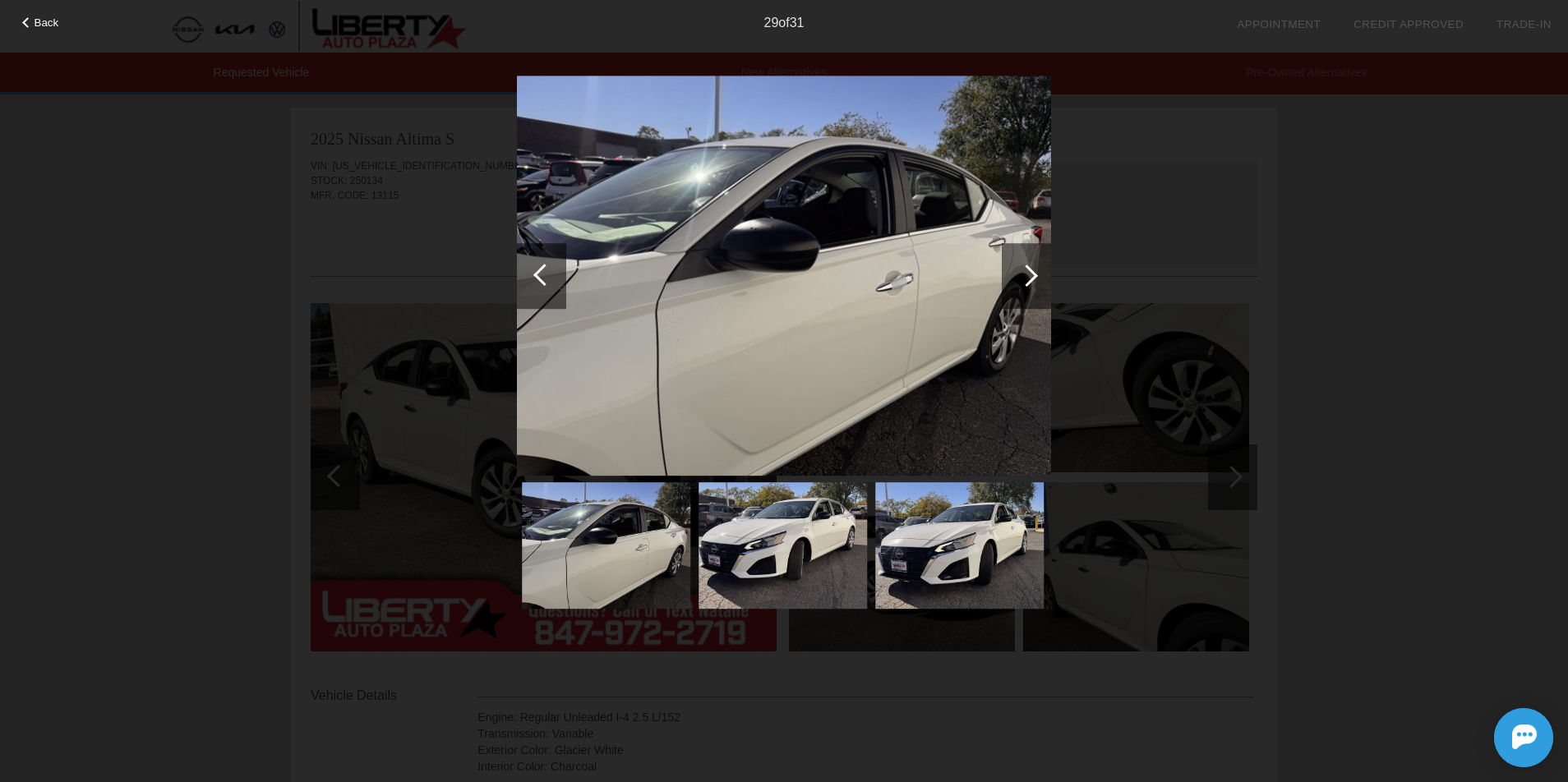
click at [1019, 279] on div at bounding box center [1026, 275] width 22 height 22
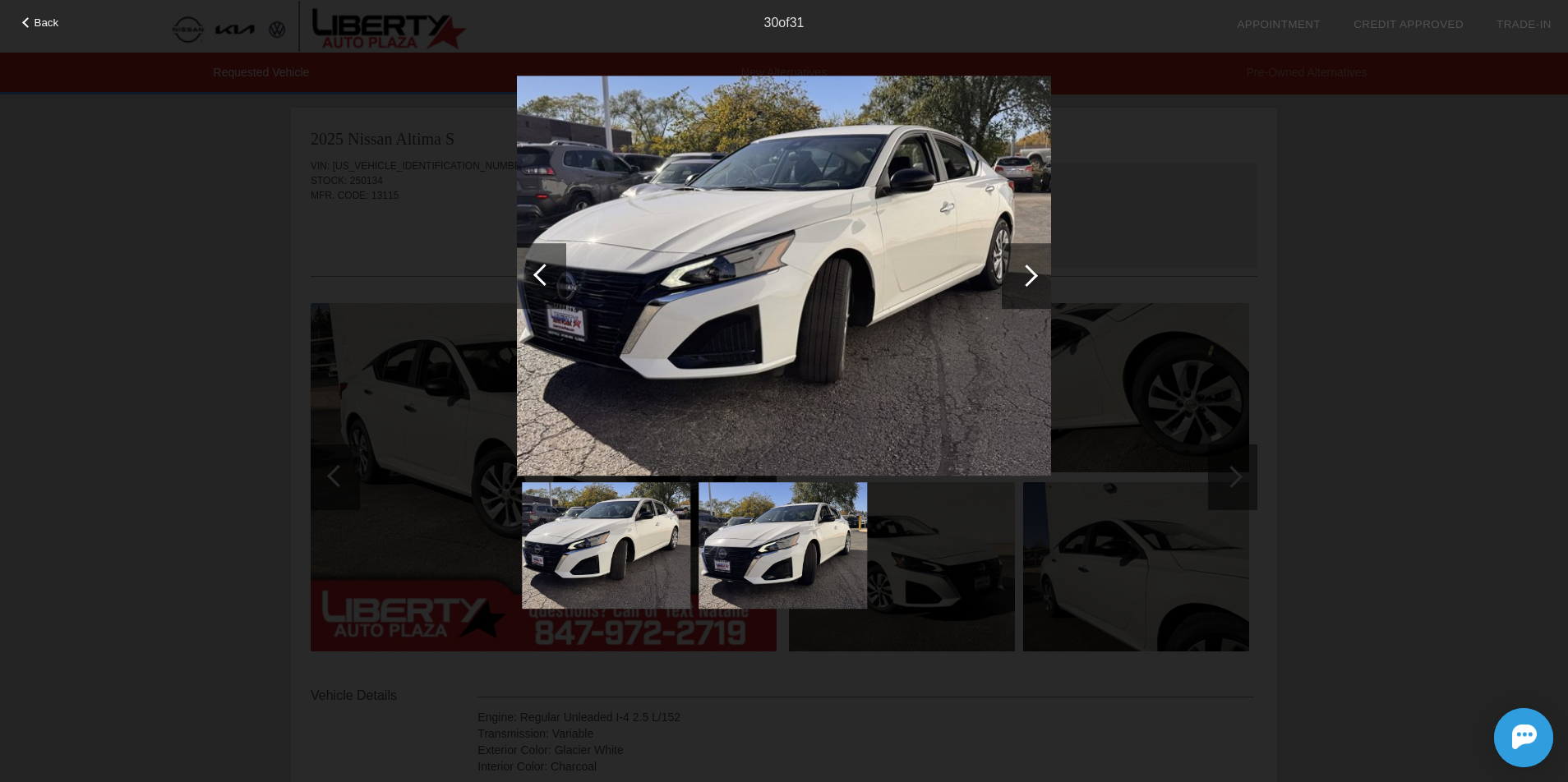
click at [1019, 279] on div at bounding box center [1026, 275] width 22 height 22
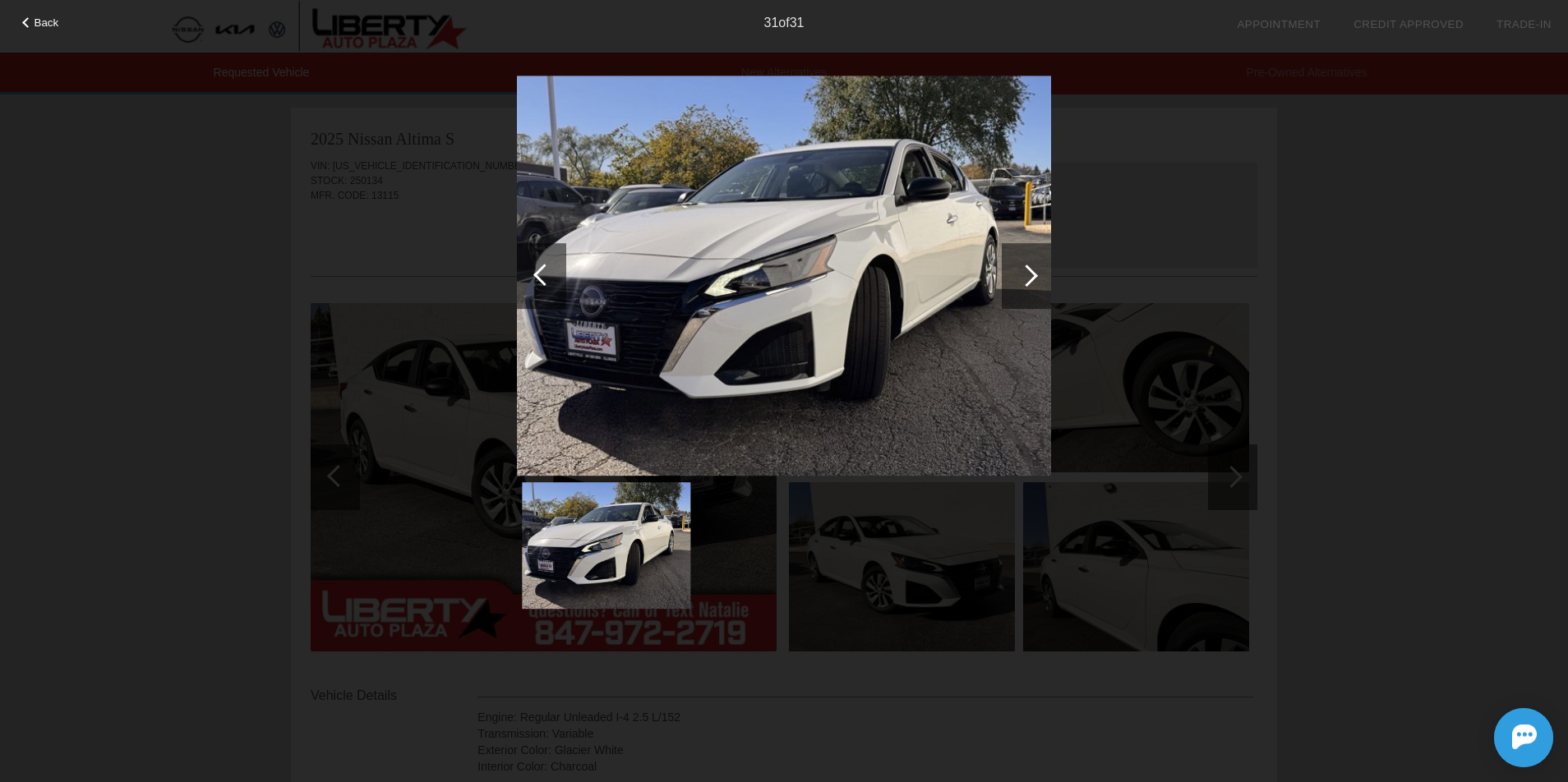
click at [1019, 279] on div at bounding box center [1026, 275] width 22 height 22
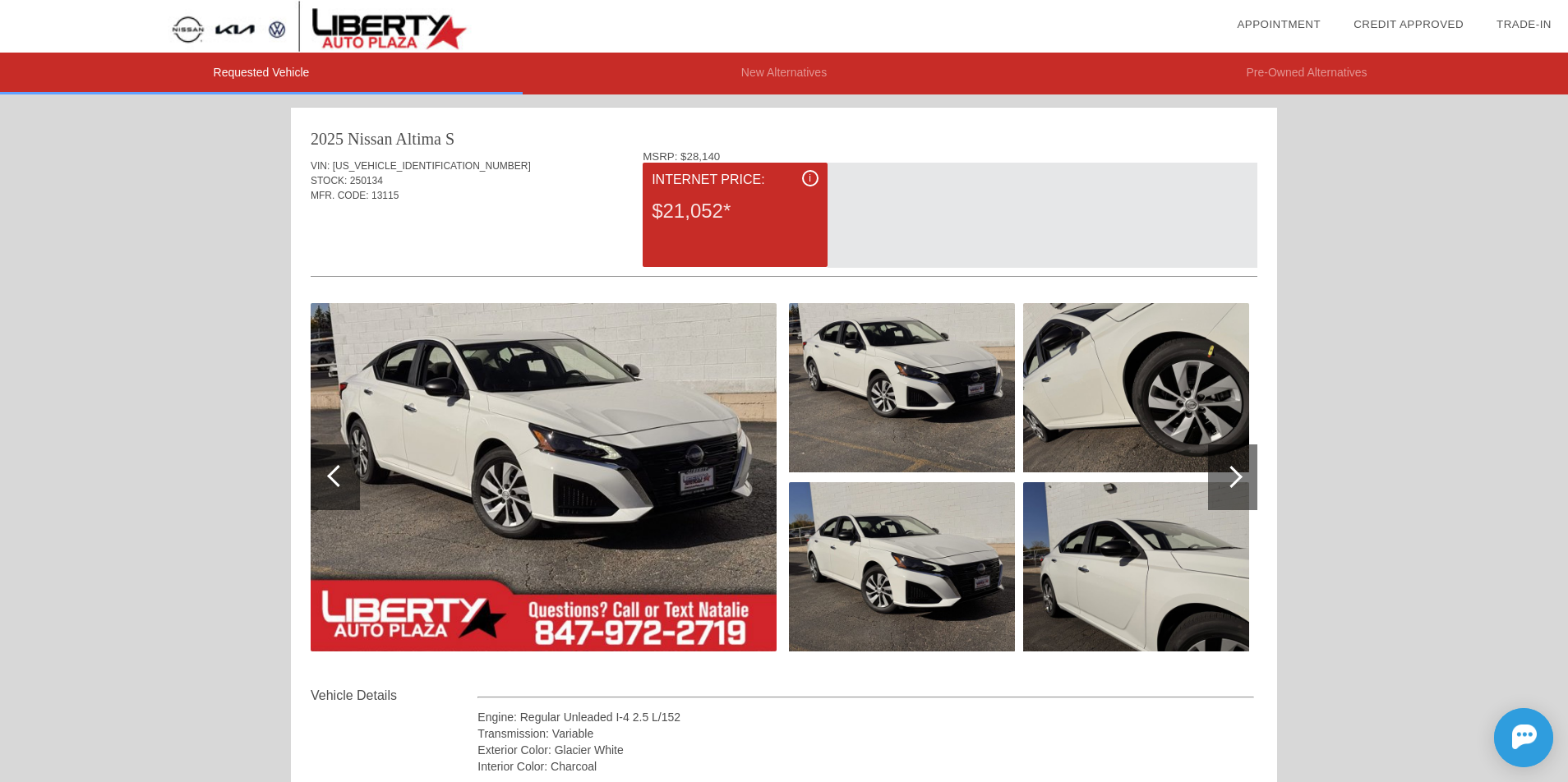
click at [341, 163] on span "[US_VEHICLE_IDENTIFICATION_NUMBER]" at bounding box center [432, 165] width 198 height 12
copy div "[US_VEHICLE_IDENTIFICATION_NUMBER]"
